Goal: Task Accomplishment & Management: Manage account settings

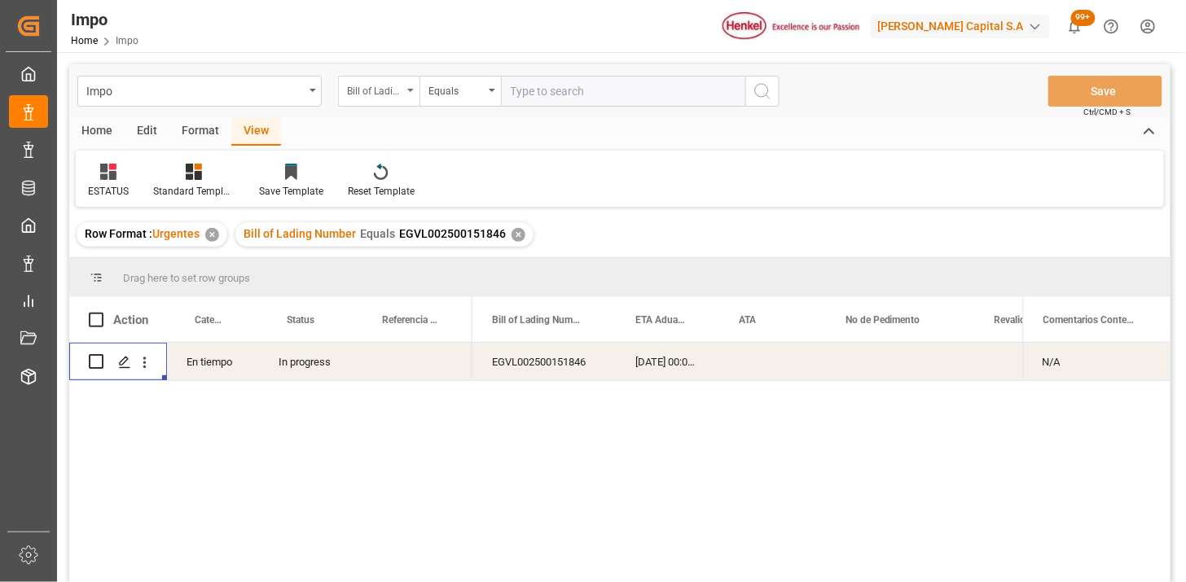
click at [408, 102] on div "Bill of Lading Number" at bounding box center [378, 91] width 81 height 31
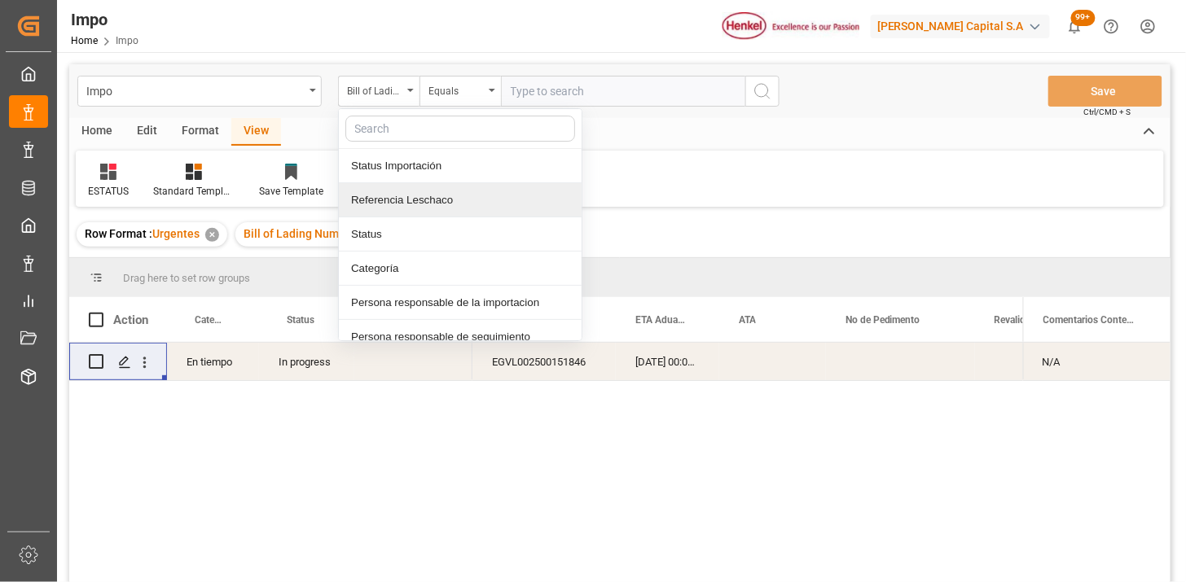
drag, startPoint x: 422, startPoint y: 205, endPoint x: 432, endPoint y: 200, distance: 11.7
click at [424, 205] on div "Referencia Leschaco" at bounding box center [460, 200] width 243 height 34
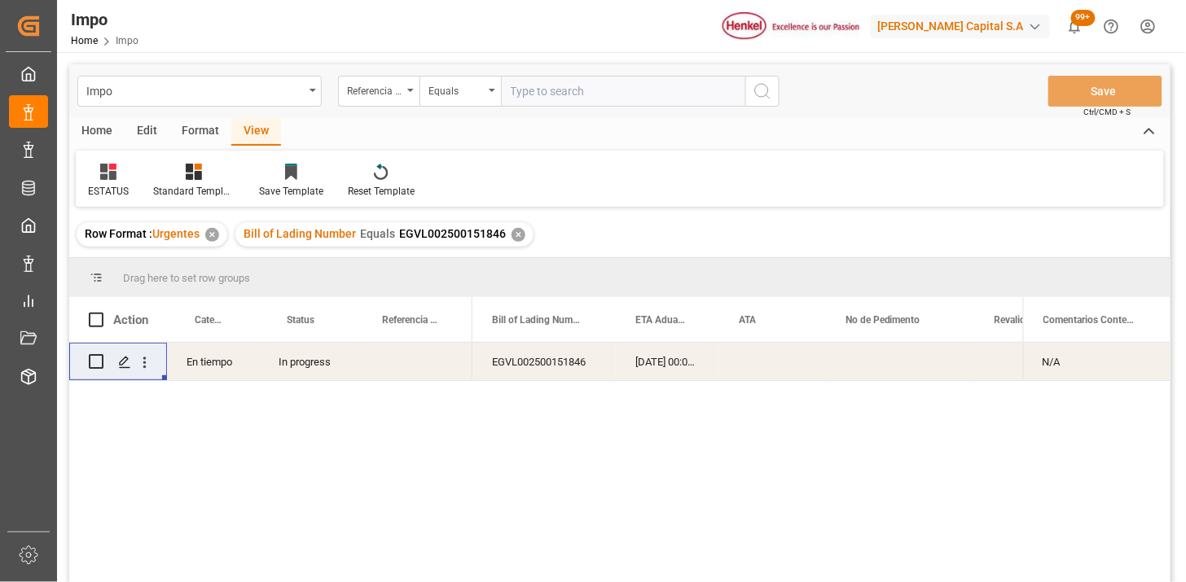
drag, startPoint x: 551, startPoint y: 88, endPoint x: 711, endPoint y: 141, distance: 168.2
click at [564, 93] on input "text" at bounding box center [623, 91] width 244 height 31
paste input "250906900511"
type input "250906900511"
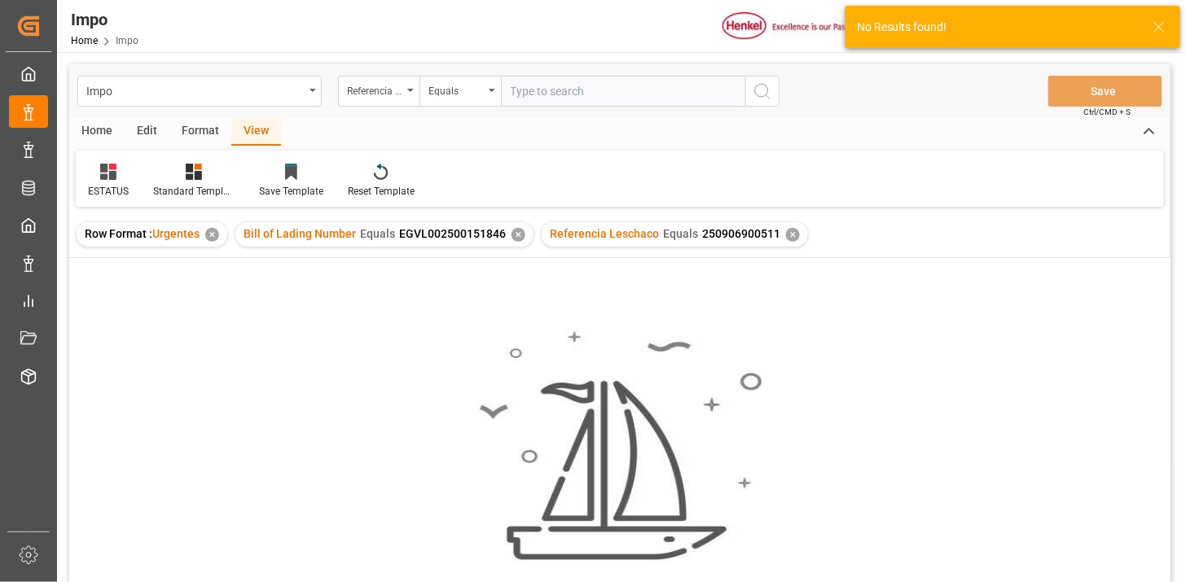
click at [515, 238] on div "✕" at bounding box center [518, 235] width 14 height 14
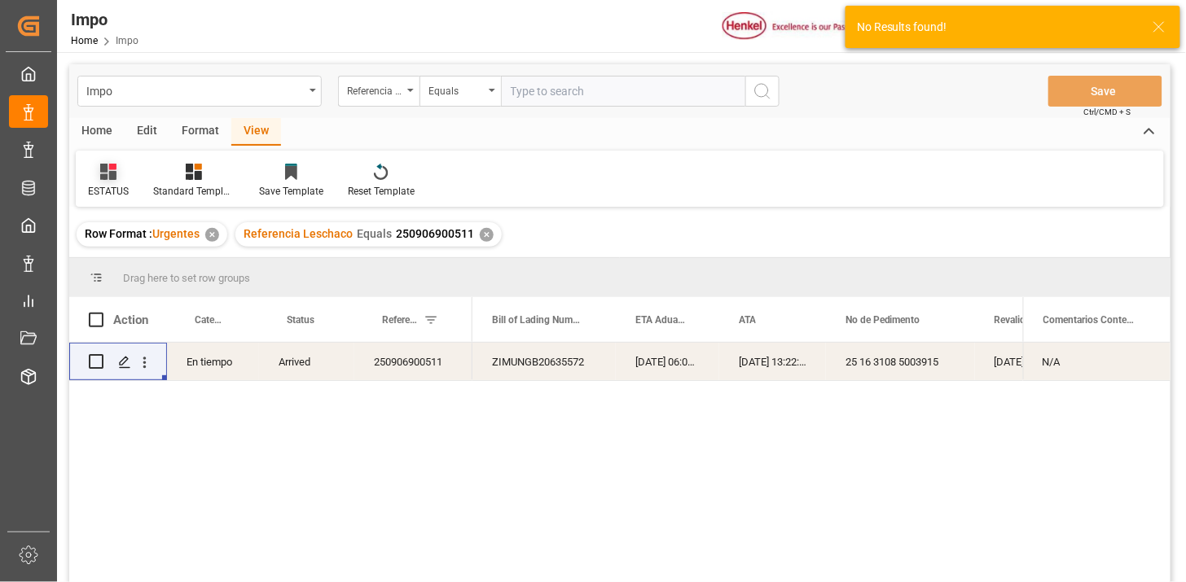
click at [116, 174] on div at bounding box center [108, 171] width 41 height 17
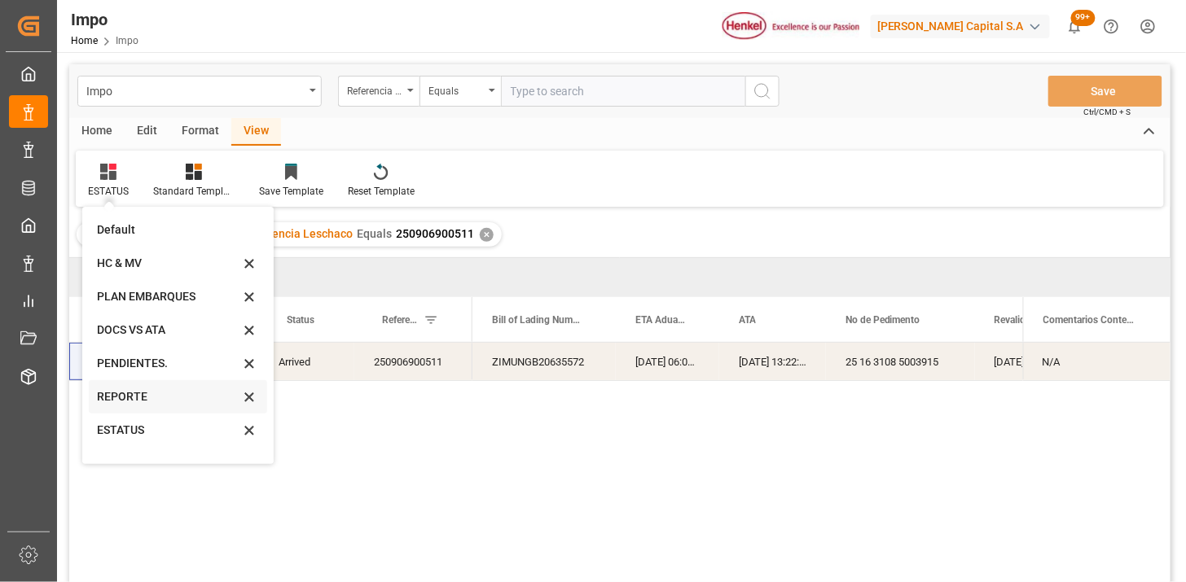
click at [147, 403] on div "REPORTE" at bounding box center [168, 396] width 143 height 17
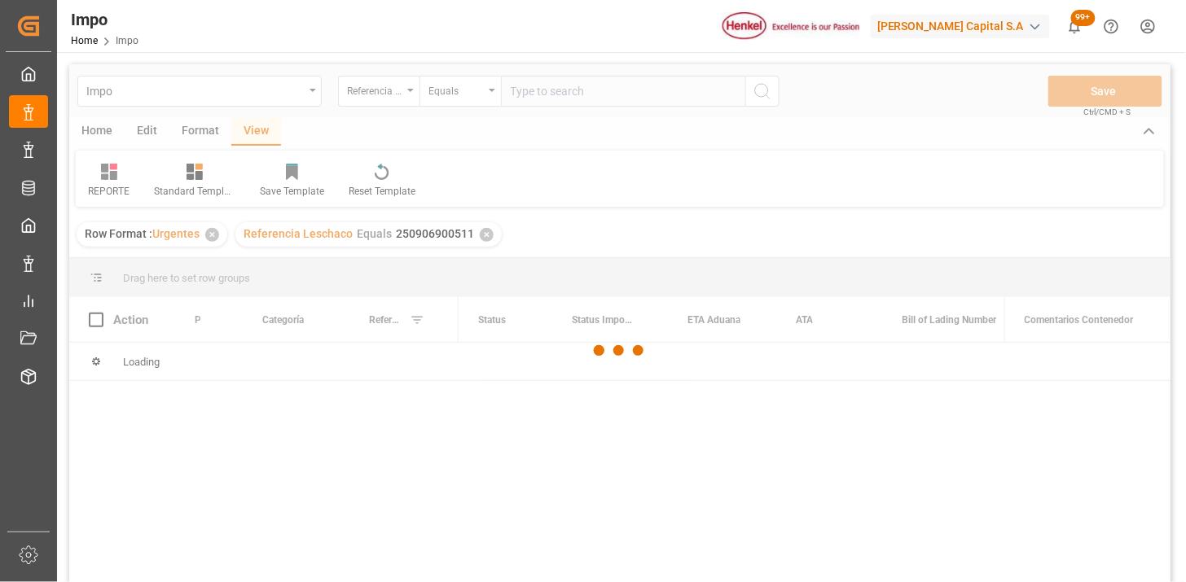
scroll to position [90, 0]
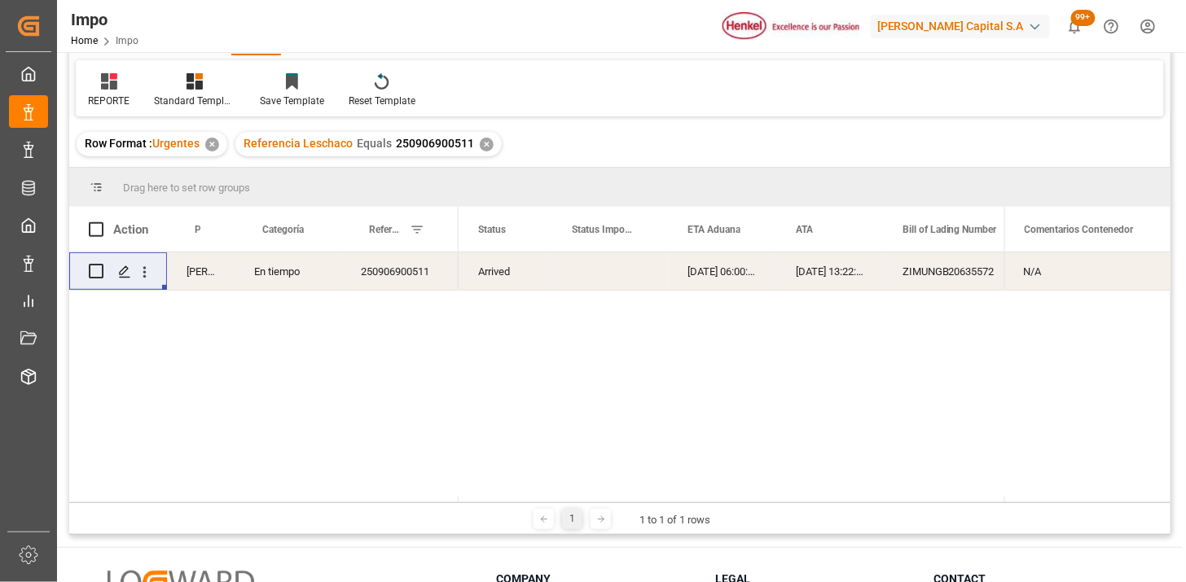
click at [537, 281] on div "Arrived" at bounding box center [506, 270] width 94 height 37
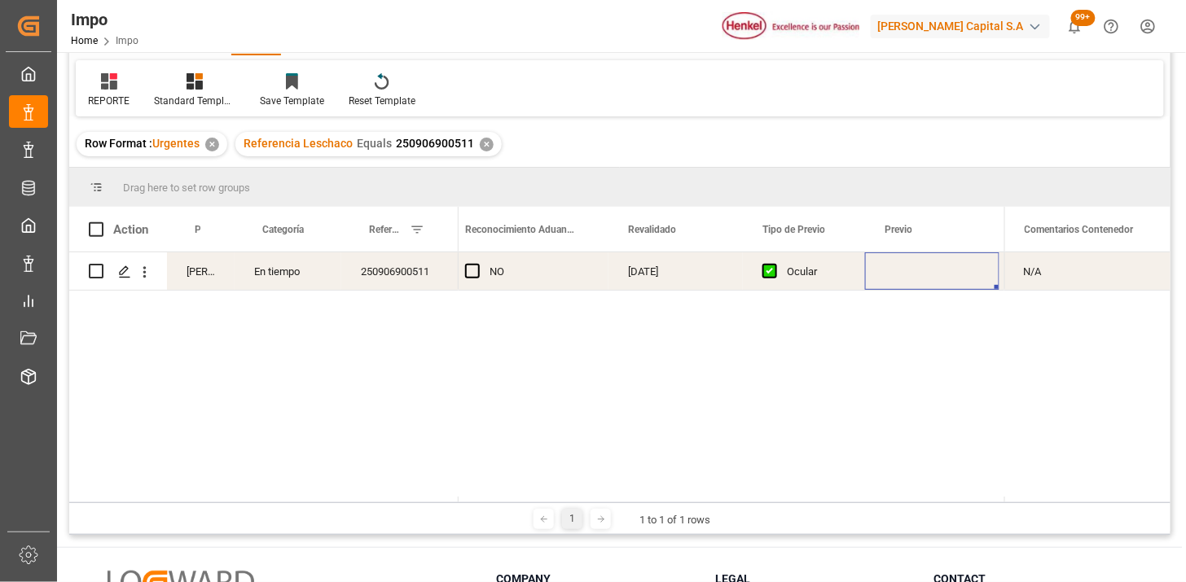
scroll to position [0, 1795]
click at [761, 270] on div "Press SPACE to select this row." at bounding box center [769, 270] width 134 height 37
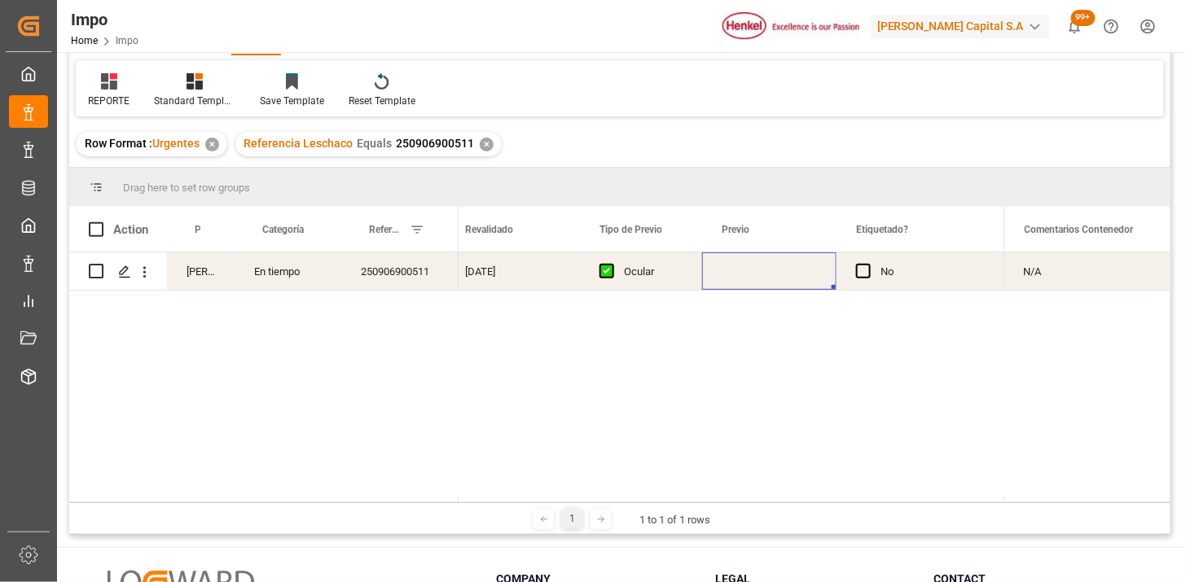
click at [761, 270] on div "Press SPACE to select this row." at bounding box center [769, 270] width 134 height 37
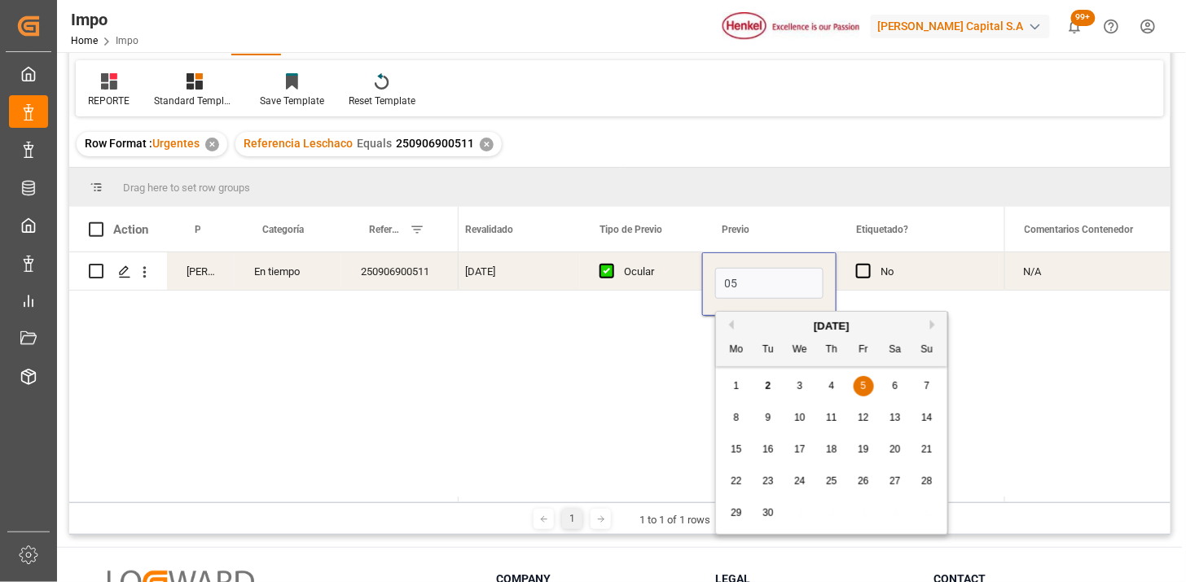
type input "05-09-2025"
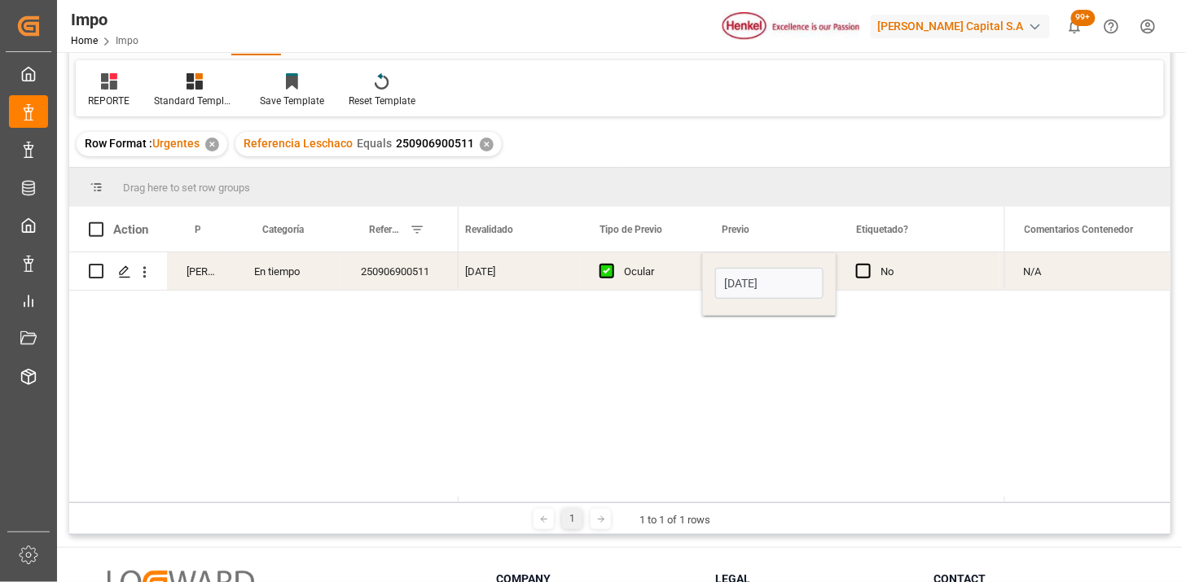
click at [650, 283] on div "Ocular" at bounding box center [653, 271] width 59 height 37
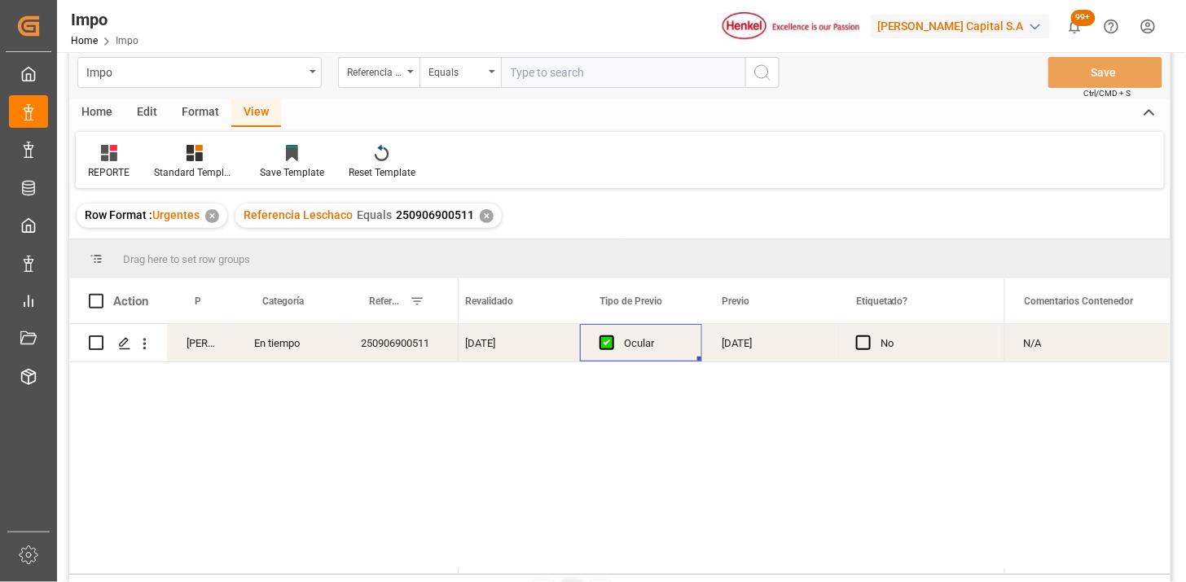
scroll to position [0, 0]
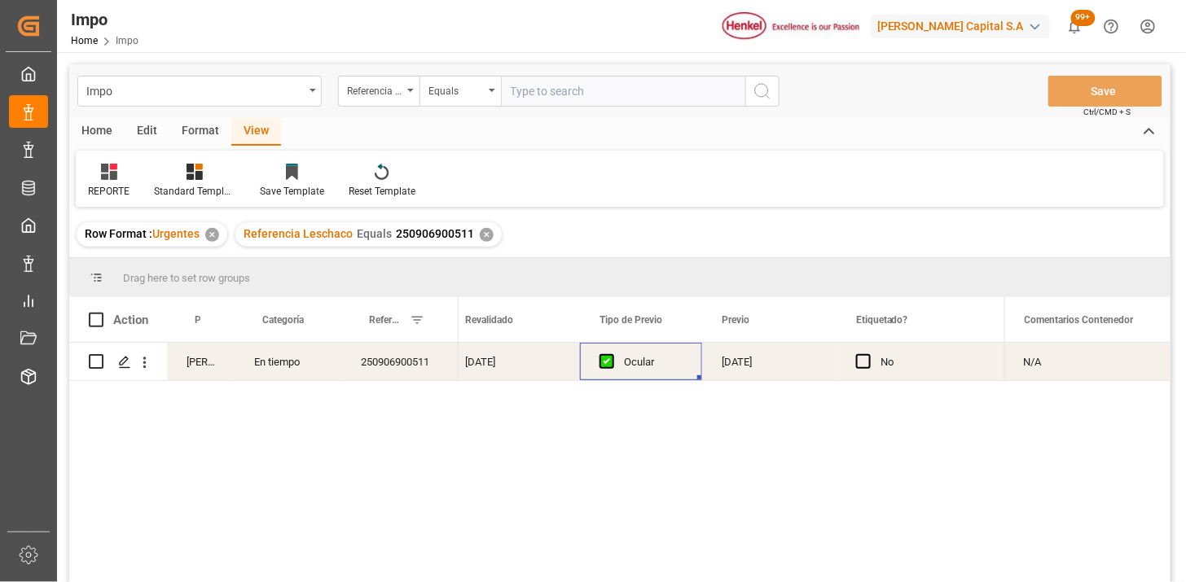
click at [621, 101] on input "text" at bounding box center [623, 91] width 244 height 31
paste input "250906900508"
type input "250906900508"
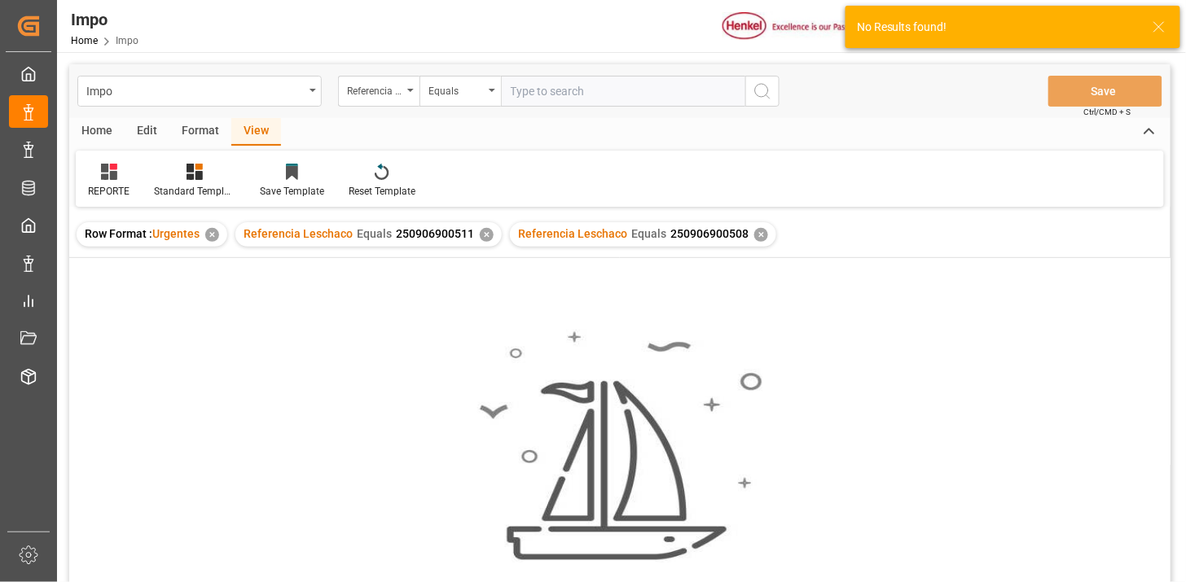
click at [487, 232] on div "✕" at bounding box center [487, 235] width 14 height 14
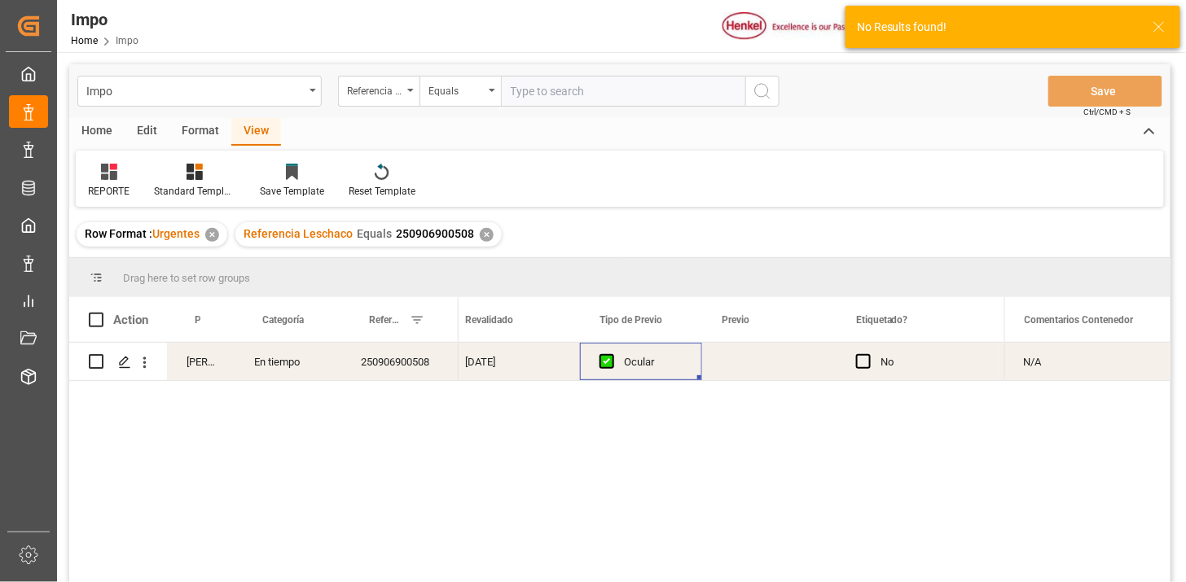
click at [755, 368] on div "Press SPACE to select this row." at bounding box center [769, 361] width 134 height 37
click at [755, 367] on div "Press SPACE to select this row." at bounding box center [769, 361] width 134 height 37
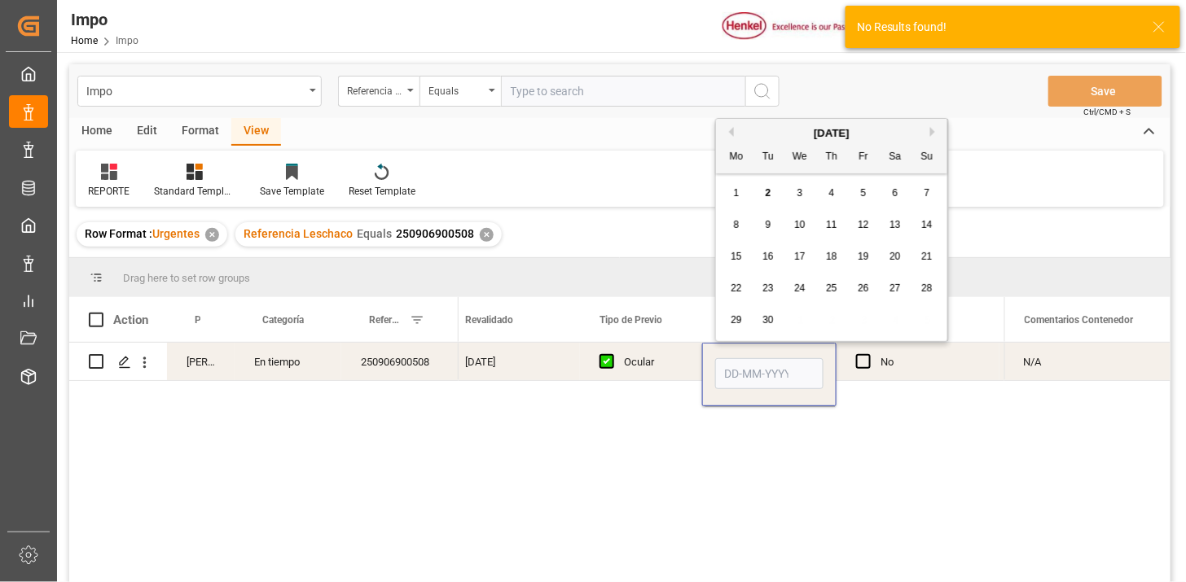
click at [755, 367] on input "Press SPACE to select this row." at bounding box center [769, 373] width 108 height 31
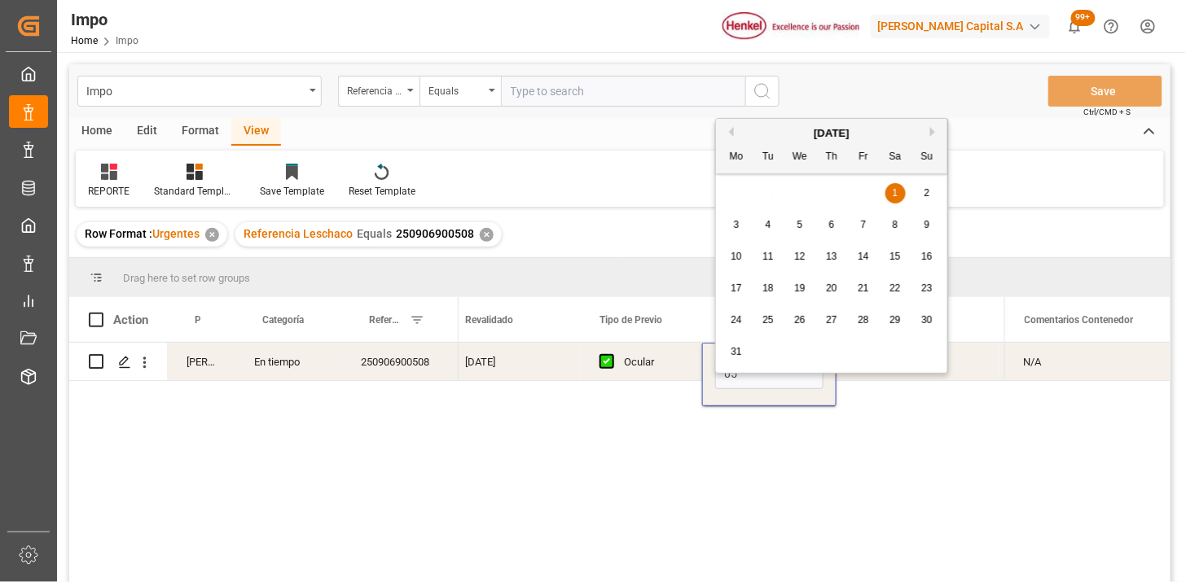
type input "05-09-2025"
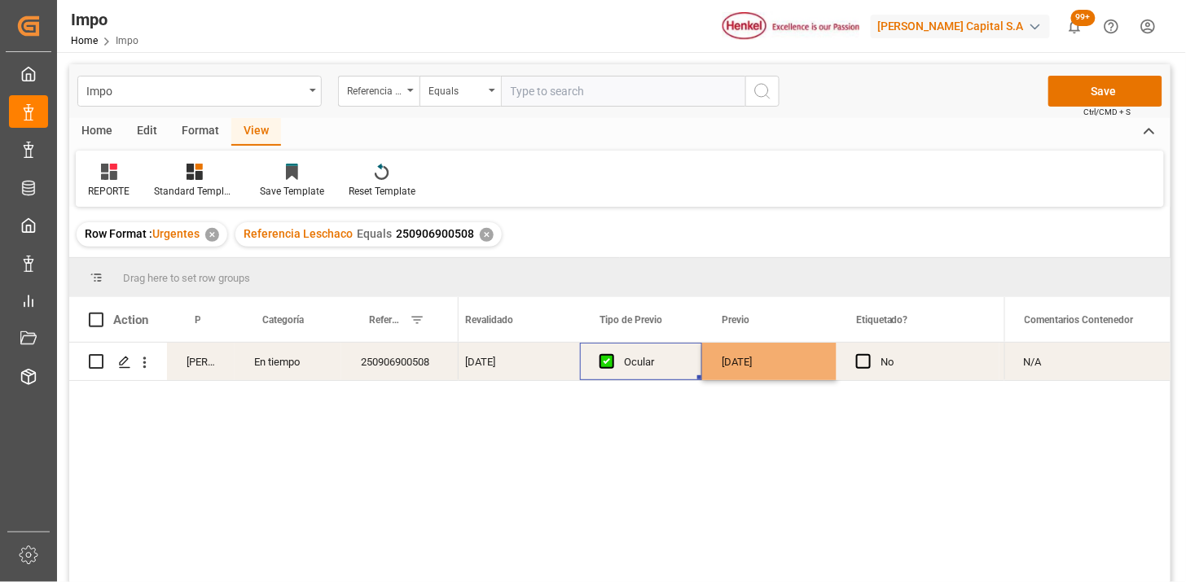
click at [632, 369] on div "Ocular" at bounding box center [653, 362] width 59 height 37
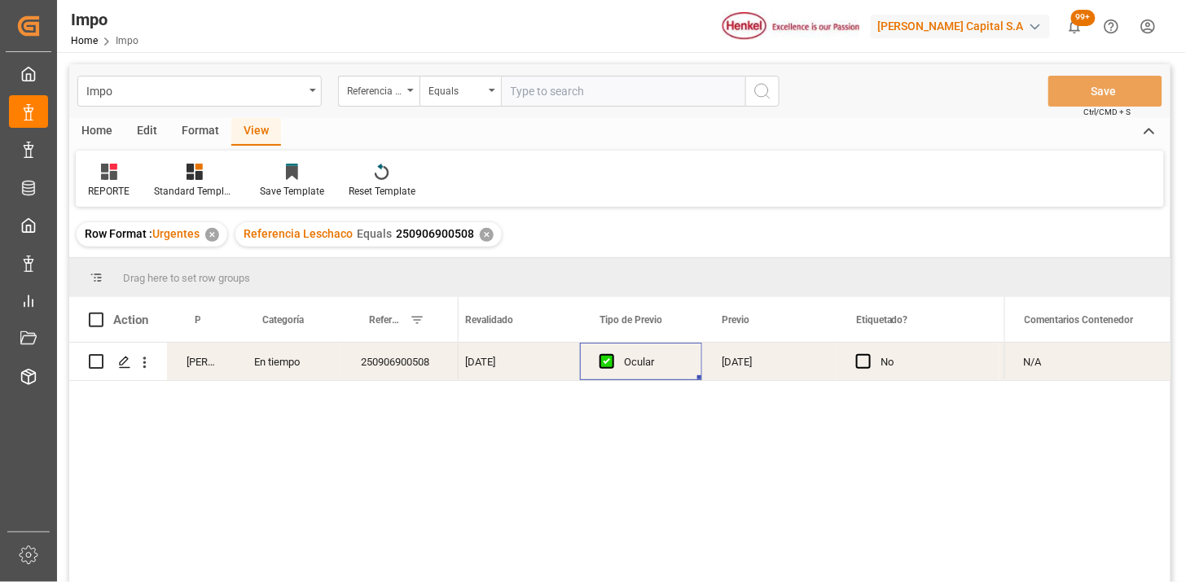
click at [648, 80] on input "text" at bounding box center [623, 91] width 244 height 31
paste input "250906900509"
type input "250906900509"
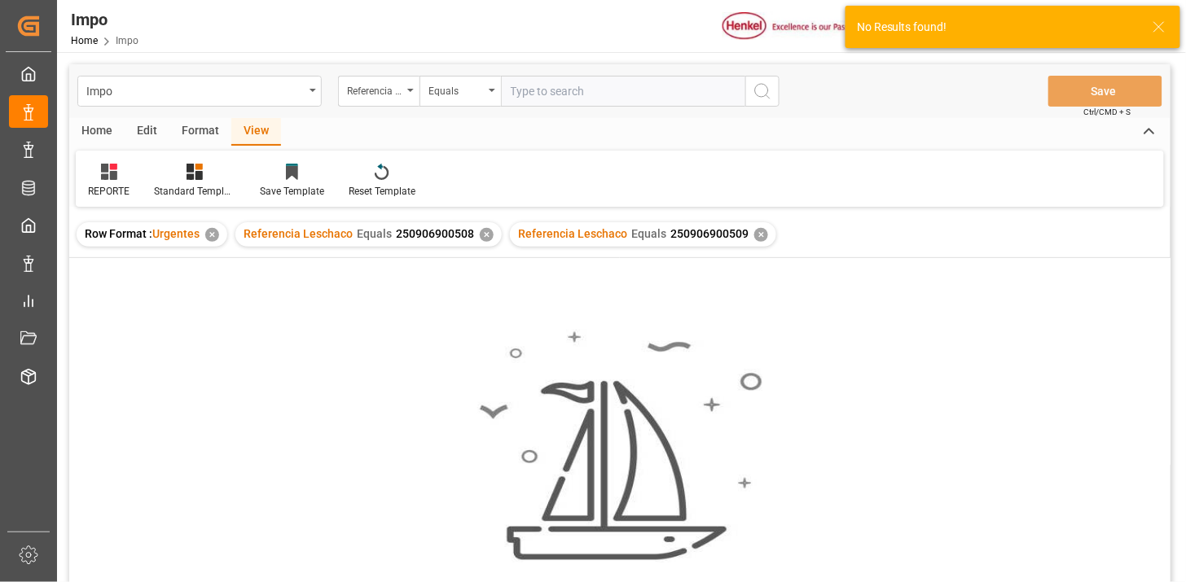
click at [481, 232] on div "✕" at bounding box center [487, 235] width 14 height 14
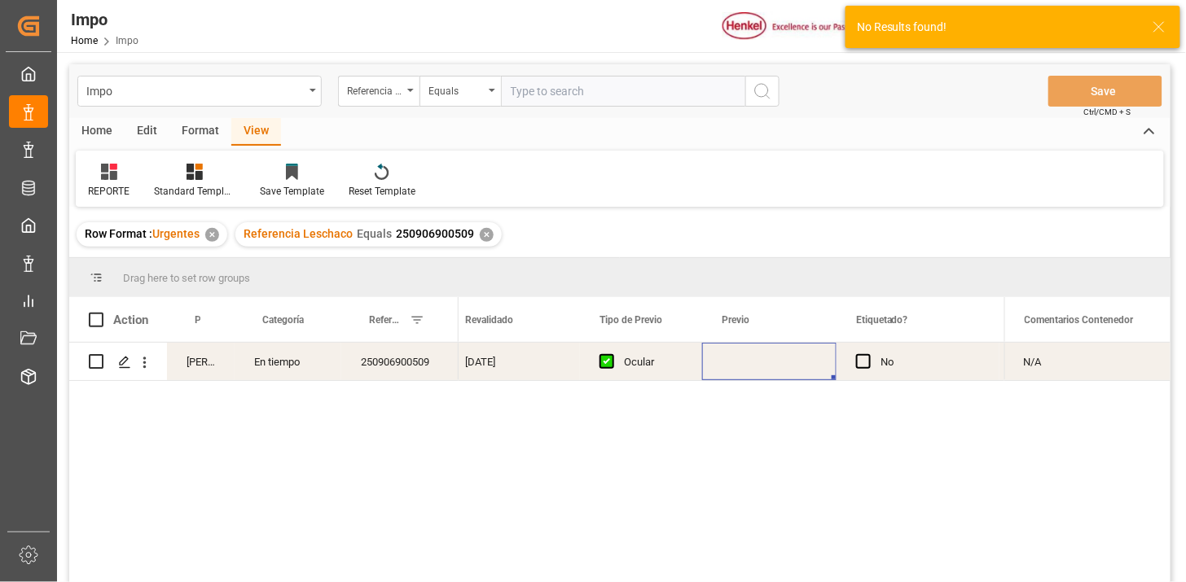
click at [752, 362] on div "Press SPACE to select this row." at bounding box center [769, 361] width 134 height 37
click at [752, 361] on div "Press SPACE to select this row." at bounding box center [769, 361] width 134 height 37
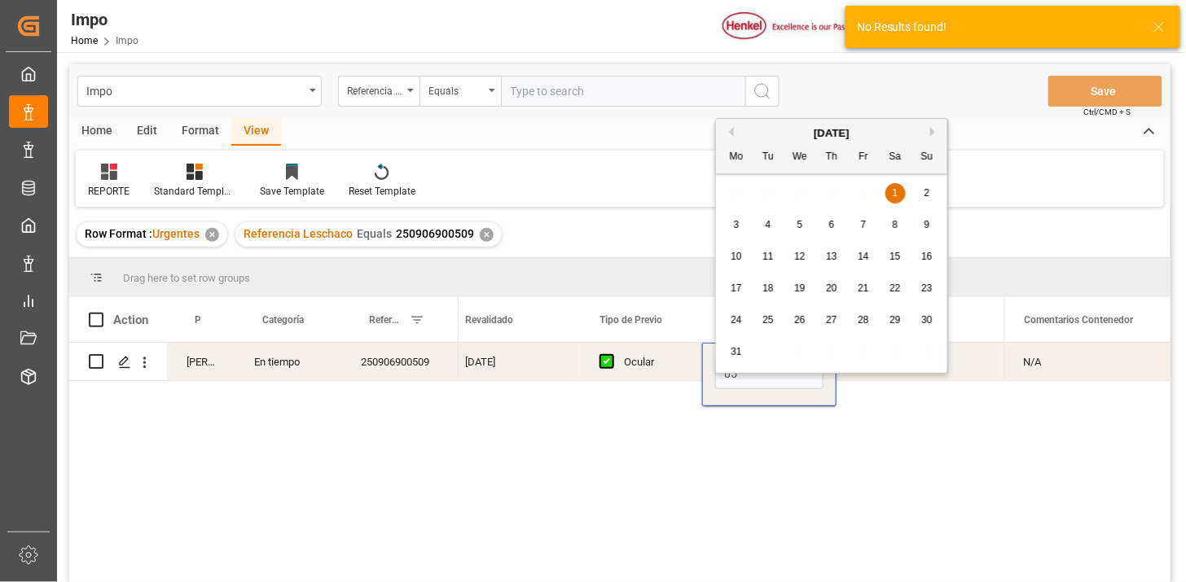
type input "05-09-2025"
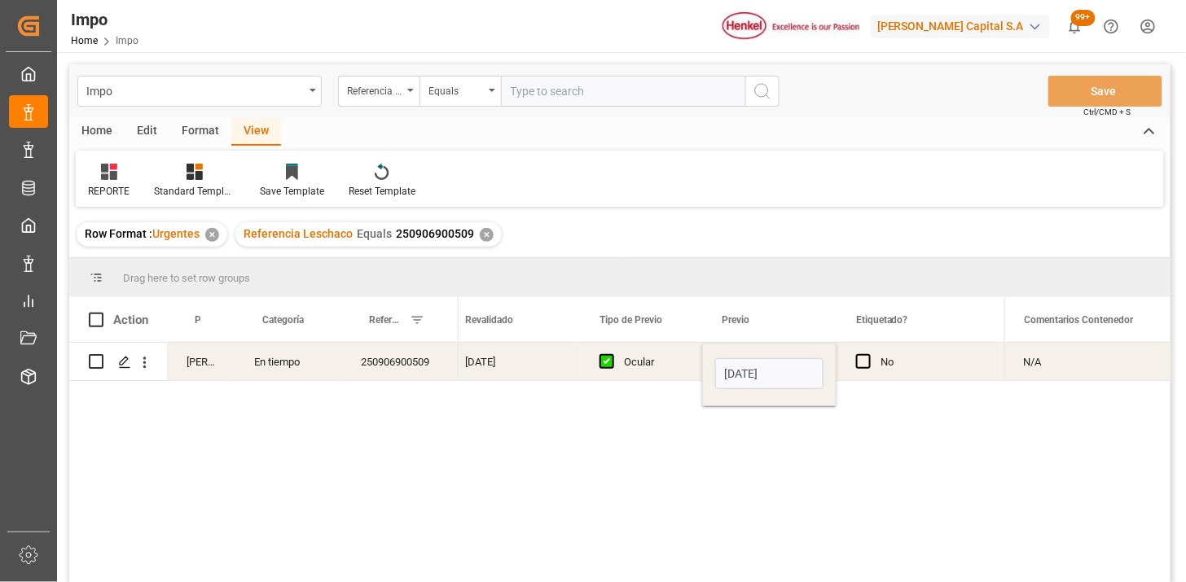
click at [664, 376] on div "Ocular" at bounding box center [653, 362] width 59 height 37
click at [393, 86] on div "Referencia Leschaco" at bounding box center [374, 89] width 55 height 19
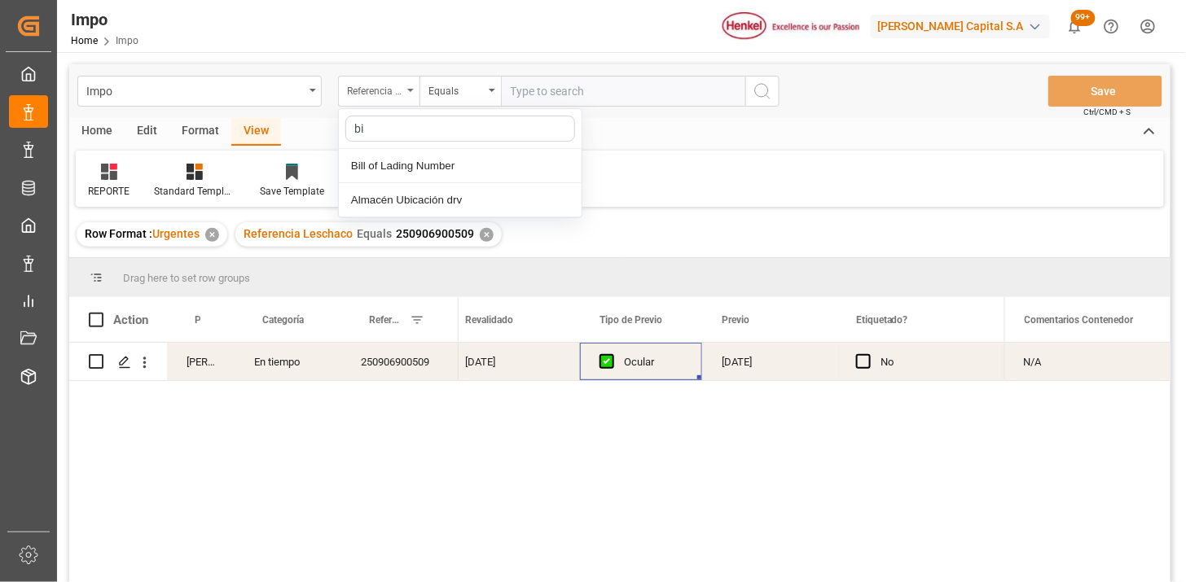
type input "bil"
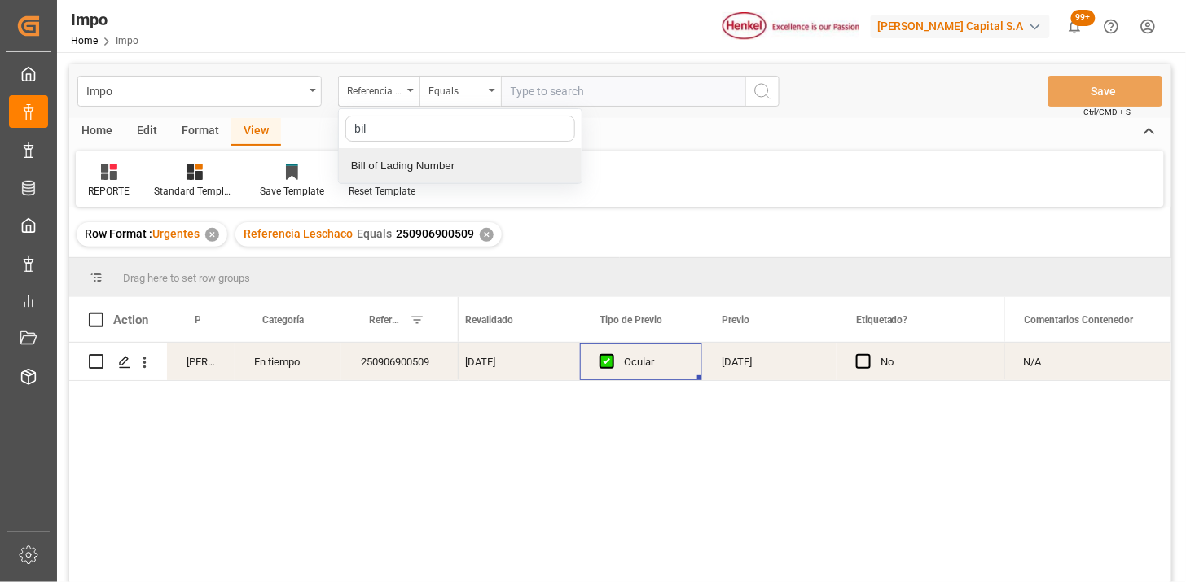
drag, startPoint x: 413, startPoint y: 165, endPoint x: 421, endPoint y: 160, distance: 9.1
click at [415, 164] on div "Bill of Lading Number" at bounding box center [460, 166] width 243 height 34
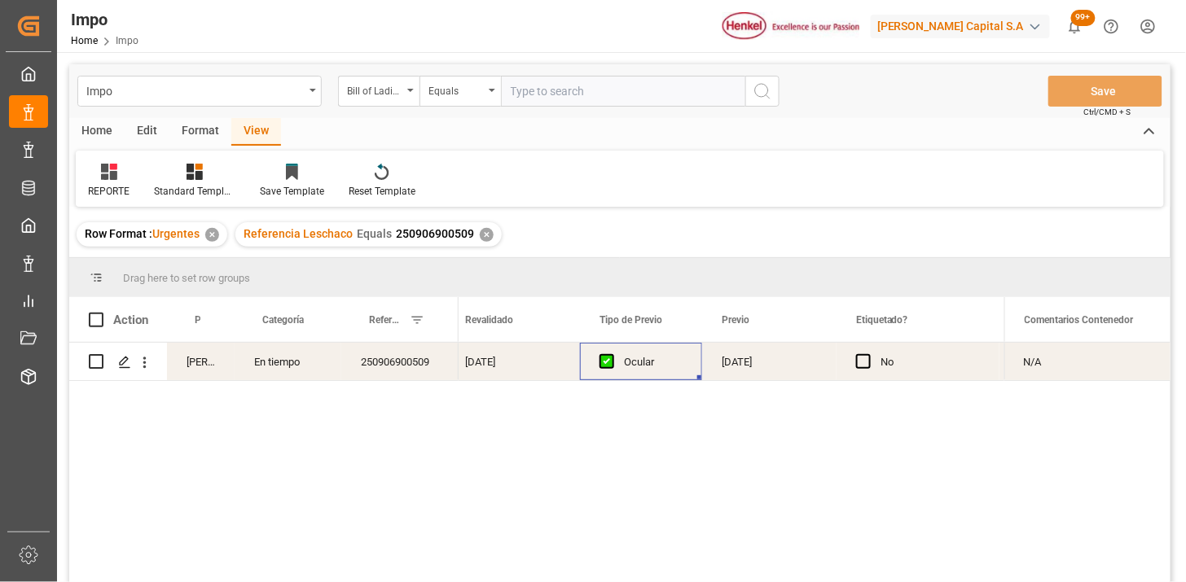
drag, startPoint x: 518, startPoint y: 108, endPoint x: 540, endPoint y: 96, distance: 25.2
click at [524, 104] on div "Impo Bill of Lading Number Equals Save Ctrl/CMD + S" at bounding box center [619, 91] width 1101 height 54
click at [542, 94] on input "text" at bounding box center [623, 91] width 244 height 31
paste input "HAMB93979"
type input "HAMB93979"
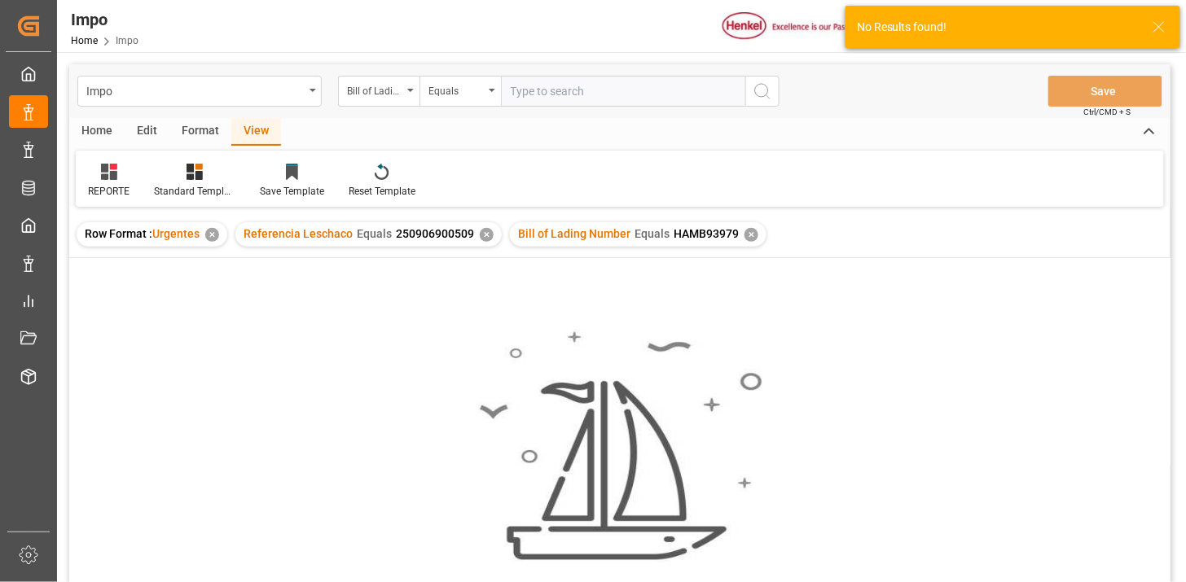
click at [484, 238] on div "✕" at bounding box center [487, 235] width 14 height 14
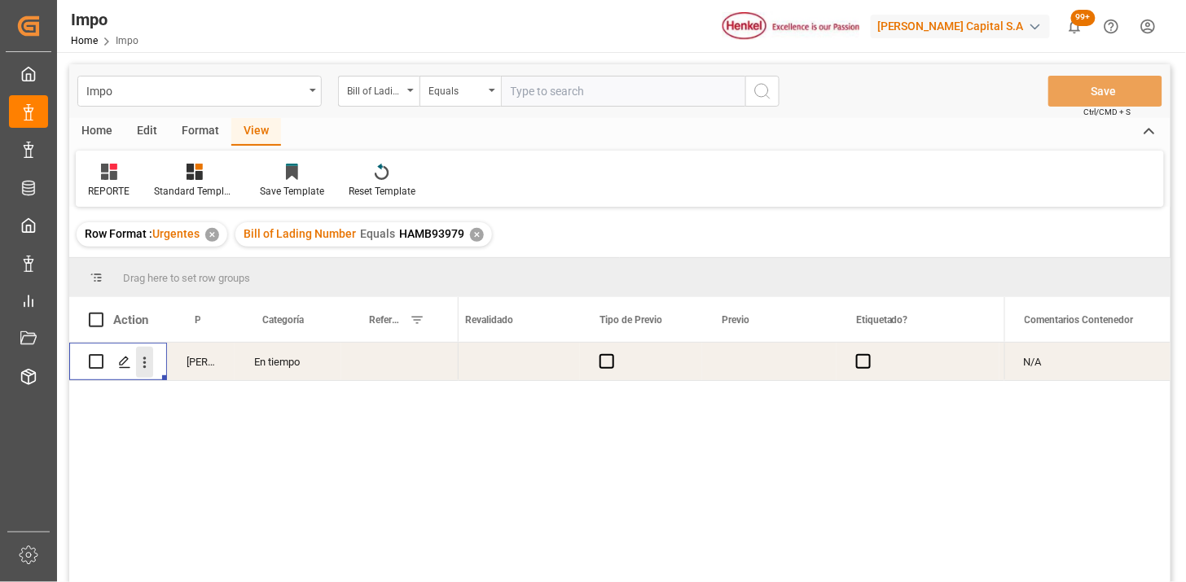
drag, startPoint x: 144, startPoint y: 363, endPoint x: 158, endPoint y: 377, distance: 19.6
click at [144, 364] on icon "open menu" at bounding box center [144, 362] width 17 height 17
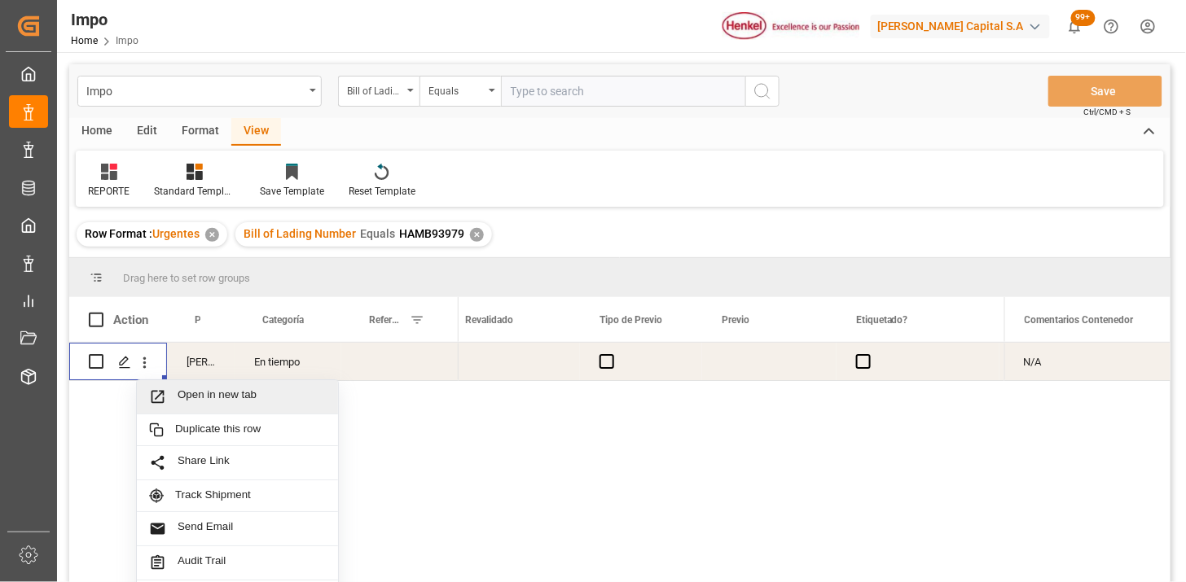
click at [183, 404] on span "Open in new tab" at bounding box center [252, 396] width 148 height 17
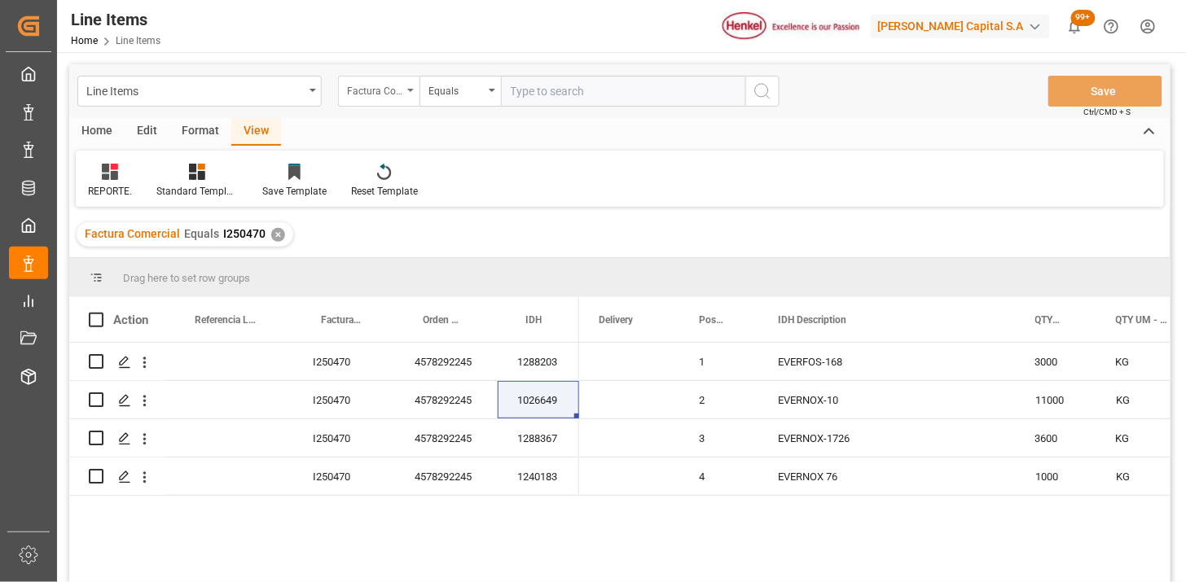
click at [388, 99] on div "Factura Comercial" at bounding box center [378, 91] width 81 height 31
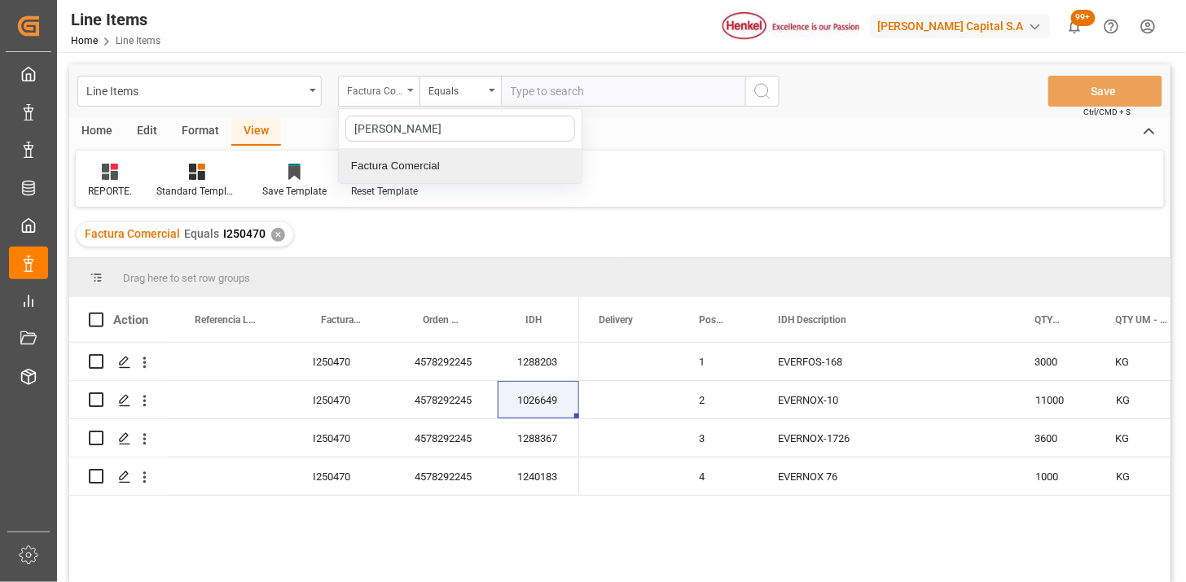
type input "come"
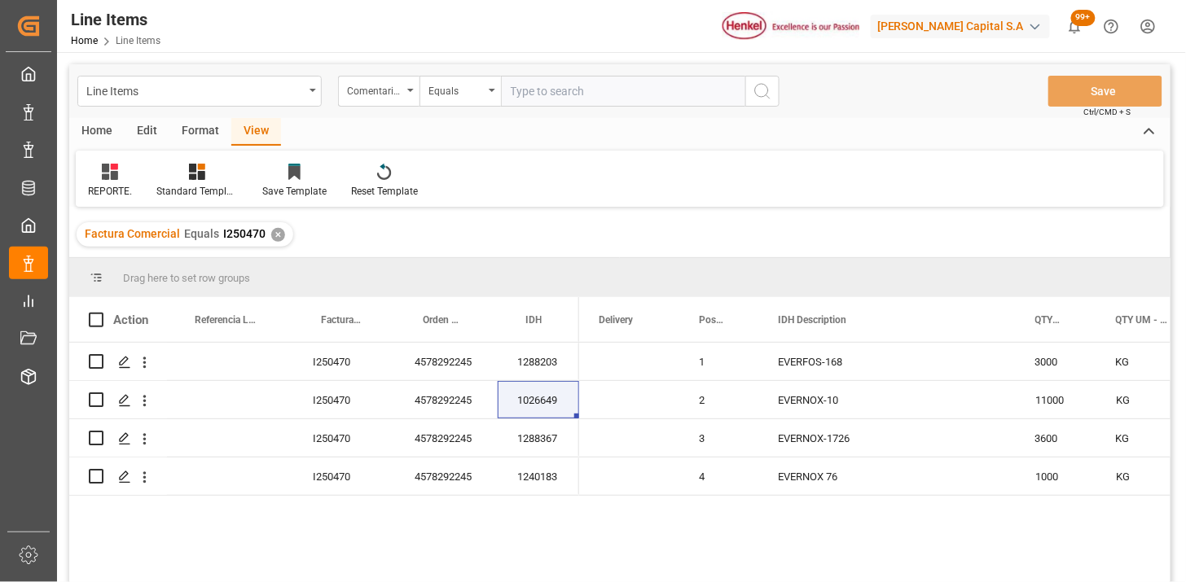
click at [540, 99] on input "text" at bounding box center [623, 91] width 244 height 31
paste input "HAMB93979"
type input "HAMB93979"
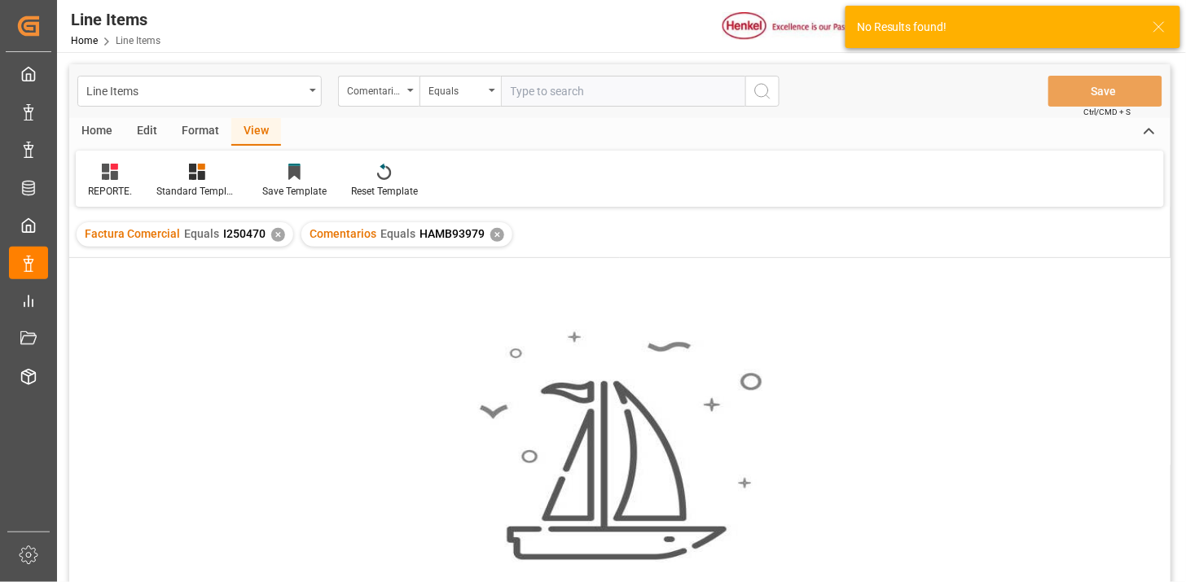
click at [274, 237] on div "✕" at bounding box center [278, 235] width 14 height 14
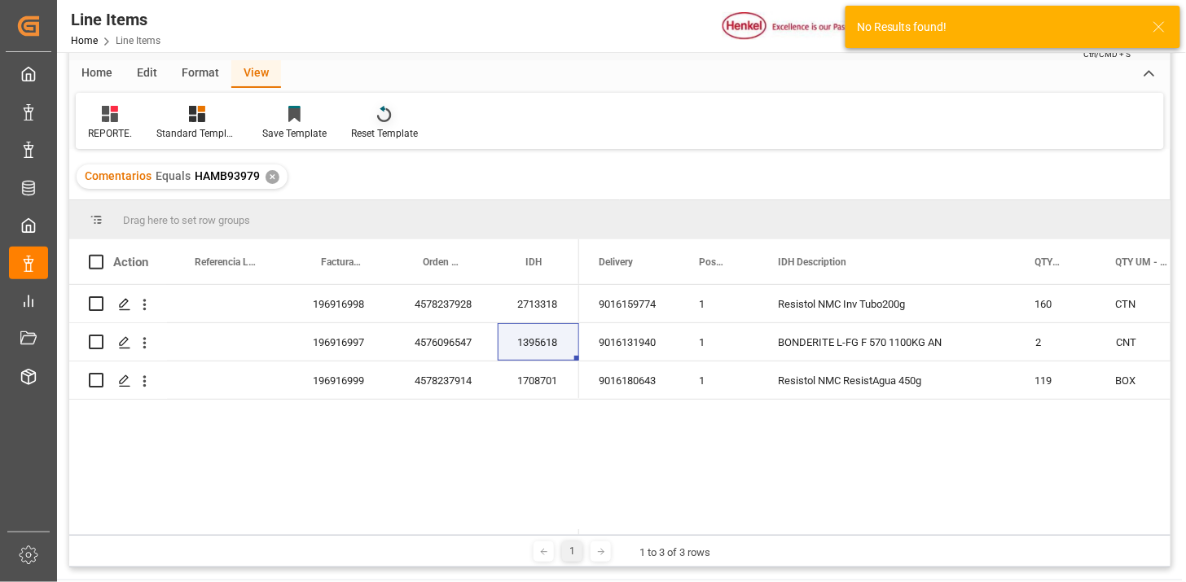
scroll to position [90, 0]
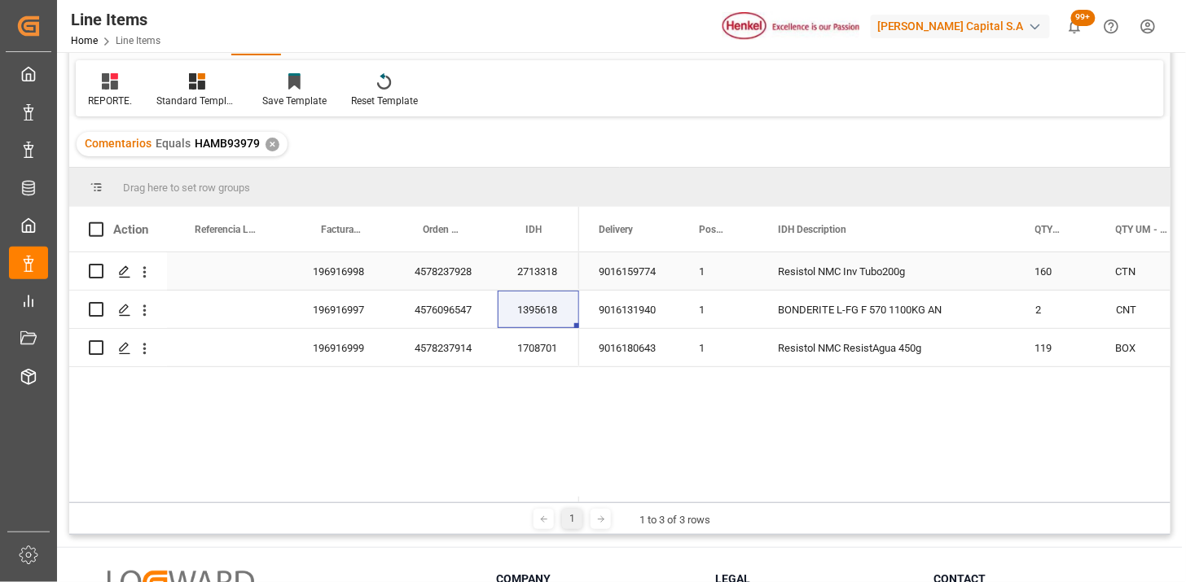
click at [370, 282] on div "196916998" at bounding box center [344, 270] width 102 height 37
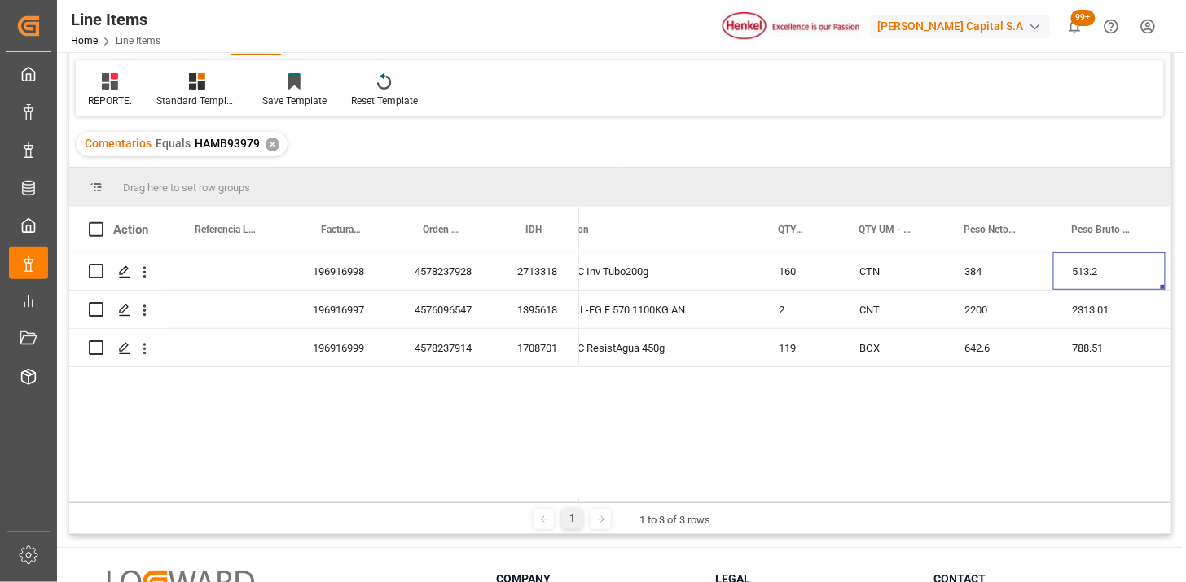
scroll to position [0, 413]
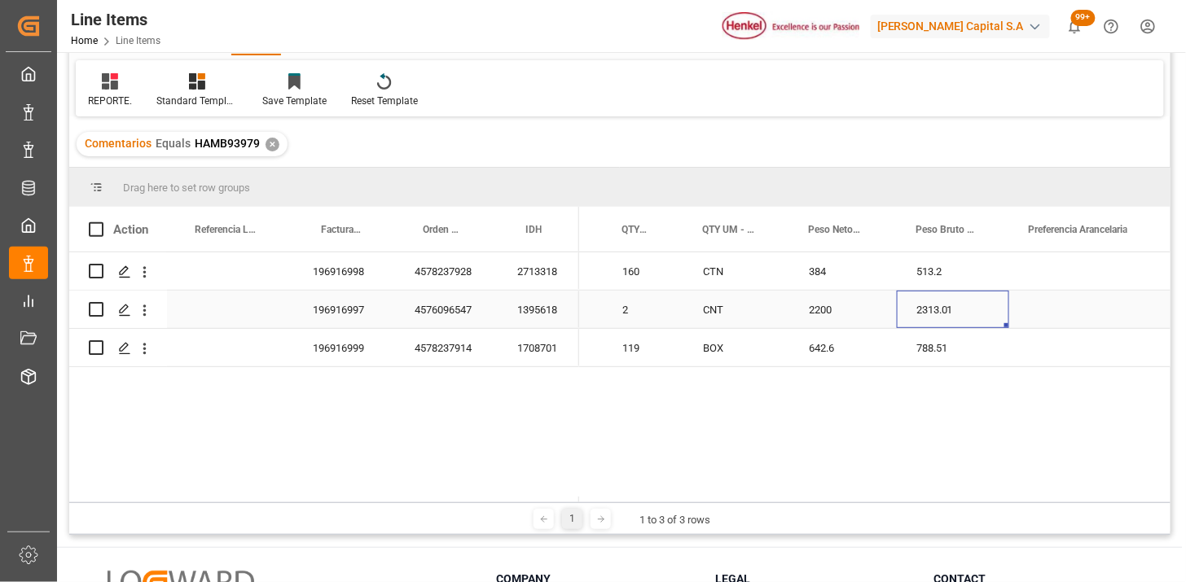
click at [943, 308] on div "2313.01" at bounding box center [953, 309] width 112 height 37
click at [915, 346] on div "788.51" at bounding box center [953, 347] width 112 height 37
click at [1076, 261] on div "Press SPACE to select this row." at bounding box center [1087, 270] width 157 height 37
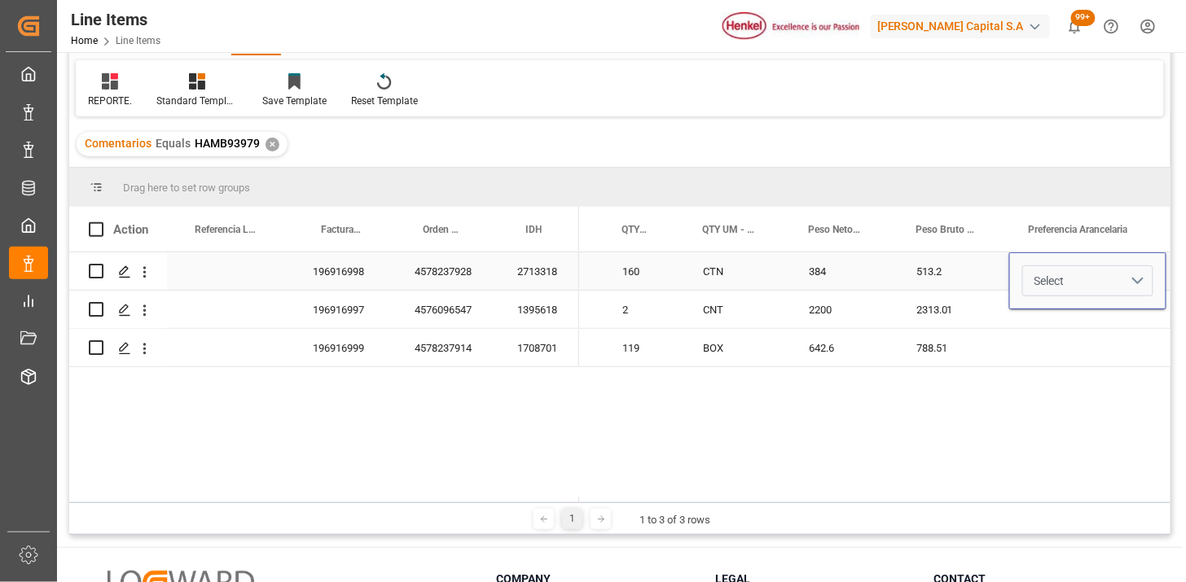
drag, startPoint x: 1128, startPoint y: 278, endPoint x: 1125, endPoint y: 289, distance: 11.7
click at [1129, 279] on button "Select" at bounding box center [1087, 280] width 131 height 31
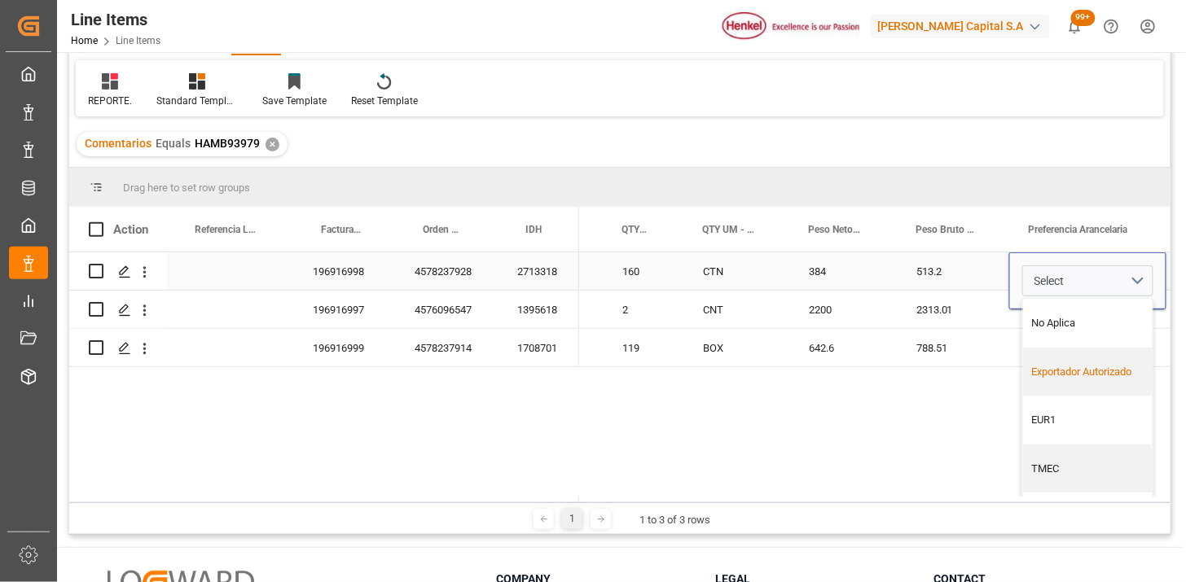
click at [1059, 371] on div "Exportador Autorizado" at bounding box center [1088, 372] width 112 height 16
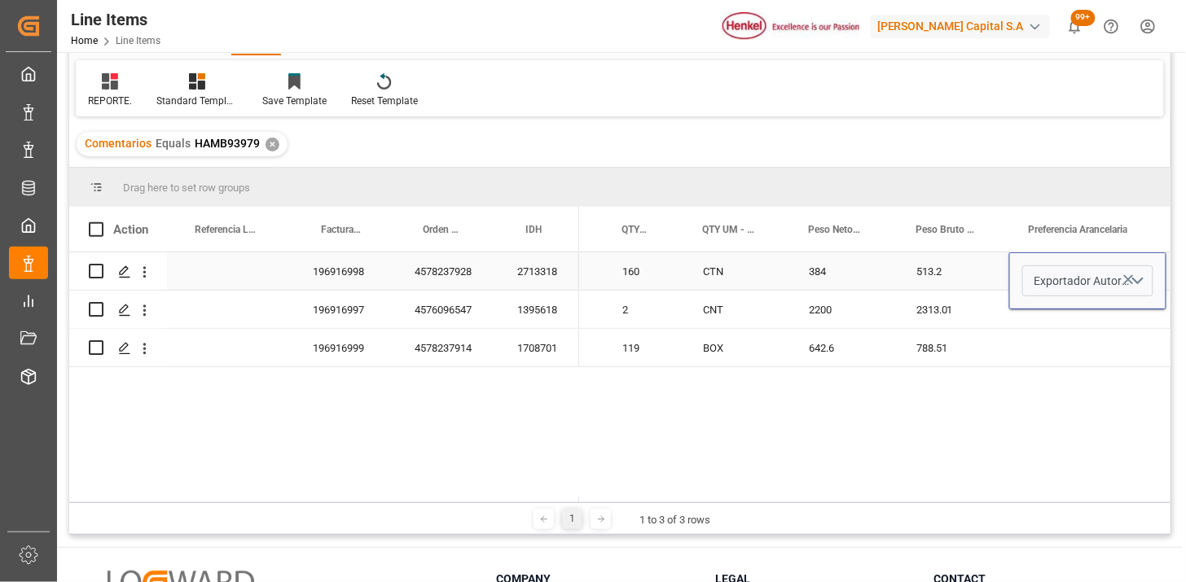
click at [948, 279] on div "513.2" at bounding box center [953, 270] width 112 height 37
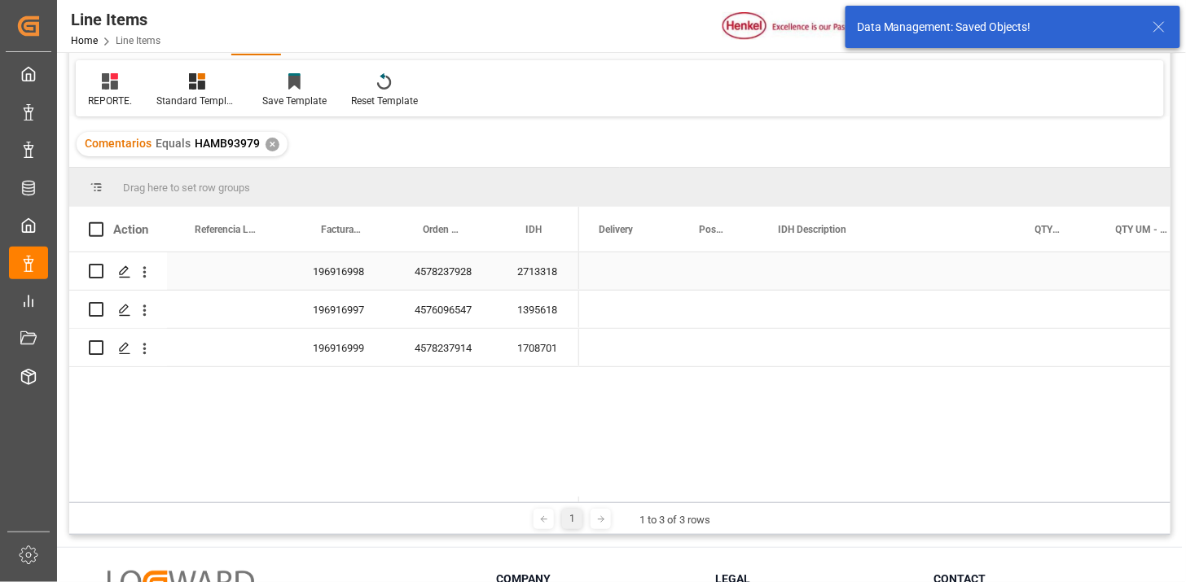
scroll to position [0, 0]
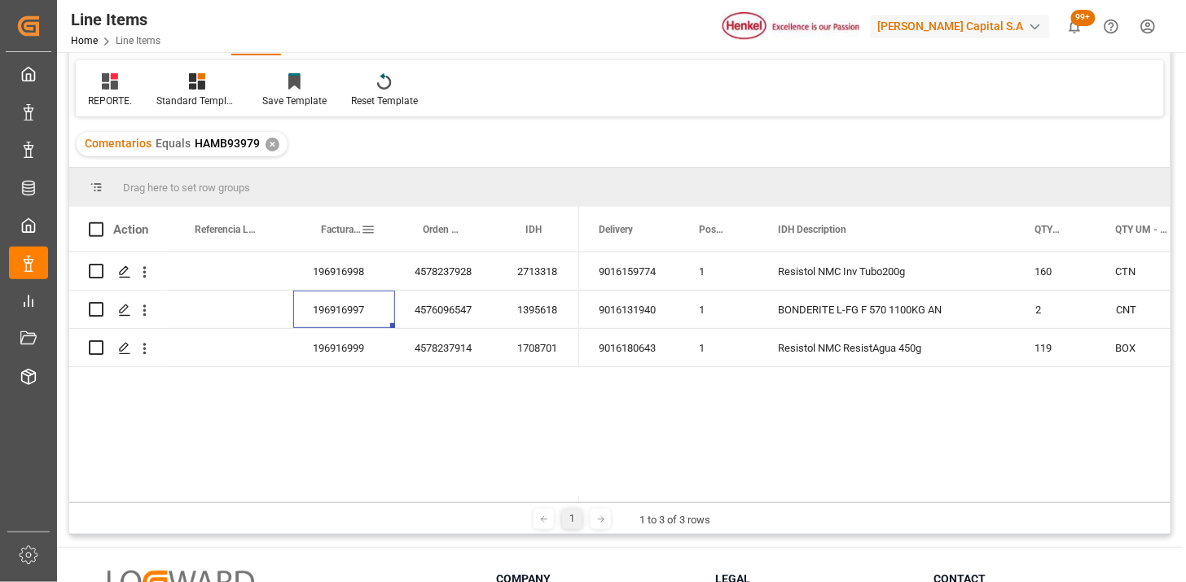
click at [338, 234] on span "Factura Comercial" at bounding box center [341, 229] width 40 height 11
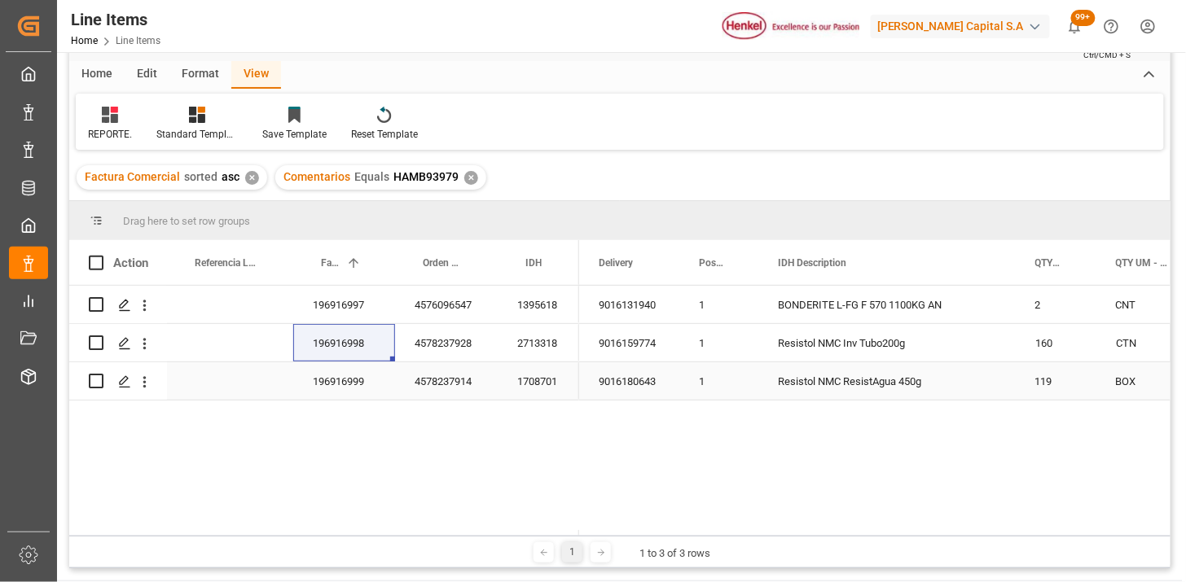
scroll to position [54, 0]
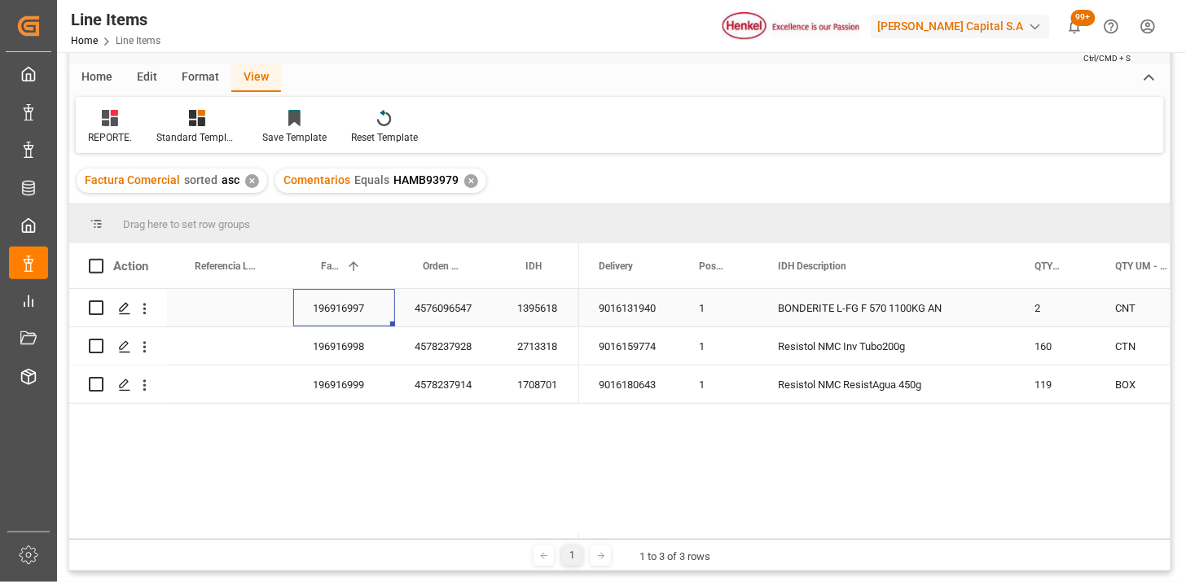
click at [378, 318] on div "196916997" at bounding box center [344, 307] width 102 height 37
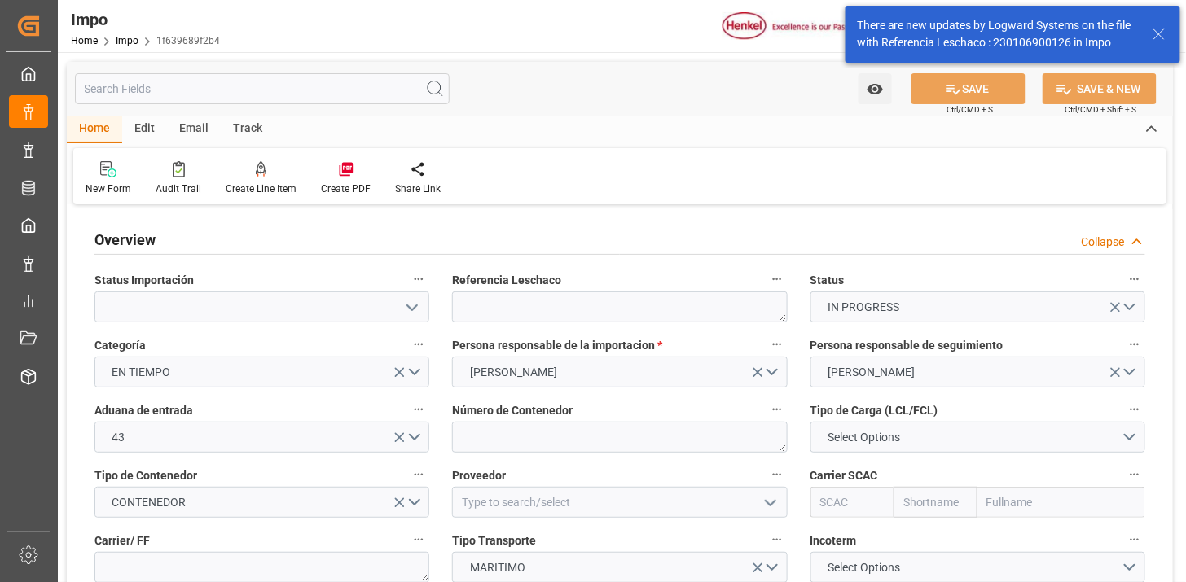
type input "28-08-2025"
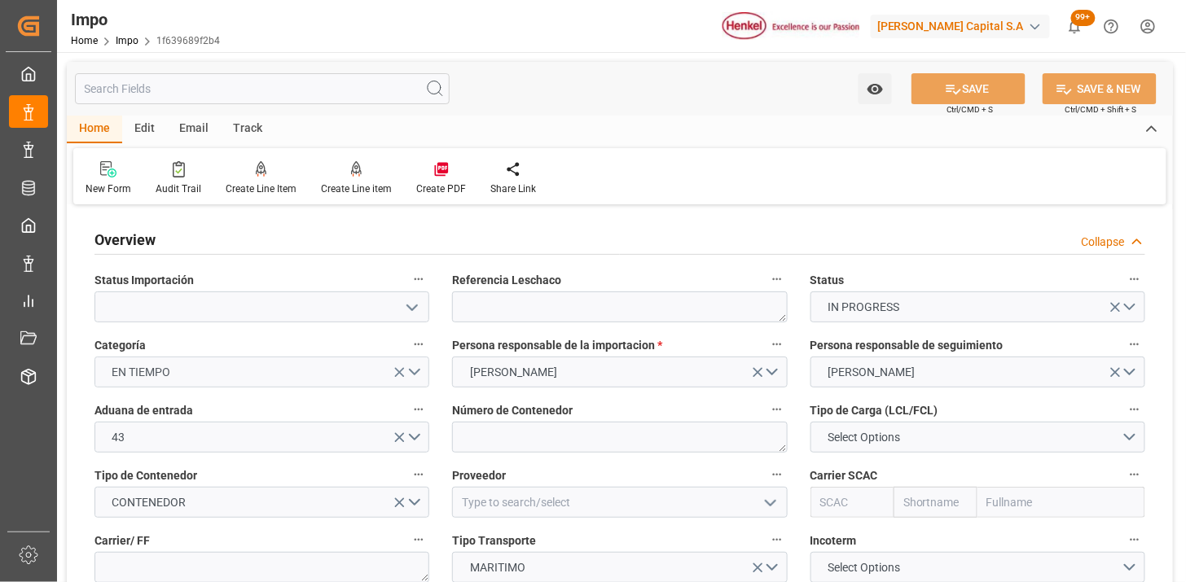
scroll to position [90, 0]
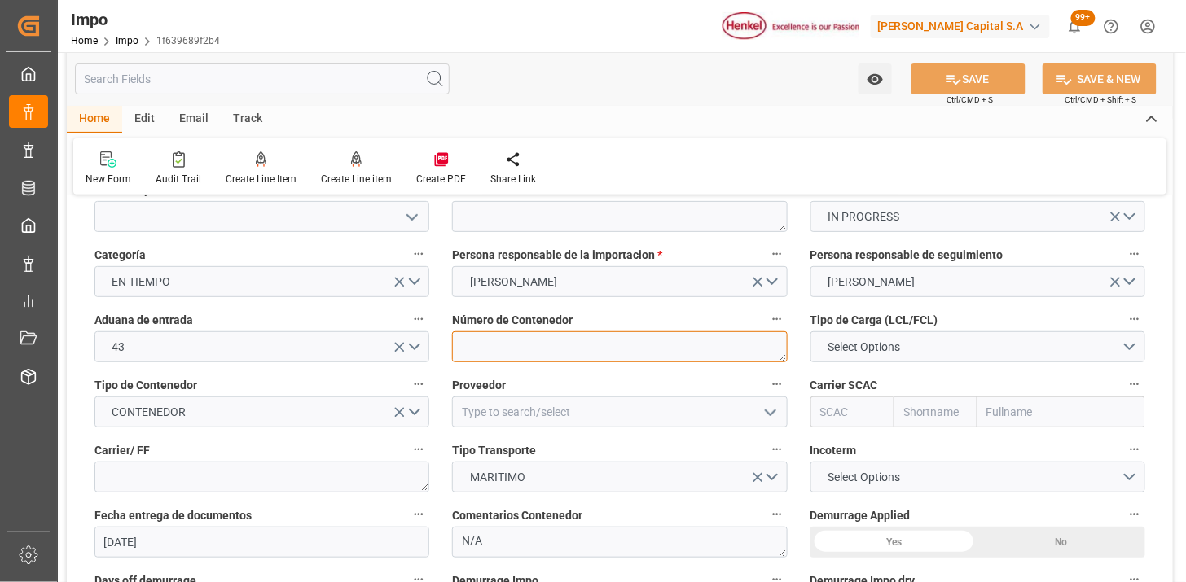
click at [502, 353] on textarea at bounding box center [619, 346] width 335 height 31
paste textarea "MSNU5817842"
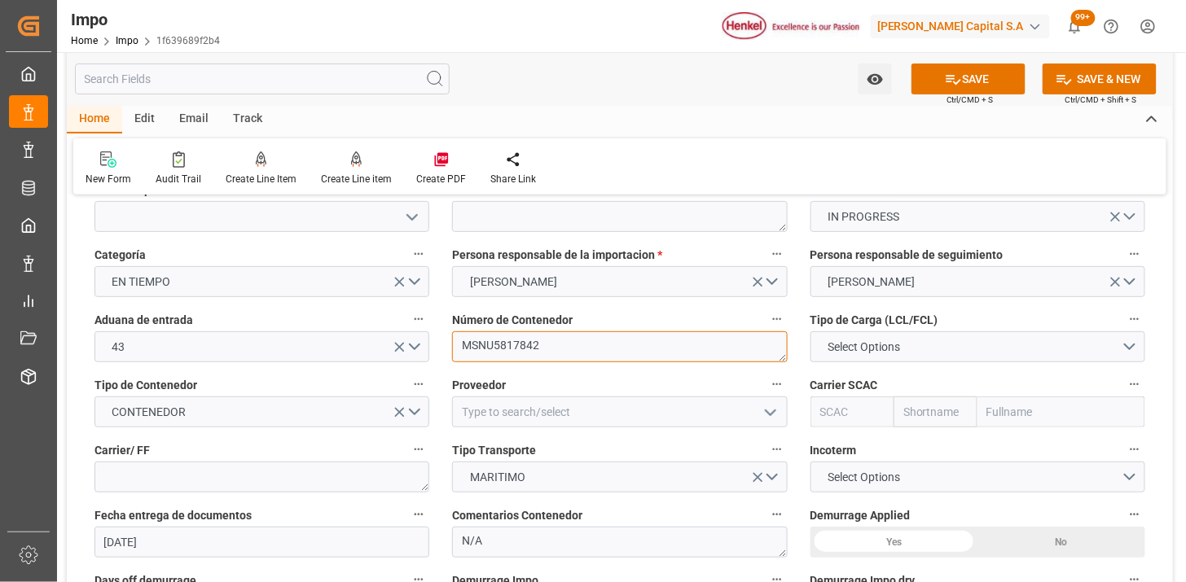
type textarea "MSNU5817842"
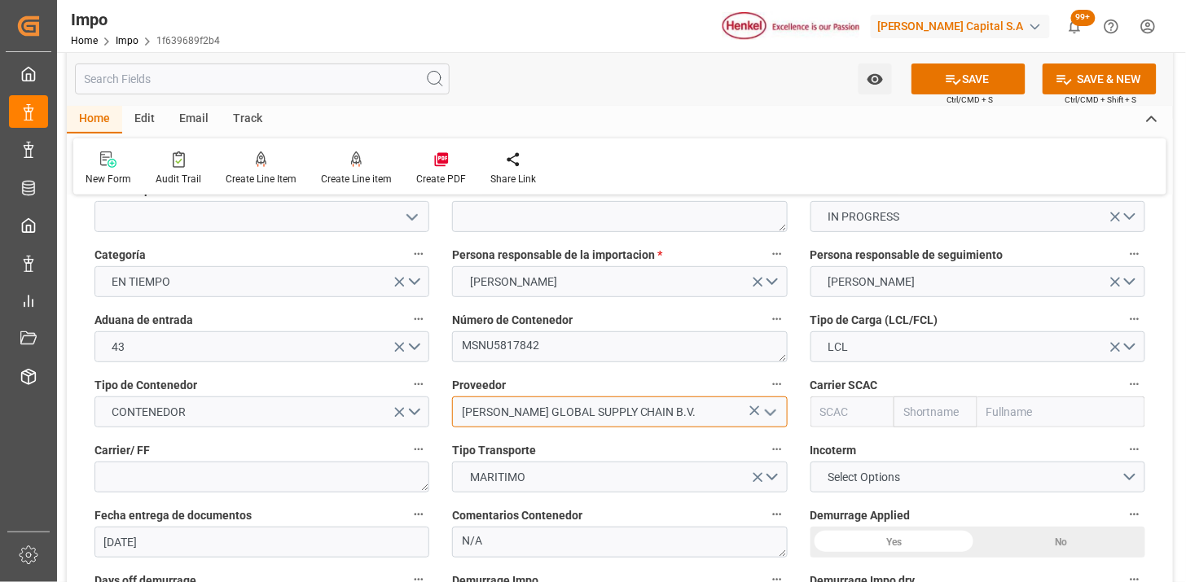
type input "HENKEL GLOBAL SUPPLY CHAIN B.V."
type input "MSCU"
type input "MSC"
type input "Mediterranean Shipping Company"
type input "MSCU"
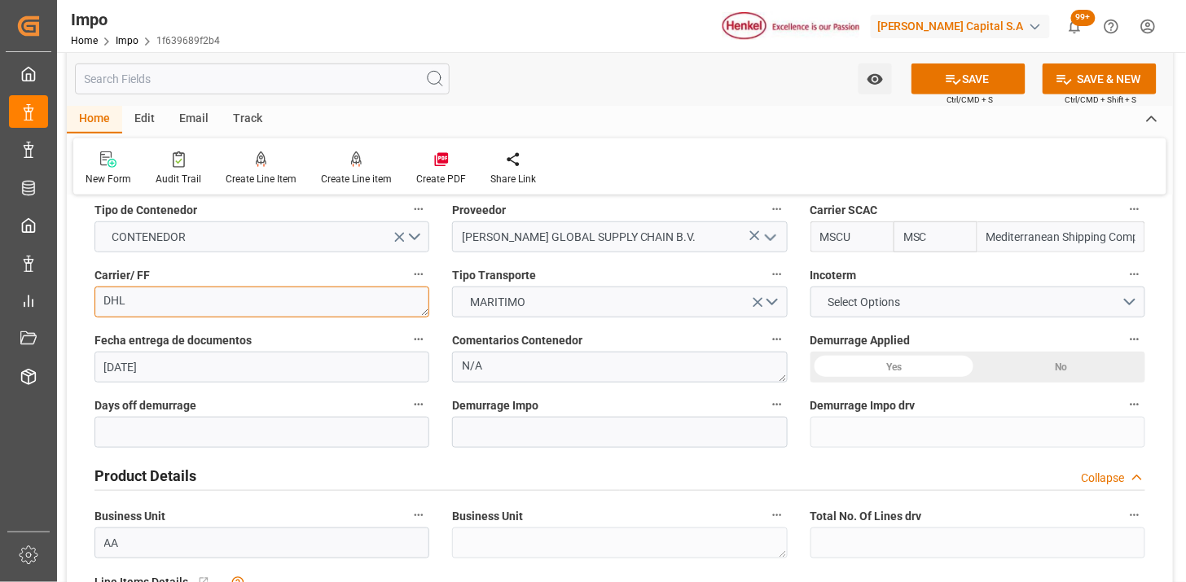
scroll to position [271, 0]
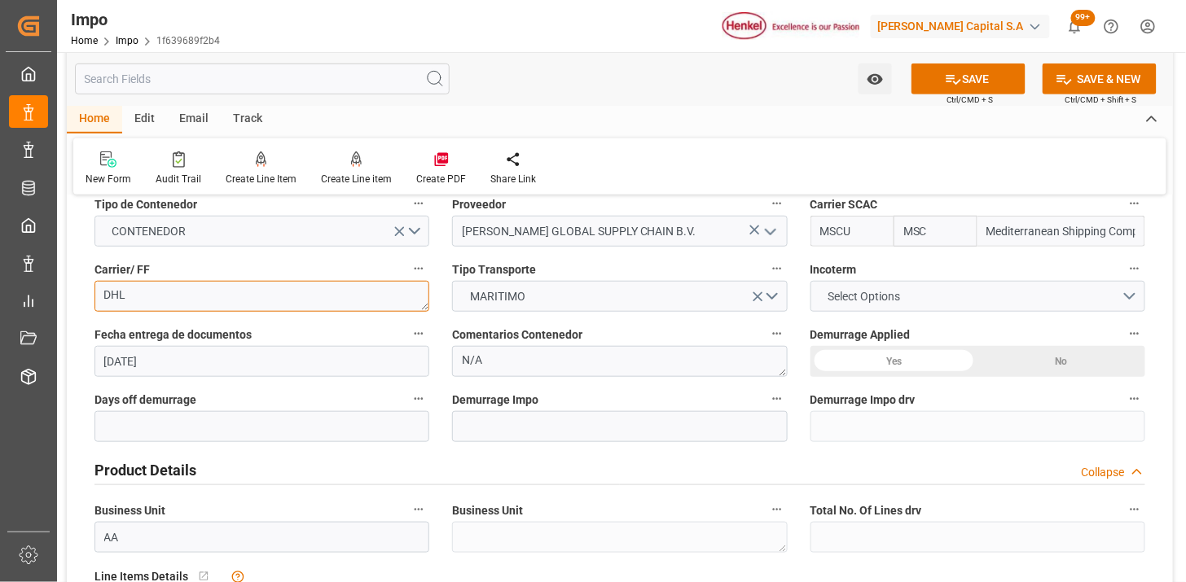
type textarea "DHL"
drag, startPoint x: 866, startPoint y: 301, endPoint x: 864, endPoint y: 334, distance: 32.6
click at [866, 300] on span "Select Options" at bounding box center [863, 296] width 89 height 17
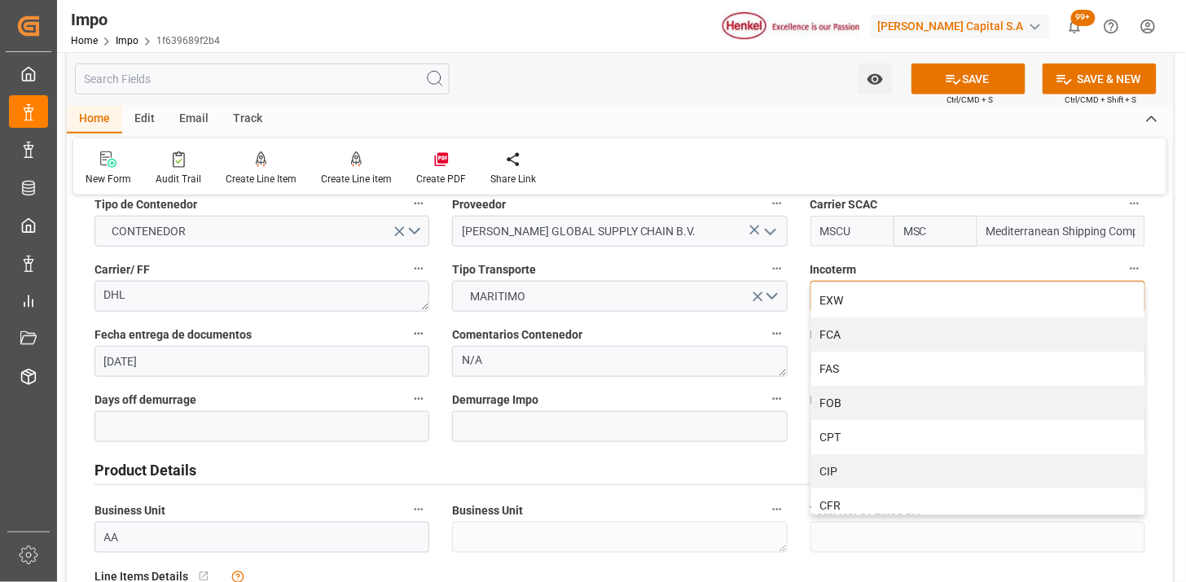
click at [851, 433] on div "CPT" at bounding box center [977, 437] width 333 height 34
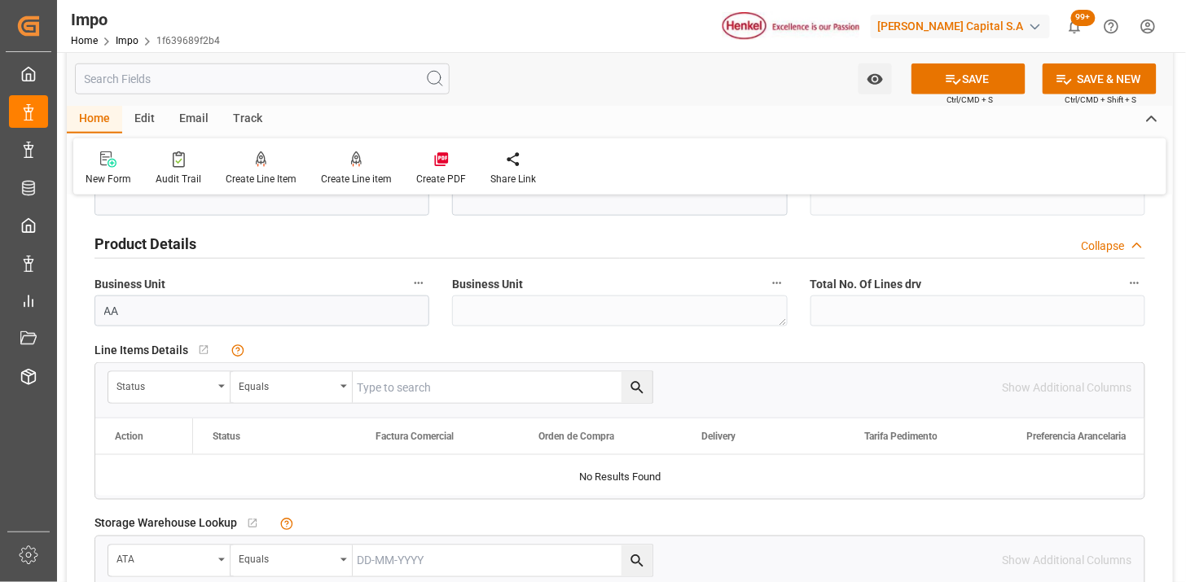
scroll to position [542, 0]
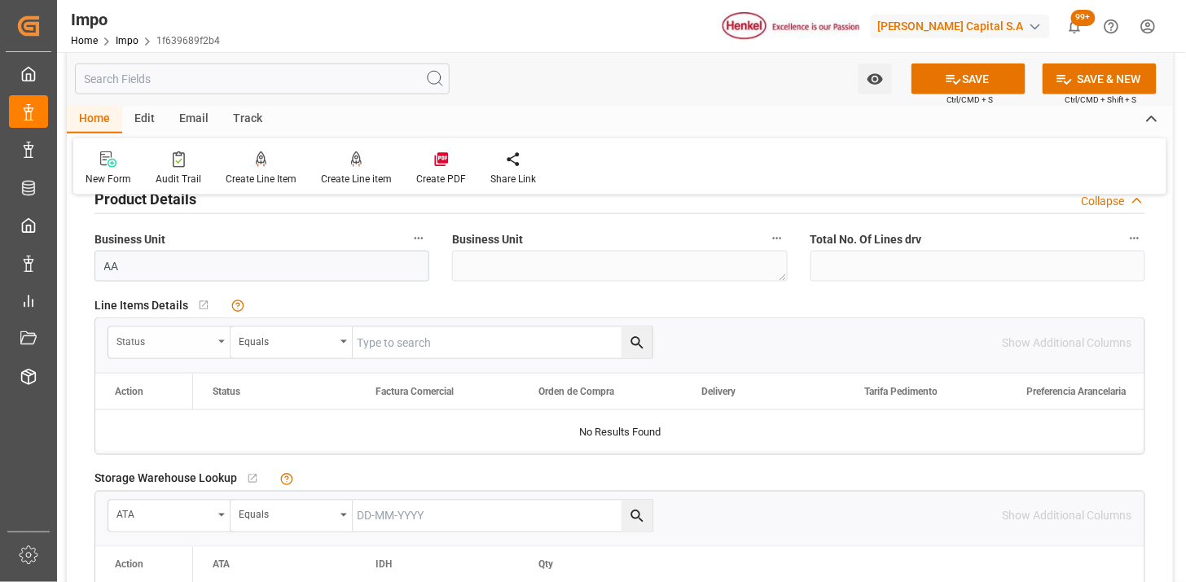
click at [139, 335] on div "Status" at bounding box center [164, 340] width 96 height 19
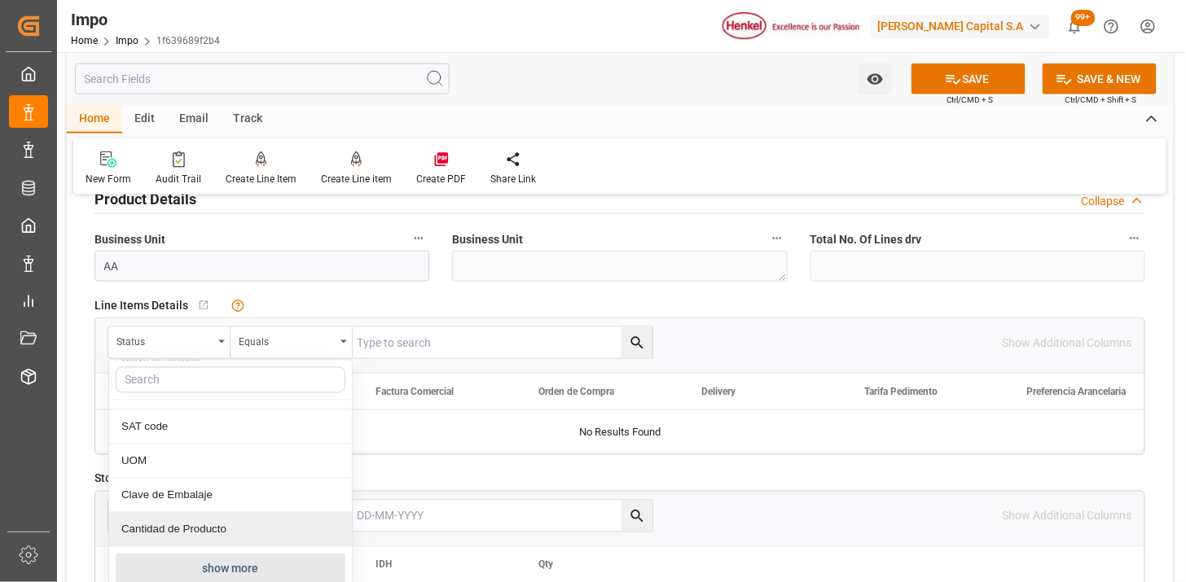
click at [223, 566] on button "show more" at bounding box center [231, 569] width 230 height 31
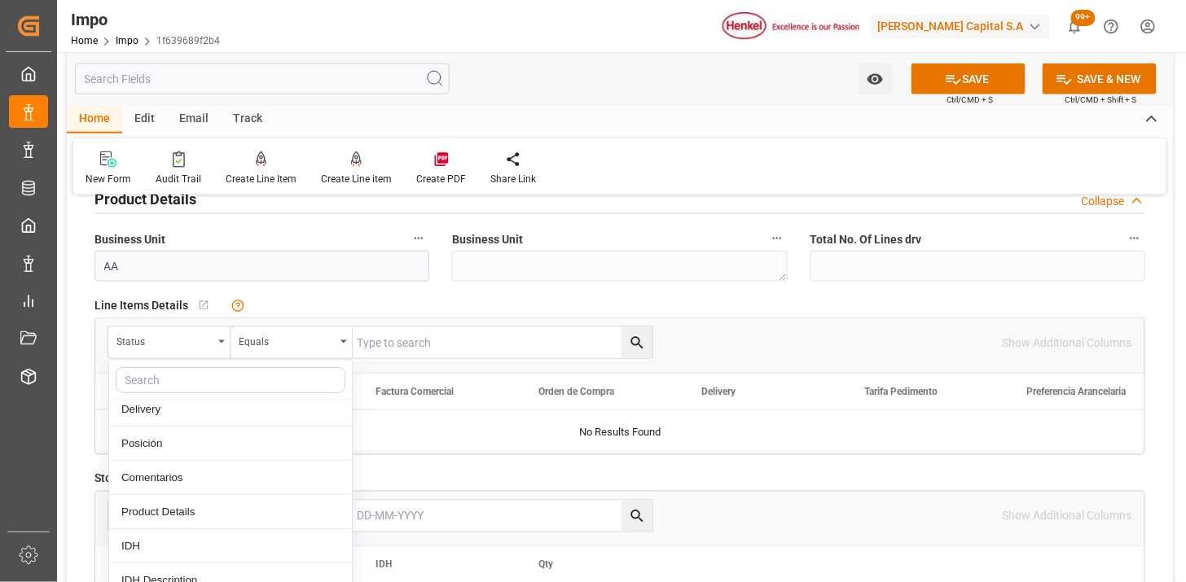
scroll to position [348, 0]
drag, startPoint x: 185, startPoint y: 476, endPoint x: 229, endPoint y: 462, distance: 46.4
click at [186, 479] on div "Comentarios" at bounding box center [230, 480] width 243 height 34
click at [401, 347] on input "text" at bounding box center [503, 342] width 300 height 31
paste input "HAMB93979"
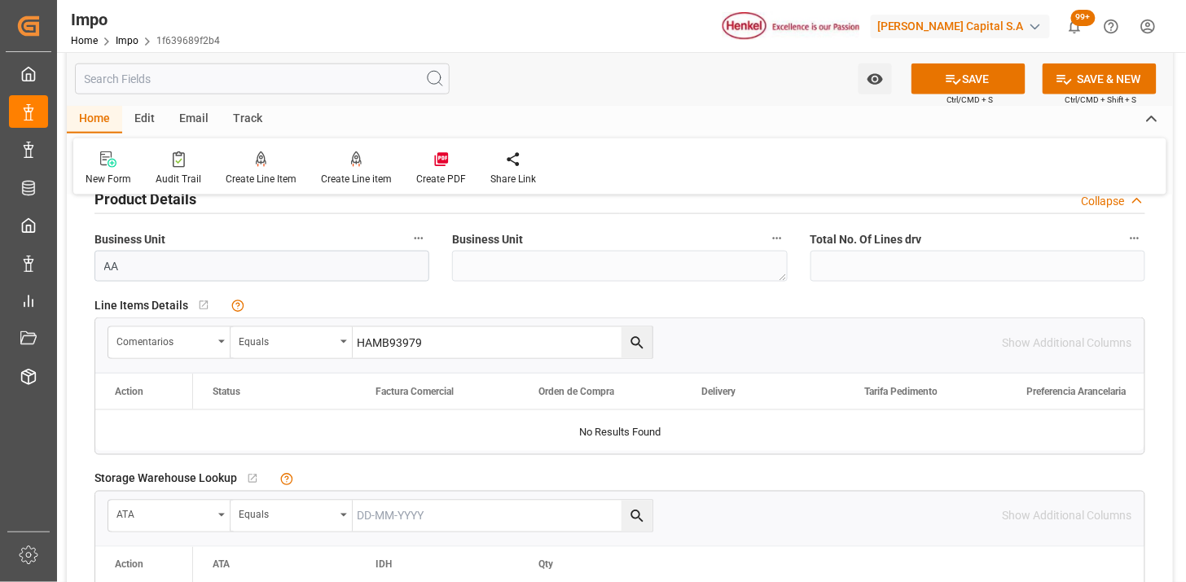
type input "HAMB93979"
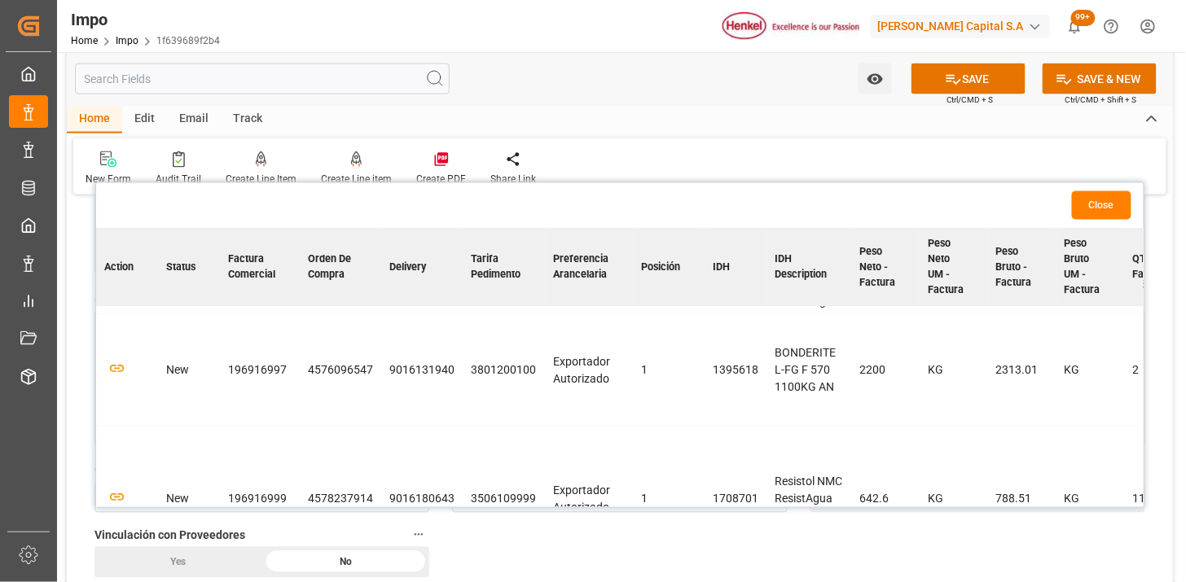
scroll to position [90, 0]
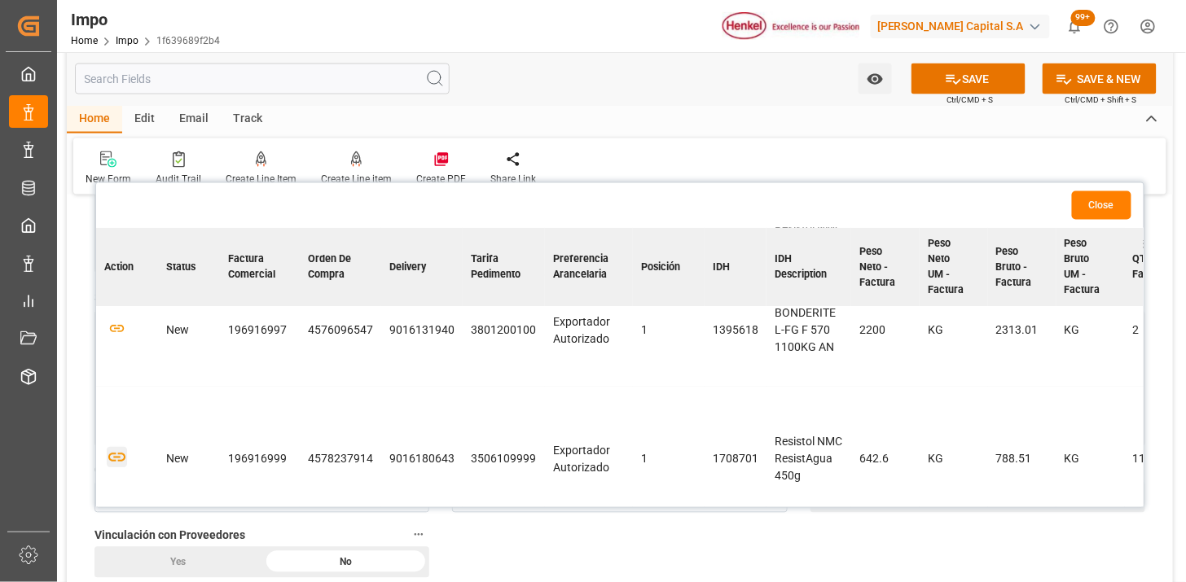
click at [122, 447] on icon "button" at bounding box center [117, 457] width 20 height 20
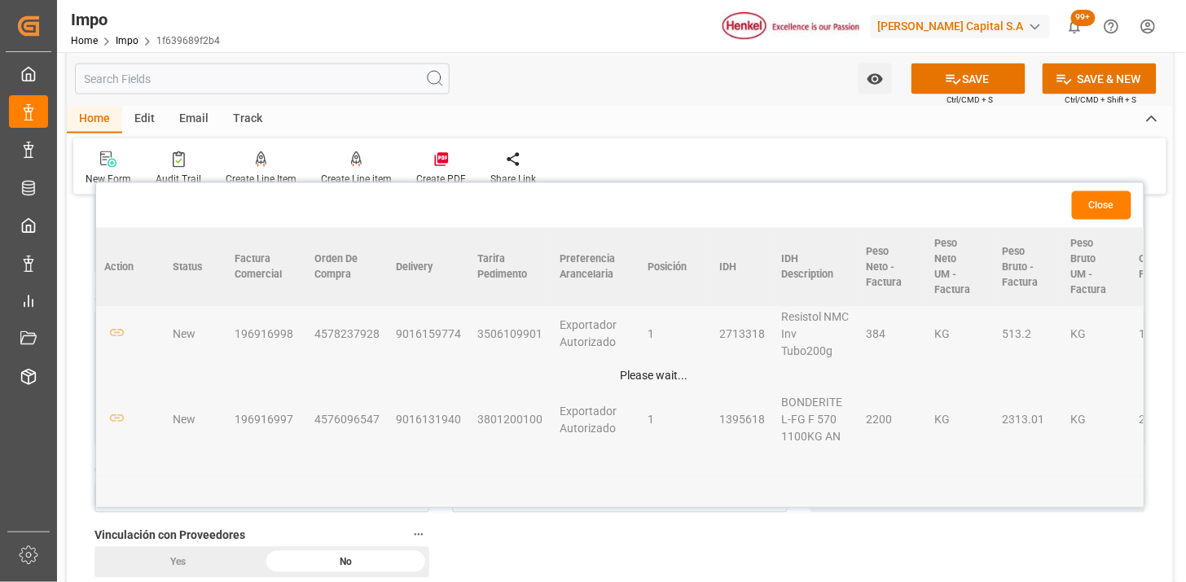
scroll to position [17, 0]
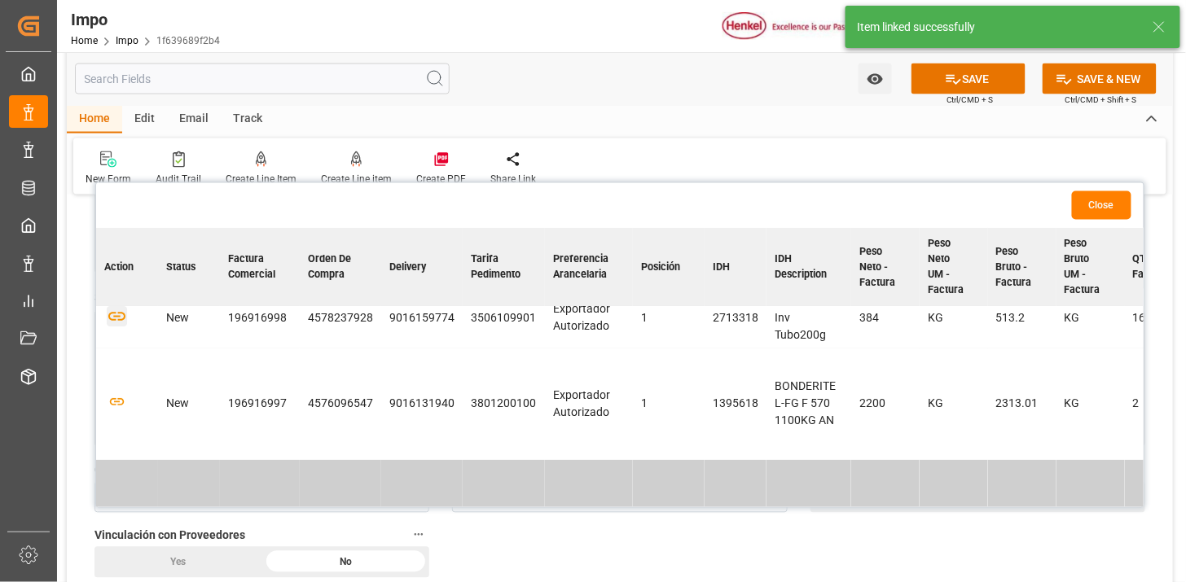
click at [116, 309] on icon "button" at bounding box center [117, 316] width 20 height 20
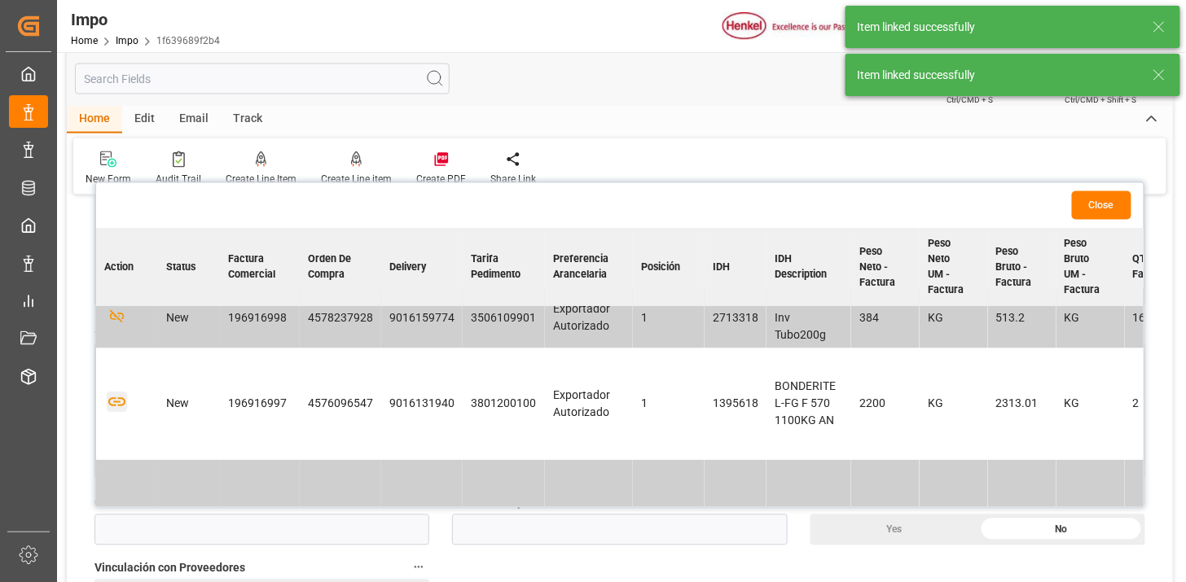
click at [116, 392] on icon "button" at bounding box center [117, 402] width 20 height 20
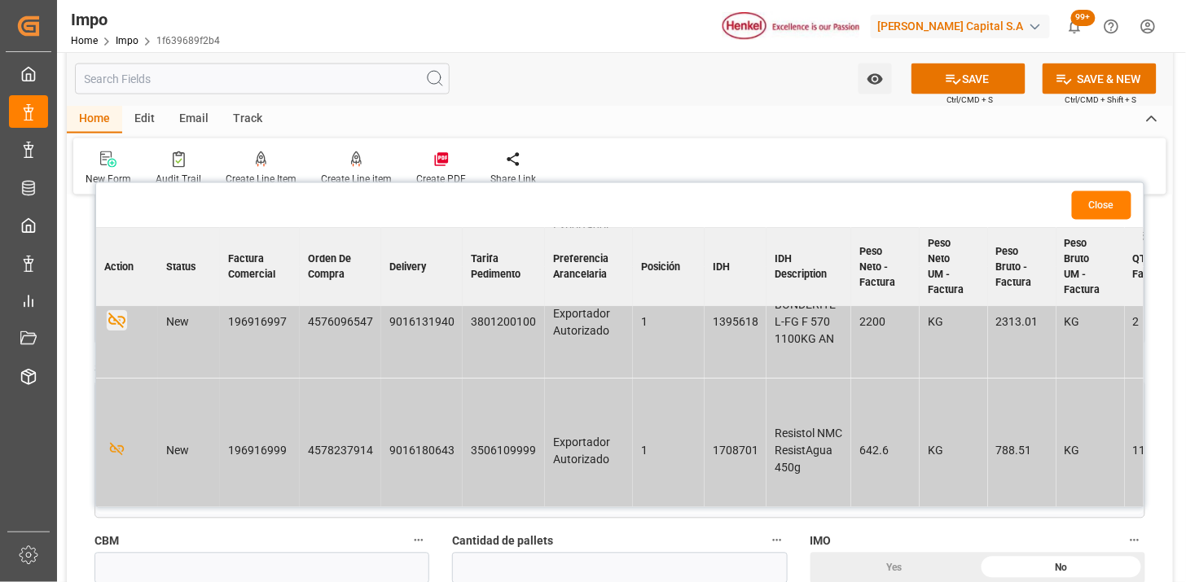
scroll to position [103, 0]
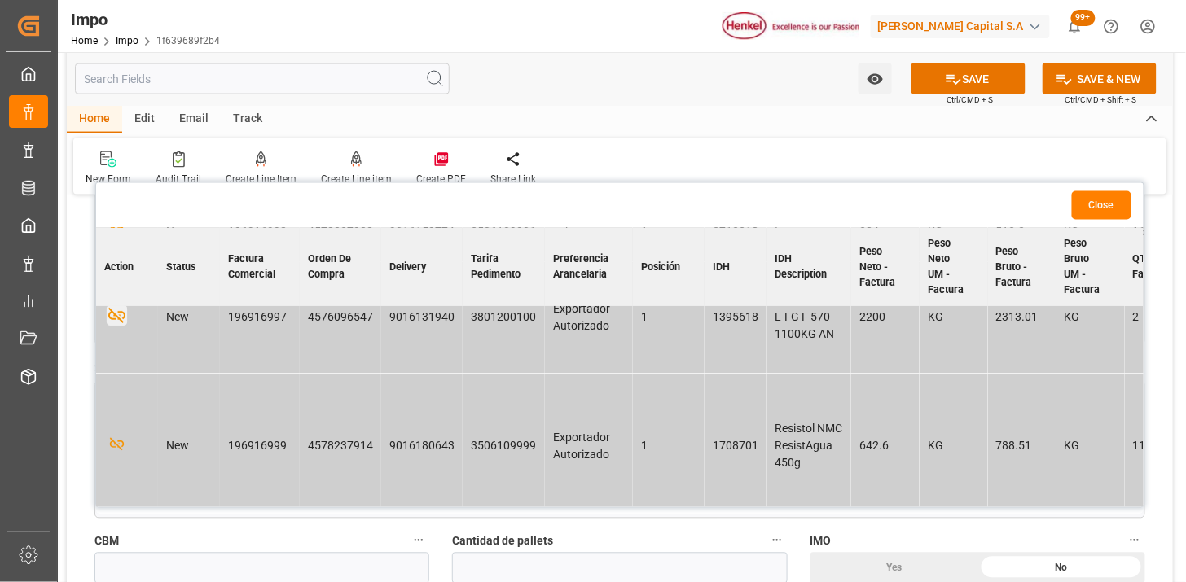
click at [1105, 218] on button "Close" at bounding box center [1101, 205] width 59 height 29
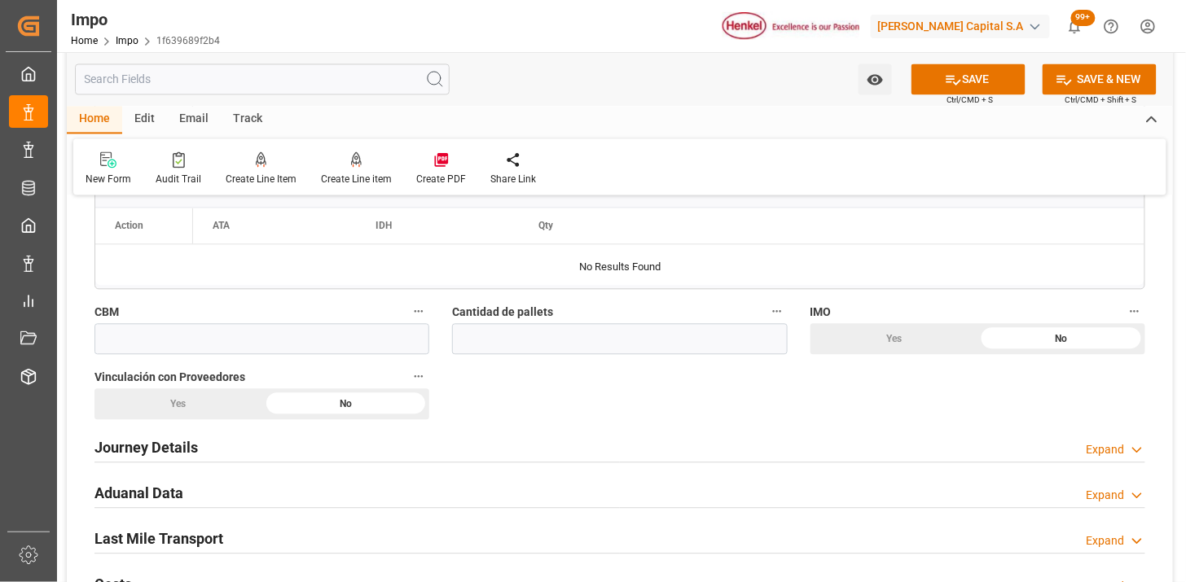
scroll to position [995, 0]
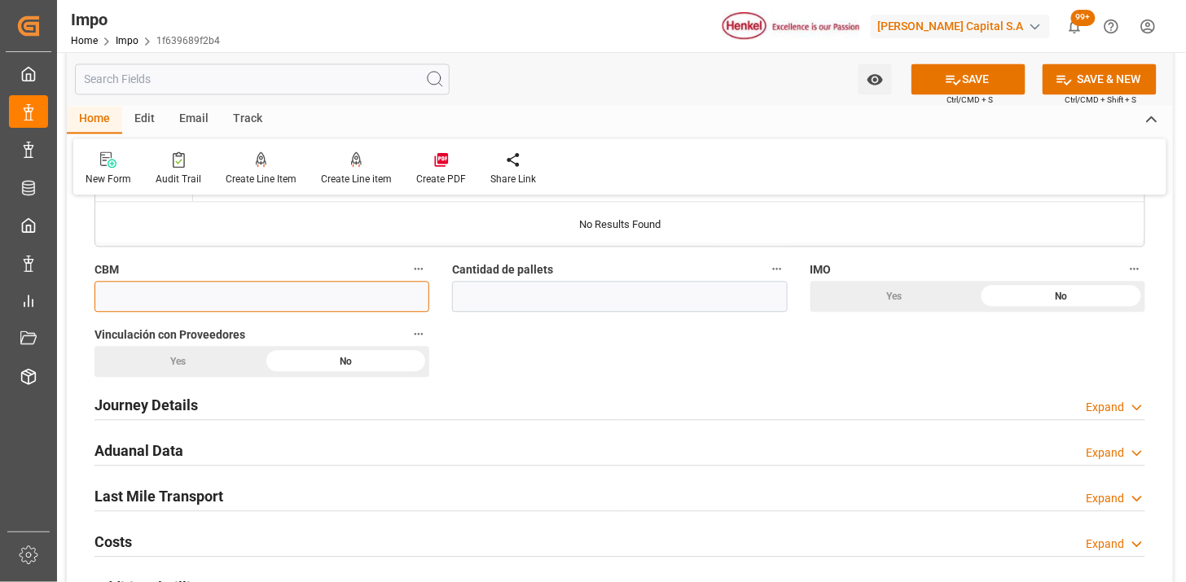
click at [362, 305] on input "text" at bounding box center [261, 296] width 335 height 31
paste input "6.520"
type input "6.52"
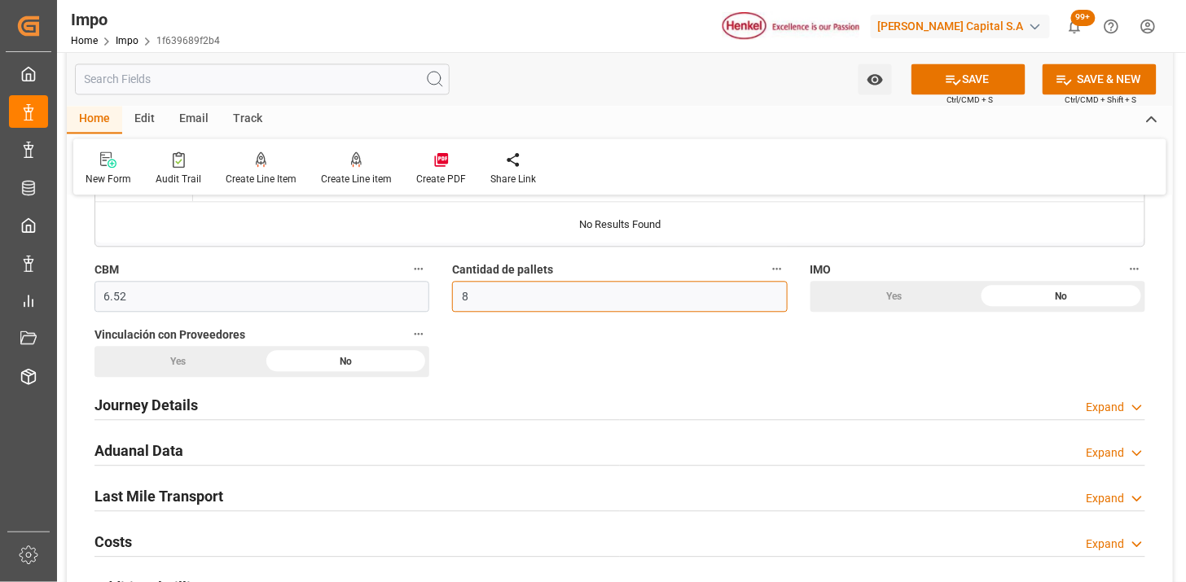
type input "8"
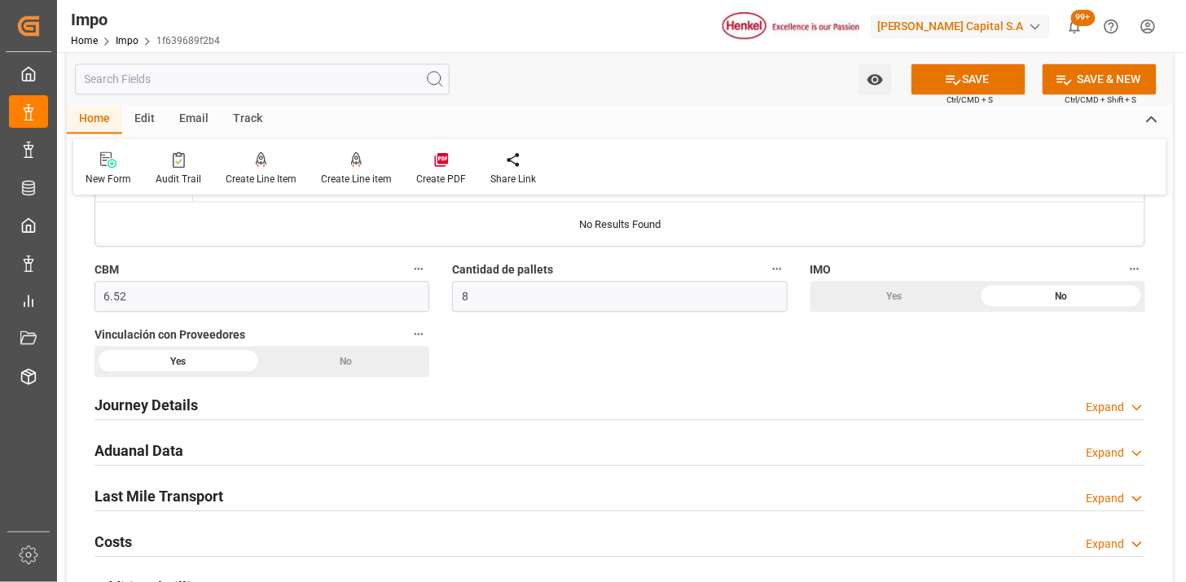
scroll to position [1086, 0]
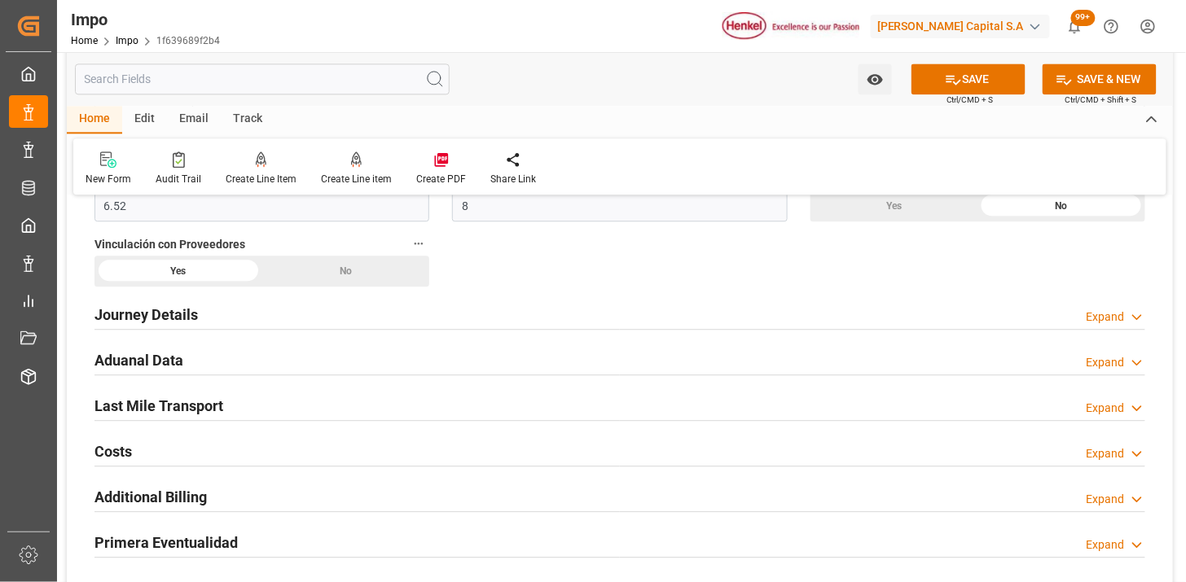
click at [243, 313] on div "Journey Details Expand" at bounding box center [619, 313] width 1051 height 31
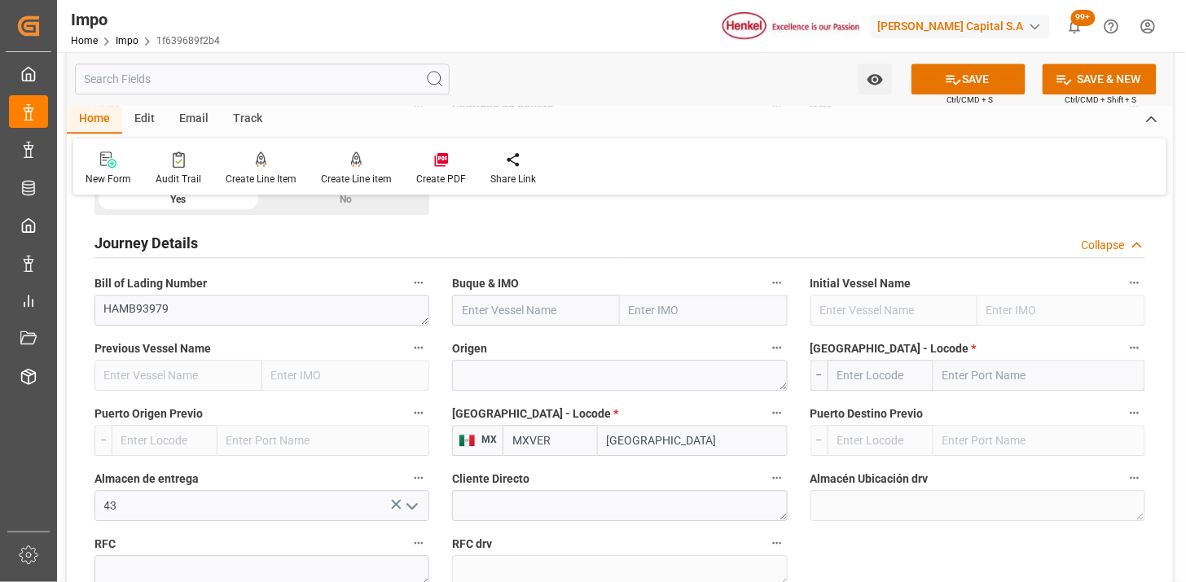
scroll to position [1176, 0]
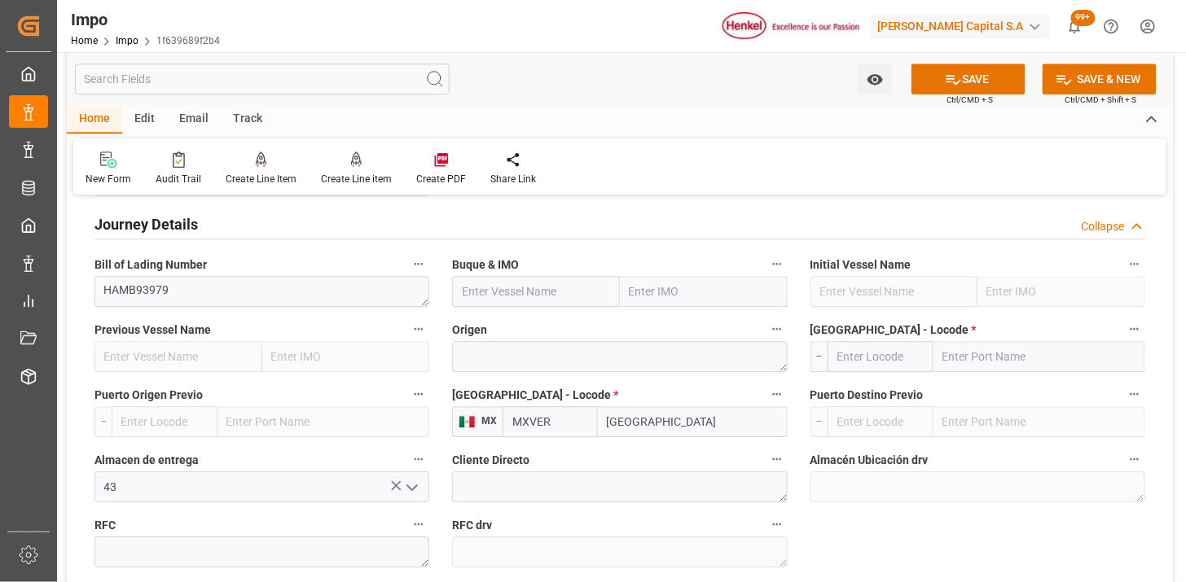
click at [559, 296] on input "text" at bounding box center [536, 291] width 168 height 31
paste input "MSC CORUNA"
type input "MSC CORUNA"
type input "9480215"
type input "MSC CORUNA"
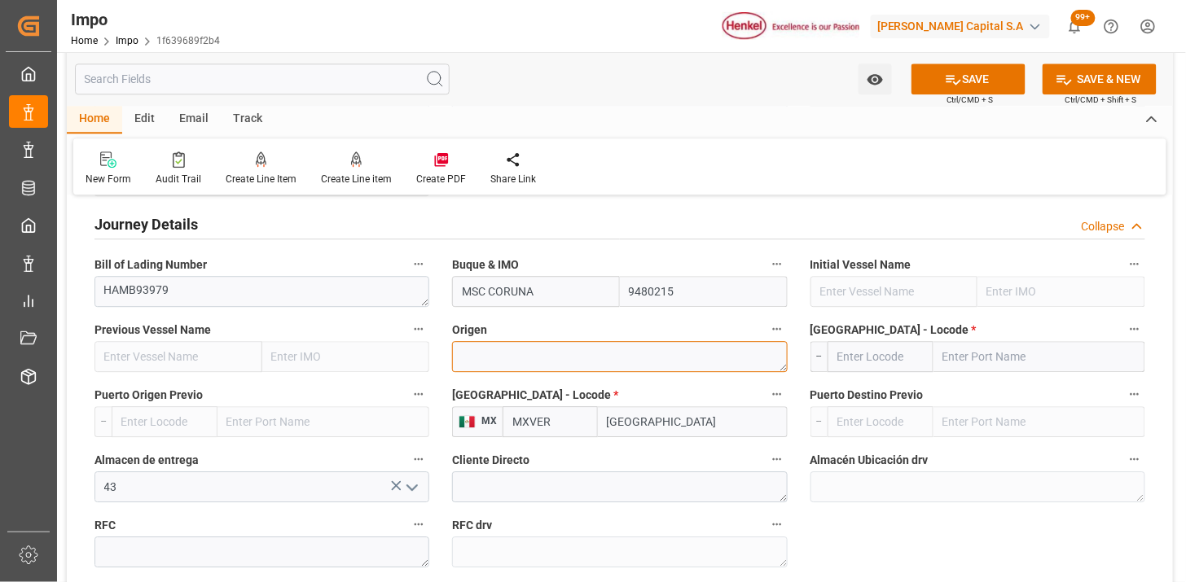
click at [514, 357] on textarea at bounding box center [619, 356] width 335 height 31
type textarea "ALEMANIA"
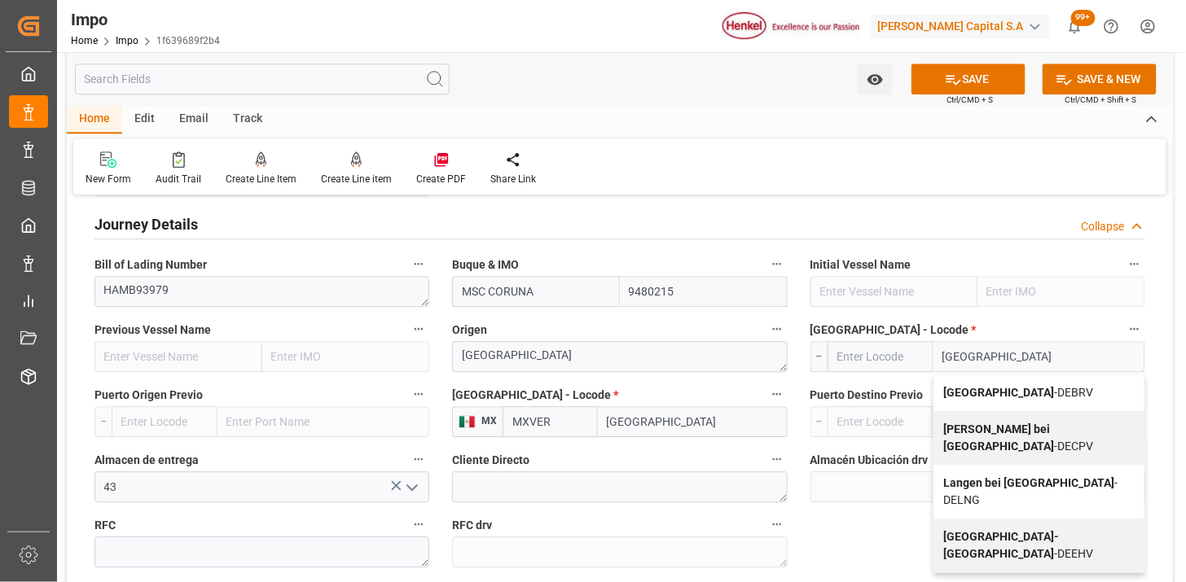
type input "Bremerhaven"
type input "DEBRV"
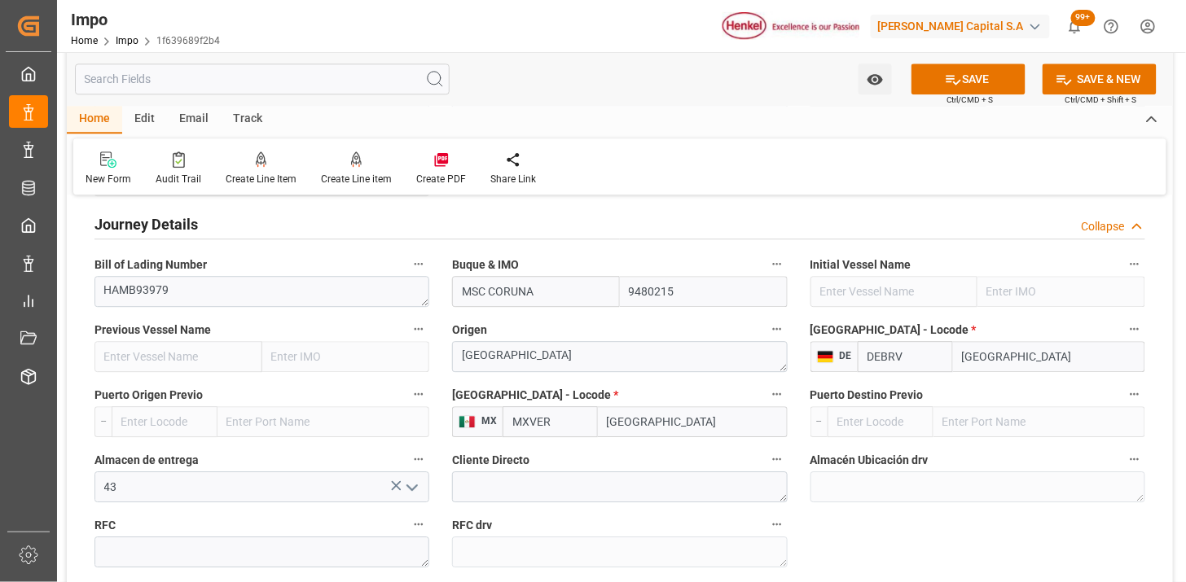
type input "Bremerhaven"
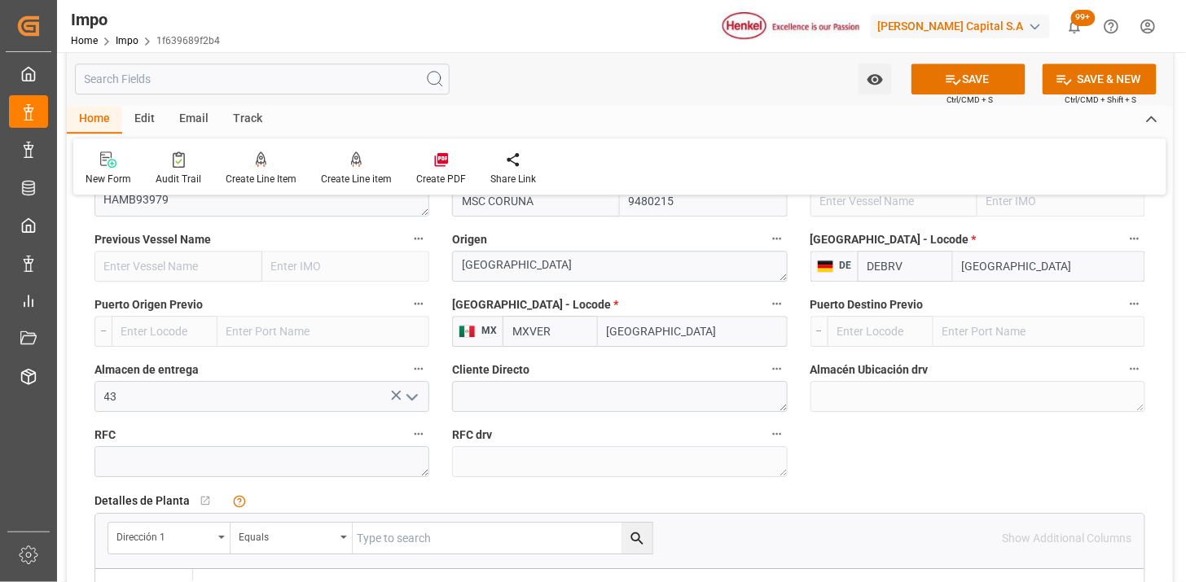
scroll to position [1357, 0]
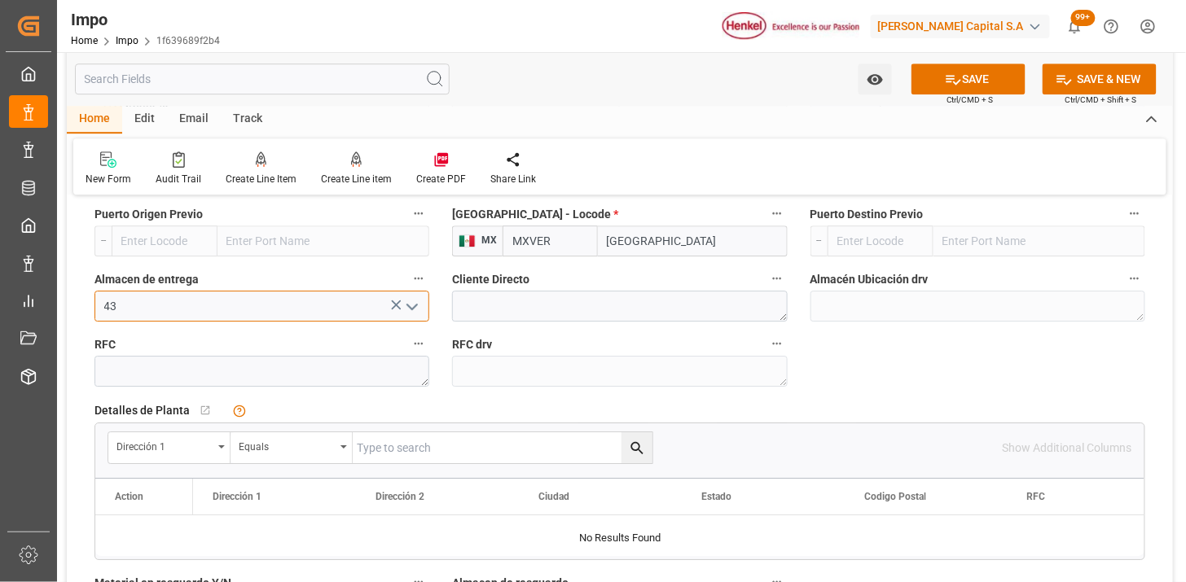
click at [294, 314] on input "43" at bounding box center [261, 306] width 335 height 31
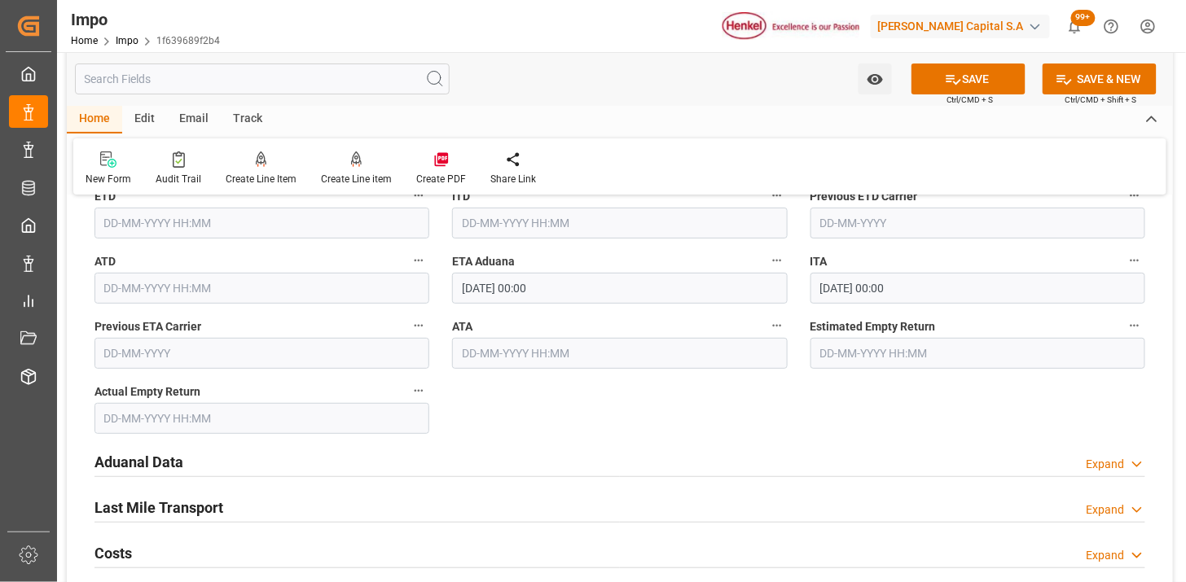
scroll to position [1810, 0]
type input "Almer Tlalnepantla"
click at [585, 281] on input "09-09-2025 00:00" at bounding box center [619, 287] width 335 height 31
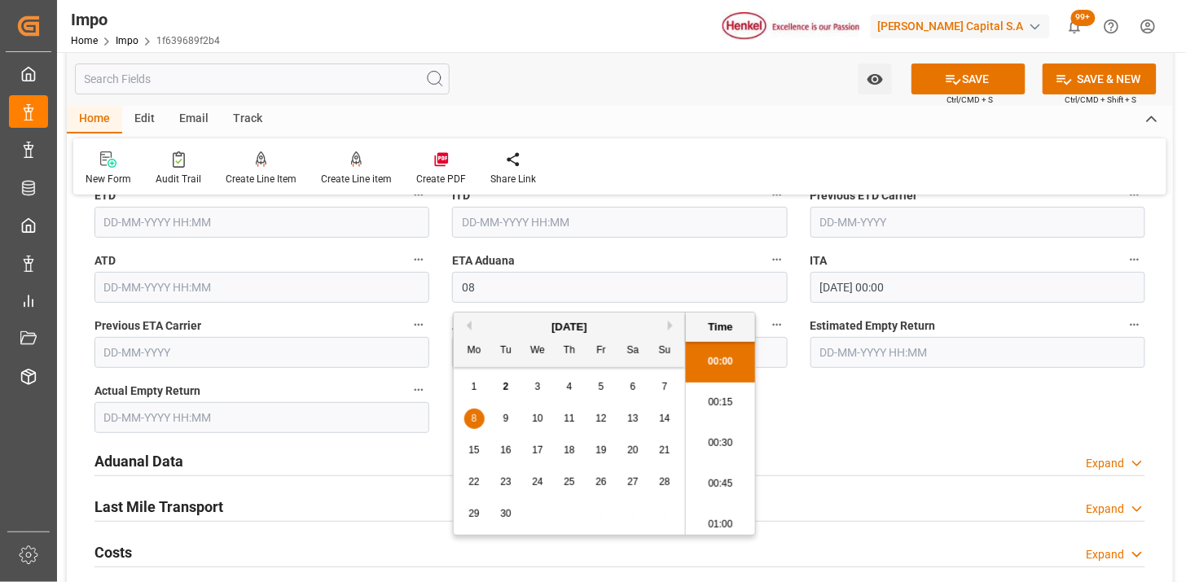
type input "08-09-2025 00:00"
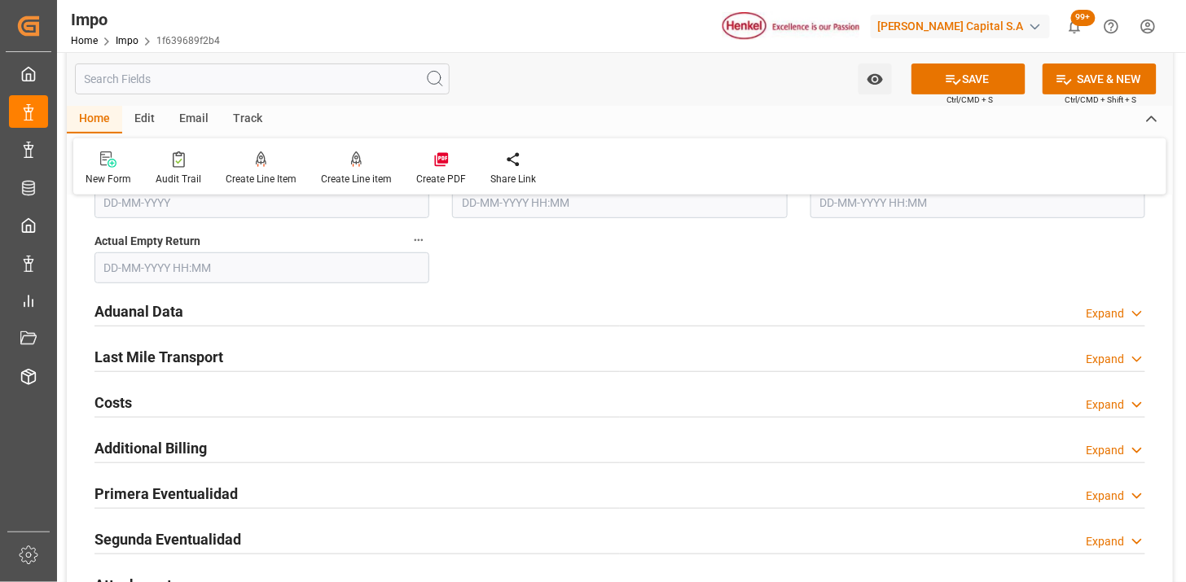
scroll to position [1990, 0]
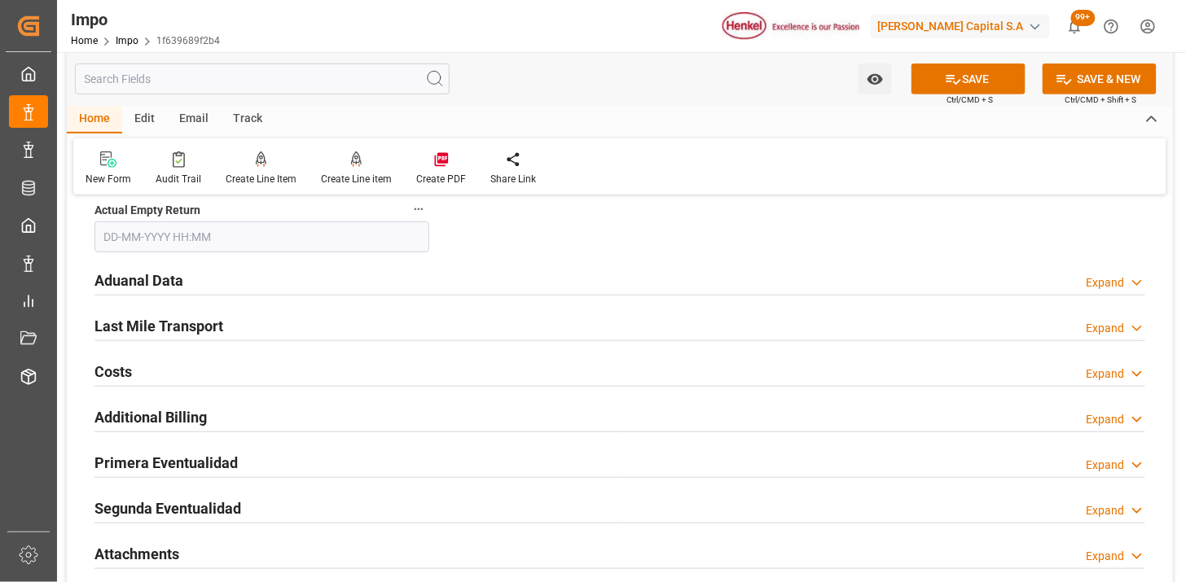
click at [351, 288] on div "Aduanal Data Expand" at bounding box center [619, 279] width 1051 height 31
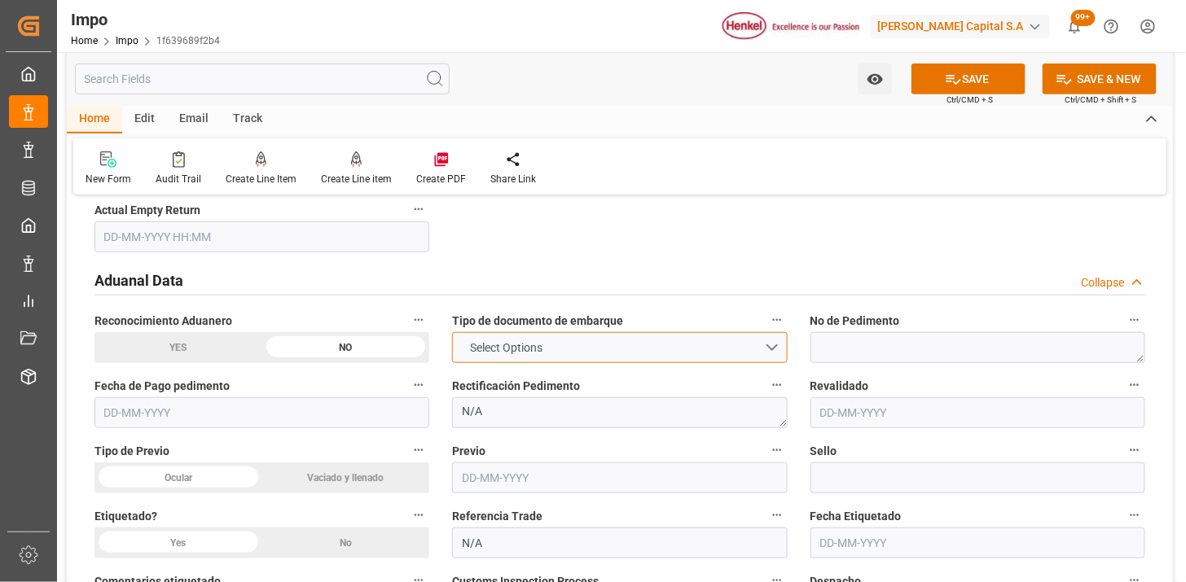
click at [498, 345] on span "Select Options" at bounding box center [506, 348] width 89 height 17
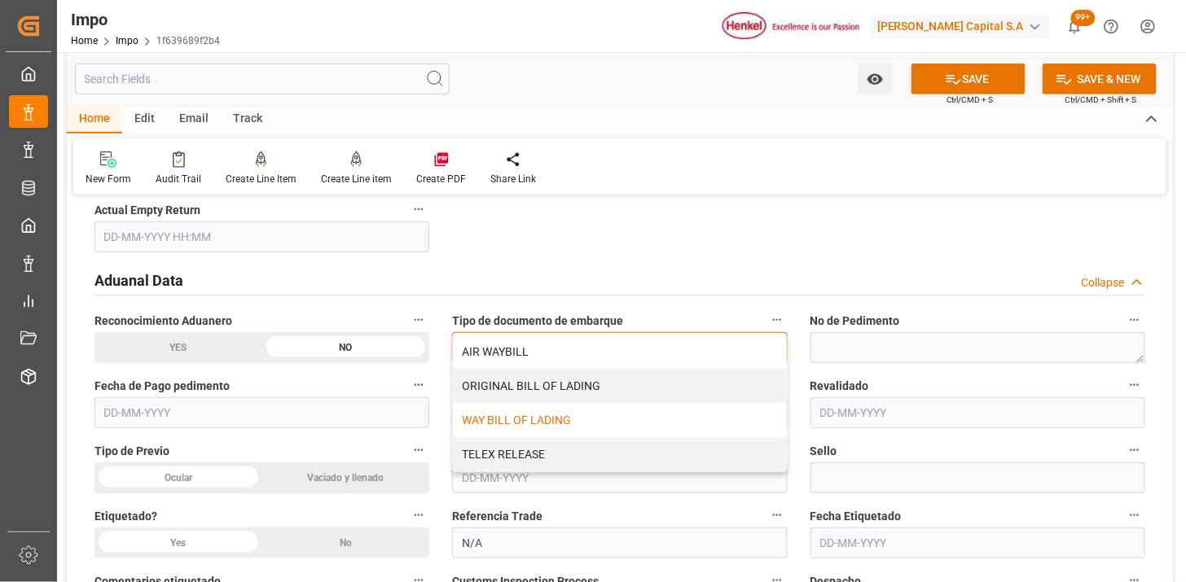
click at [503, 427] on div "WAY BILL OF LADING" at bounding box center [619, 420] width 333 height 34
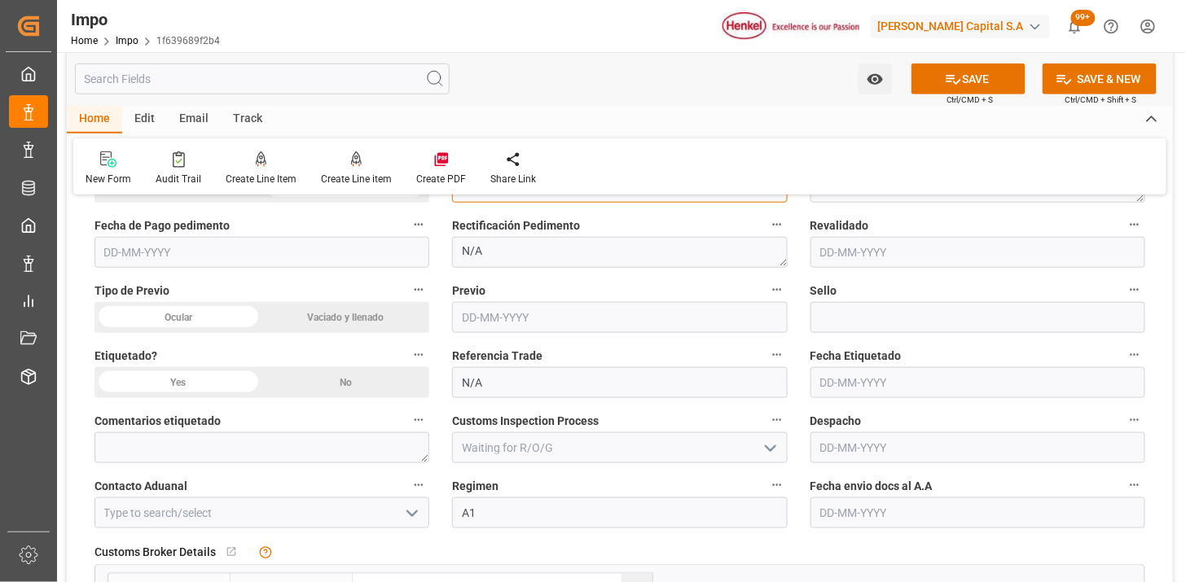
scroll to position [2171, 0]
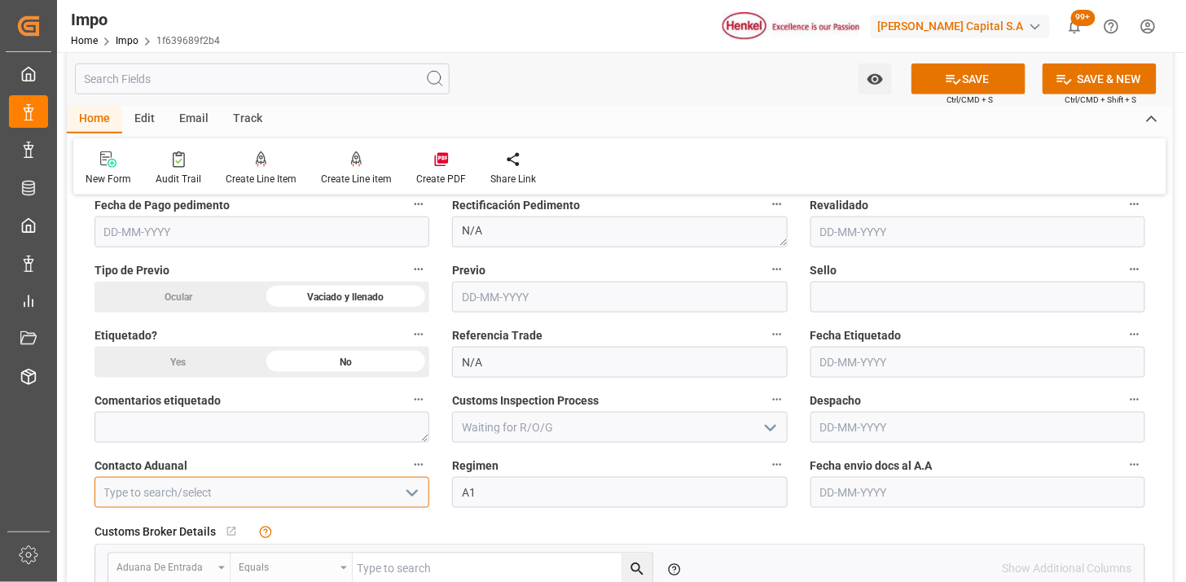
click at [275, 486] on input at bounding box center [261, 492] width 335 height 31
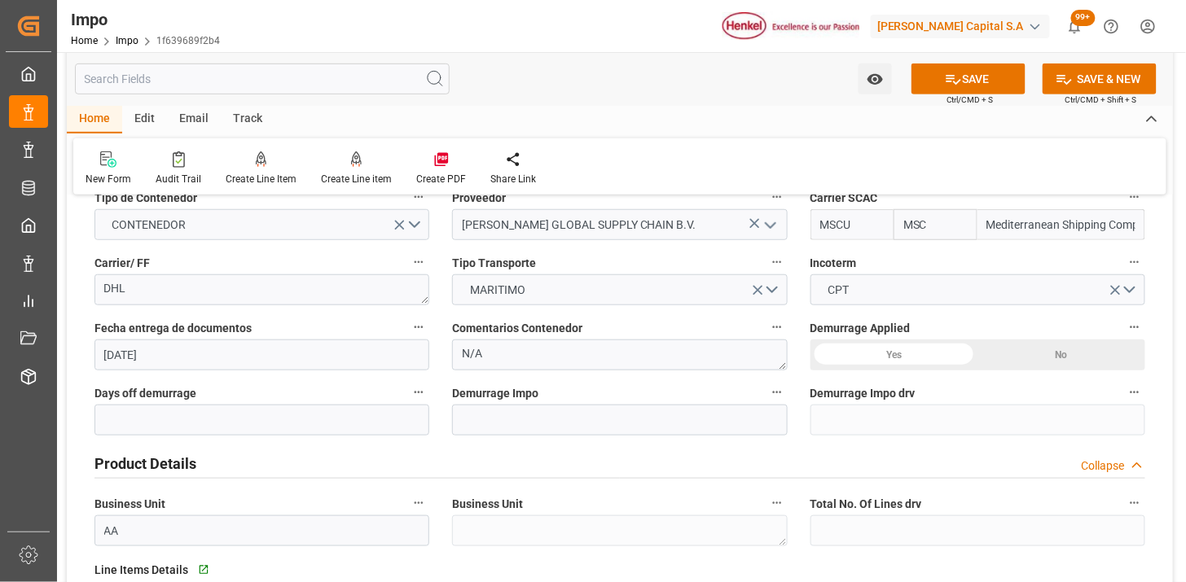
scroll to position [271, 0]
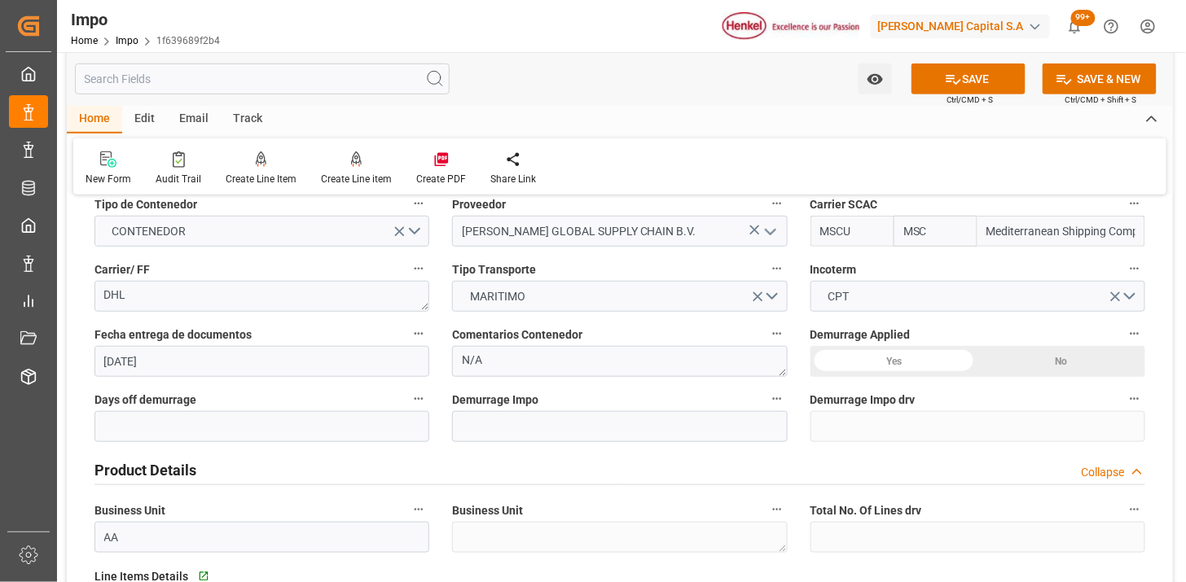
type input "ALFREDO SALINAS JACOBO"
click at [542, 424] on input "text" at bounding box center [619, 426] width 335 height 31
click at [546, 362] on textarea "N/A" at bounding box center [619, 361] width 335 height 31
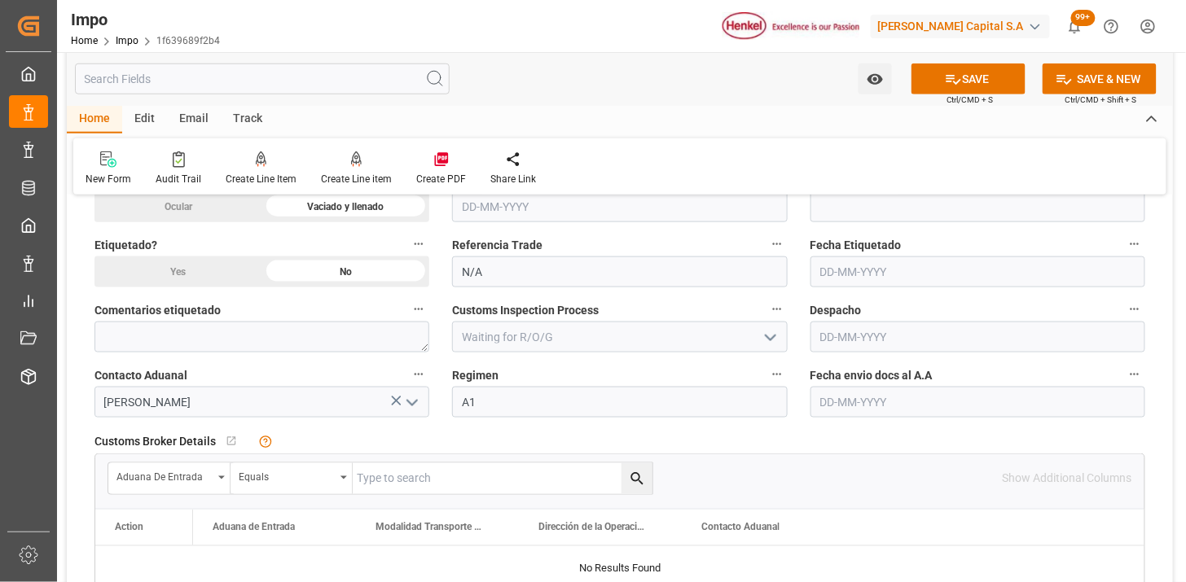
scroll to position [2352, 0]
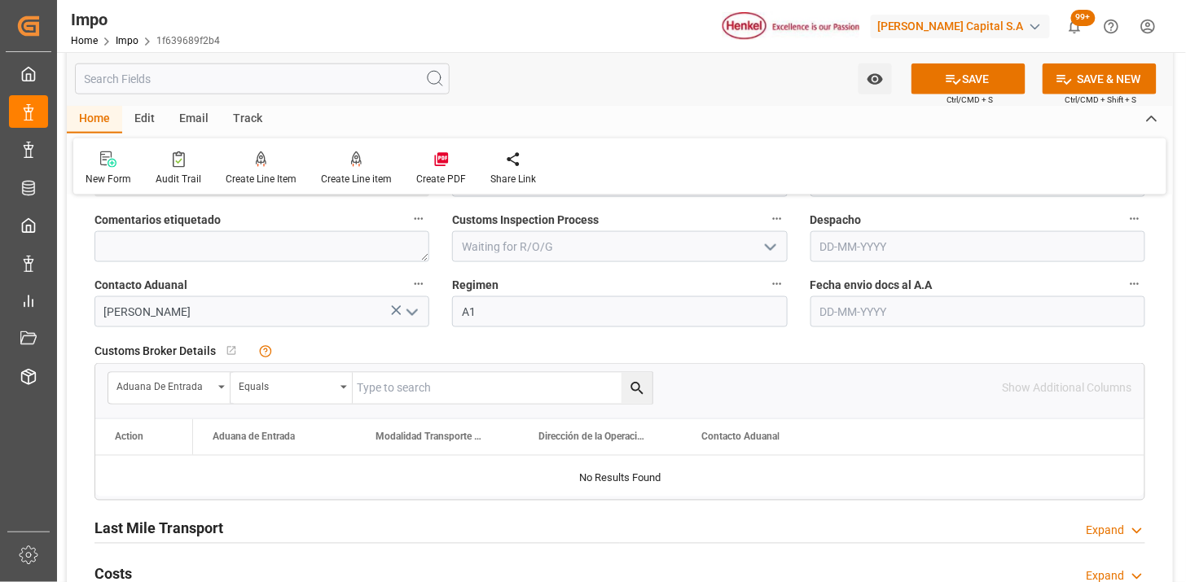
type textarea "CONFIRMAR NOM050 EN PREVIO"
click at [881, 297] on input "text" at bounding box center [977, 311] width 335 height 31
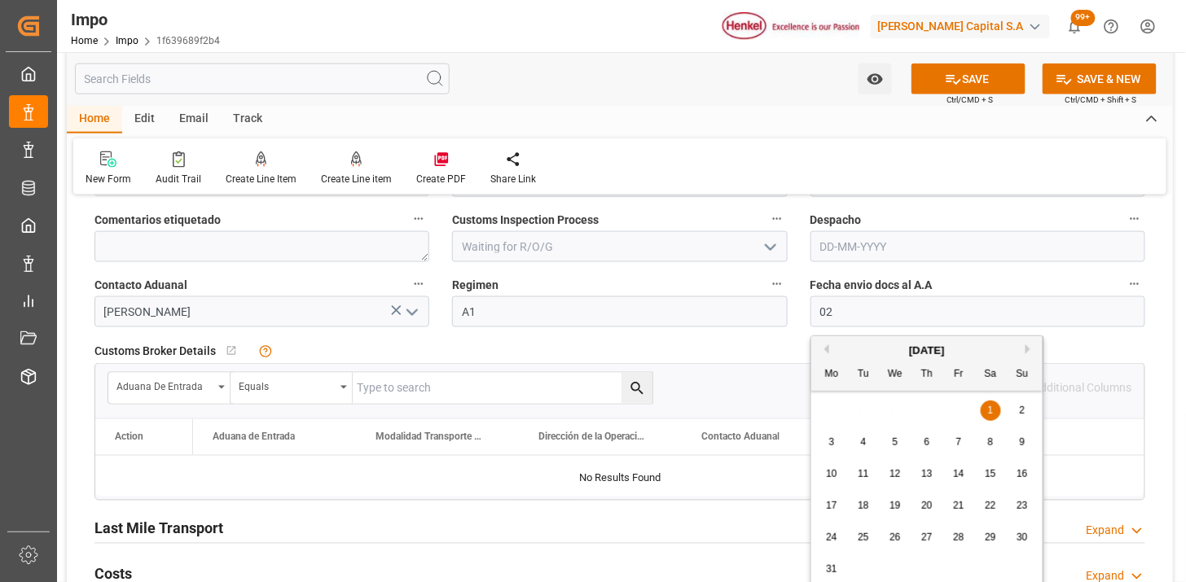
type input "02-09-2025"
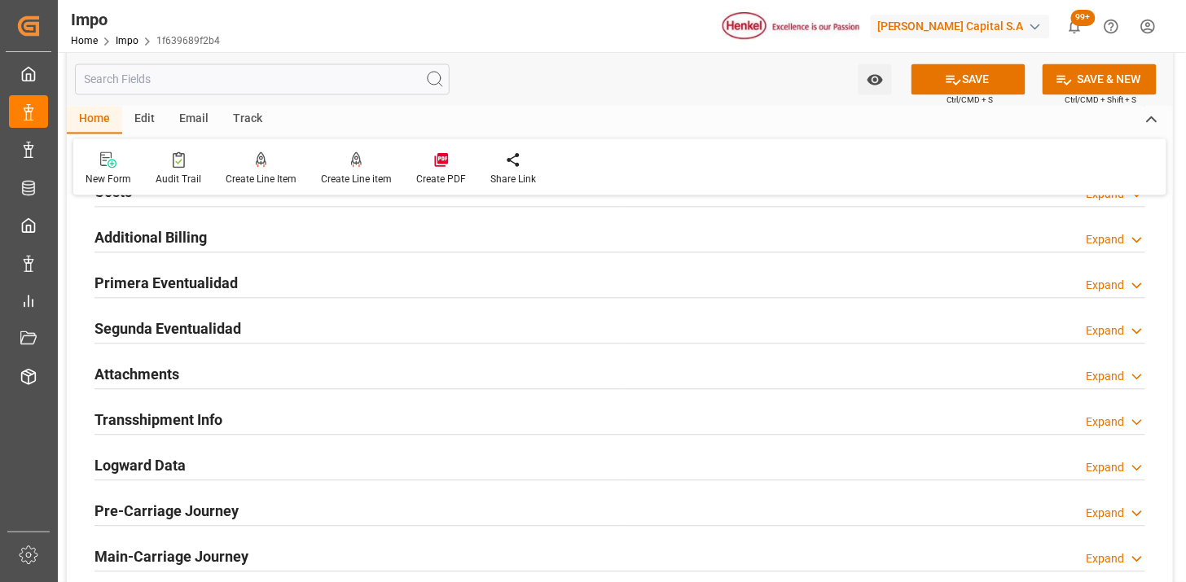
scroll to position [2805, 0]
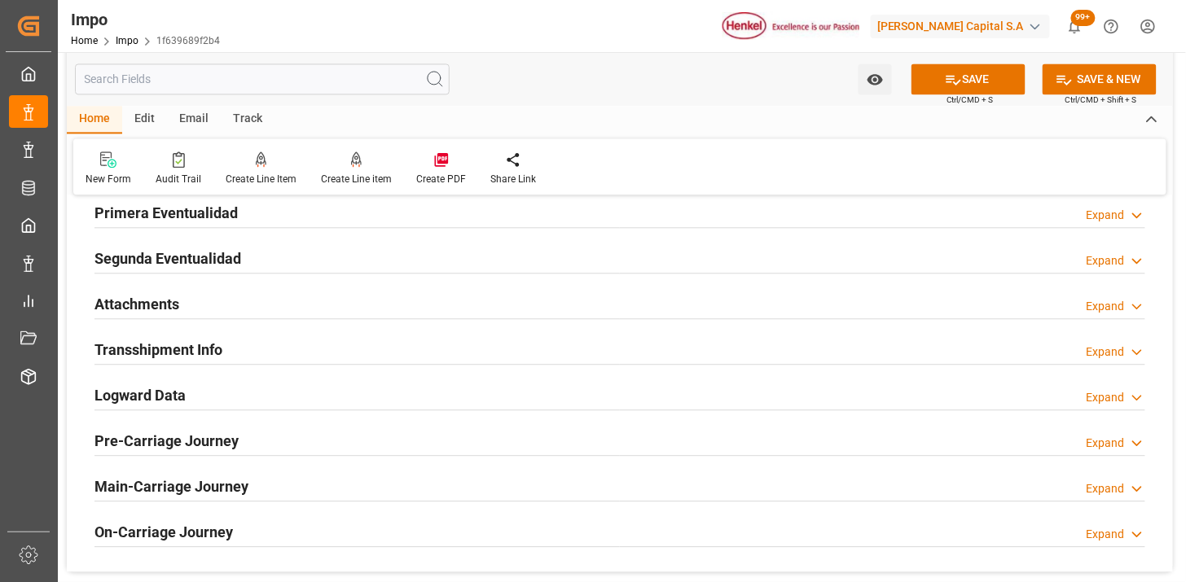
click at [327, 308] on div "Attachments Expand" at bounding box center [619, 302] width 1051 height 31
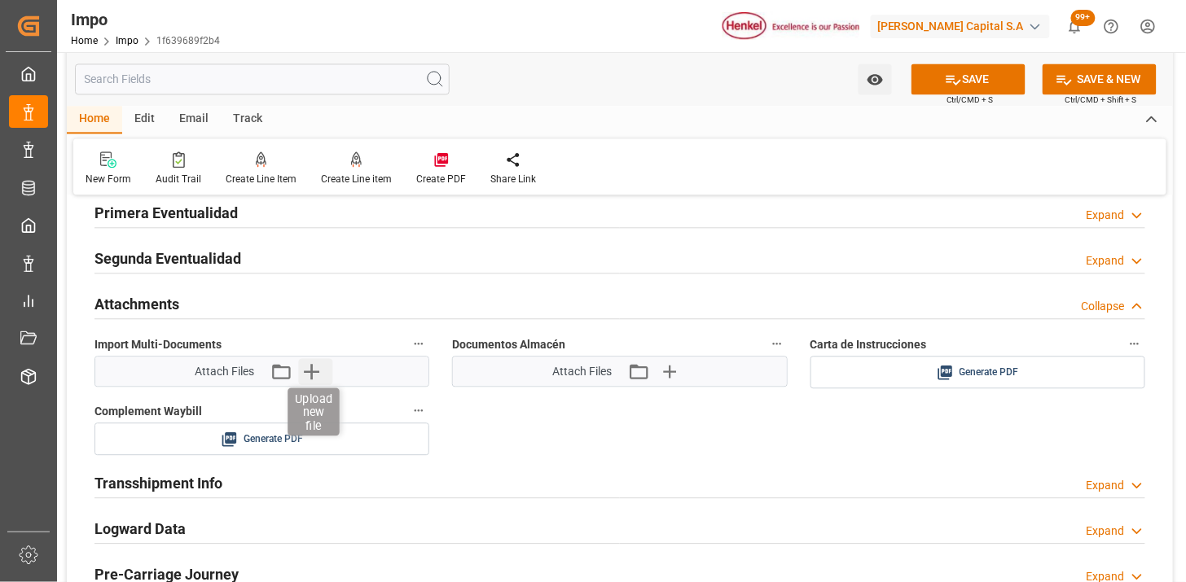
click at [318, 371] on icon "button" at bounding box center [311, 371] width 15 height 15
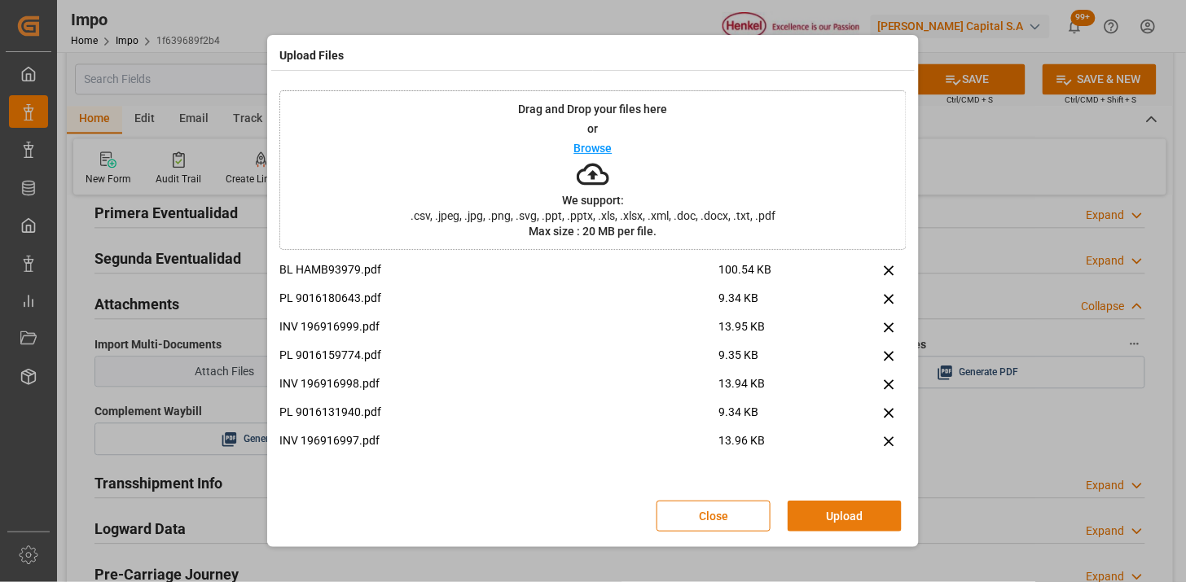
click at [823, 527] on button "Upload" at bounding box center [845, 516] width 114 height 31
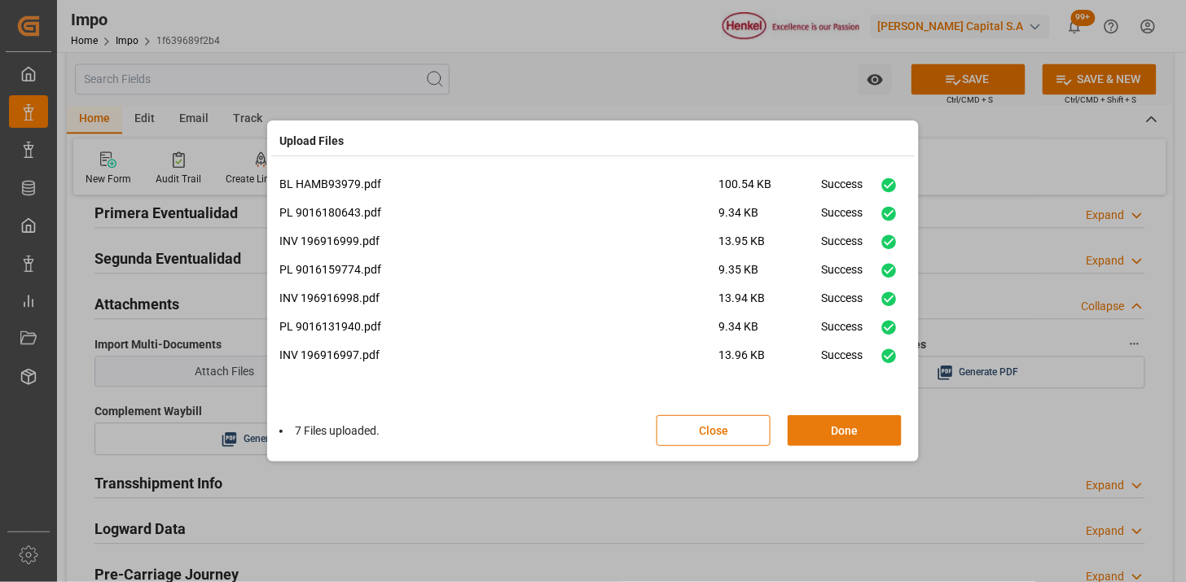
click at [805, 425] on button "Done" at bounding box center [845, 430] width 114 height 31
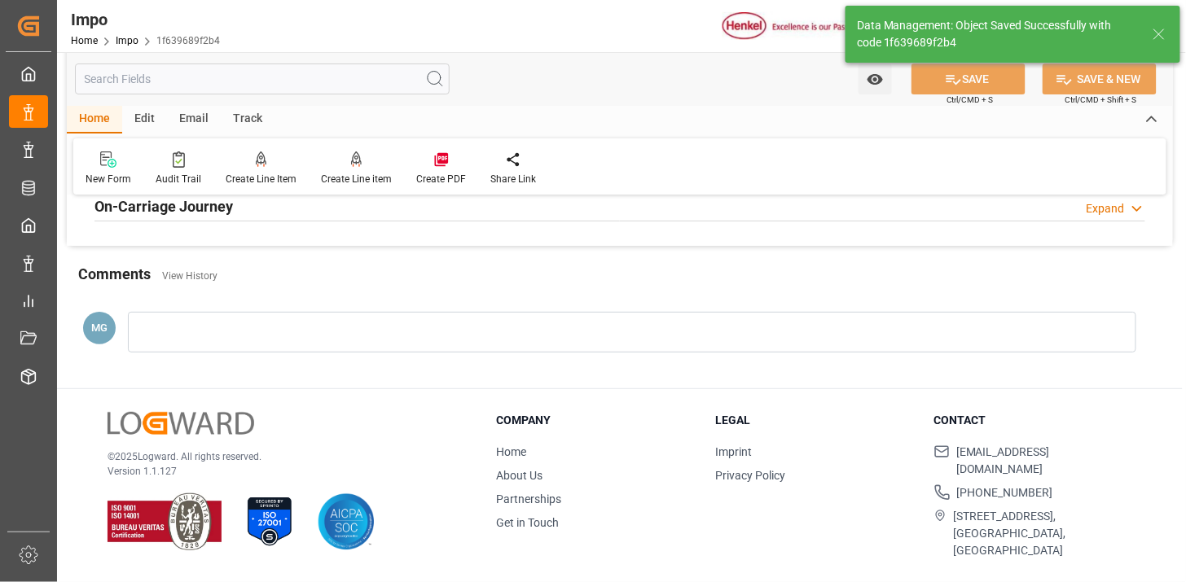
type textarea "AA"
type input "3"
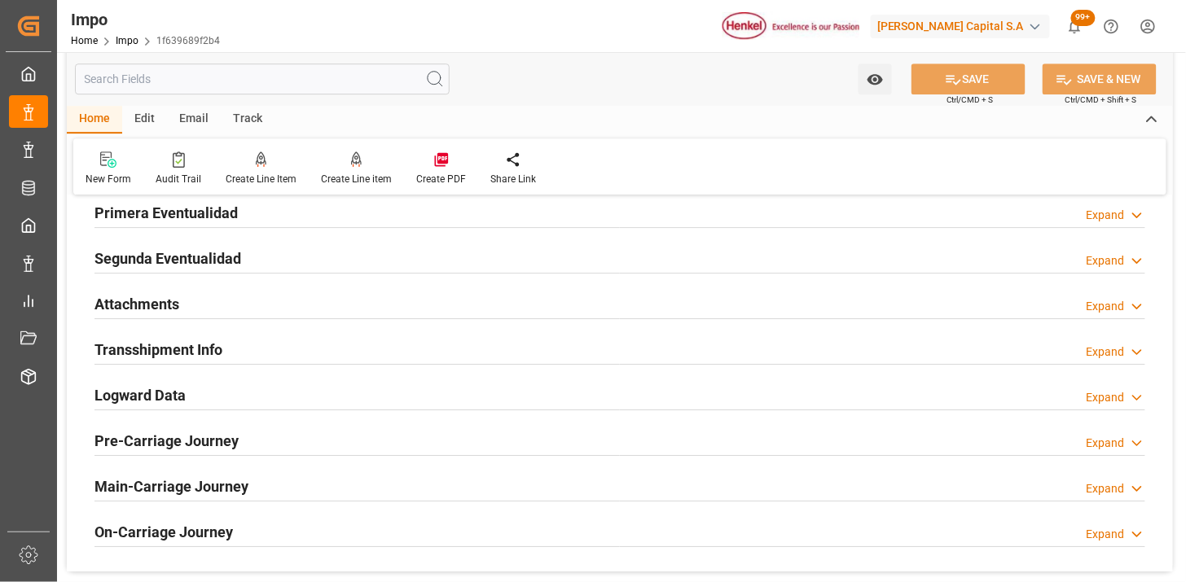
click at [206, 298] on div "Attachments Expand" at bounding box center [619, 302] width 1051 height 31
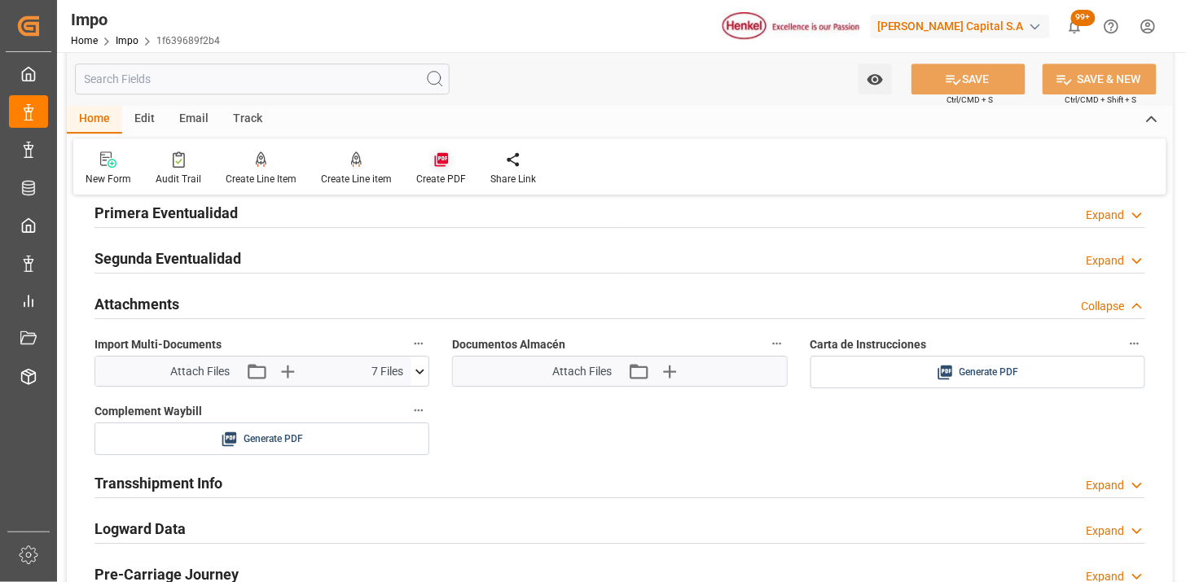
click at [435, 164] on icon at bounding box center [441, 159] width 16 height 16
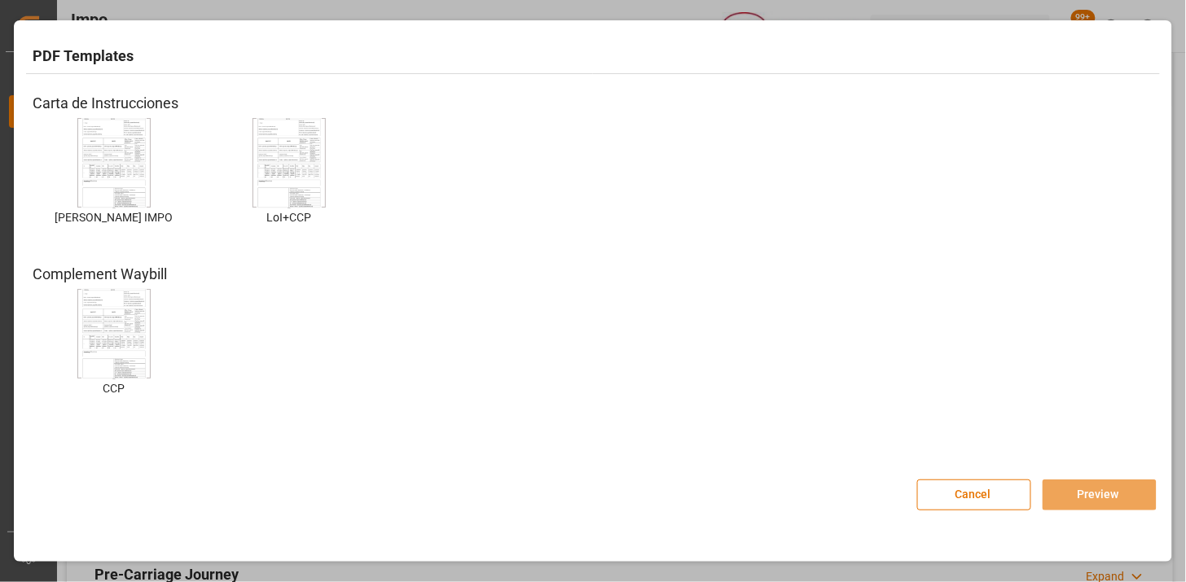
click at [132, 174] on img at bounding box center [113, 163] width 65 height 92
click at [1105, 502] on button "Preview" at bounding box center [1099, 495] width 114 height 31
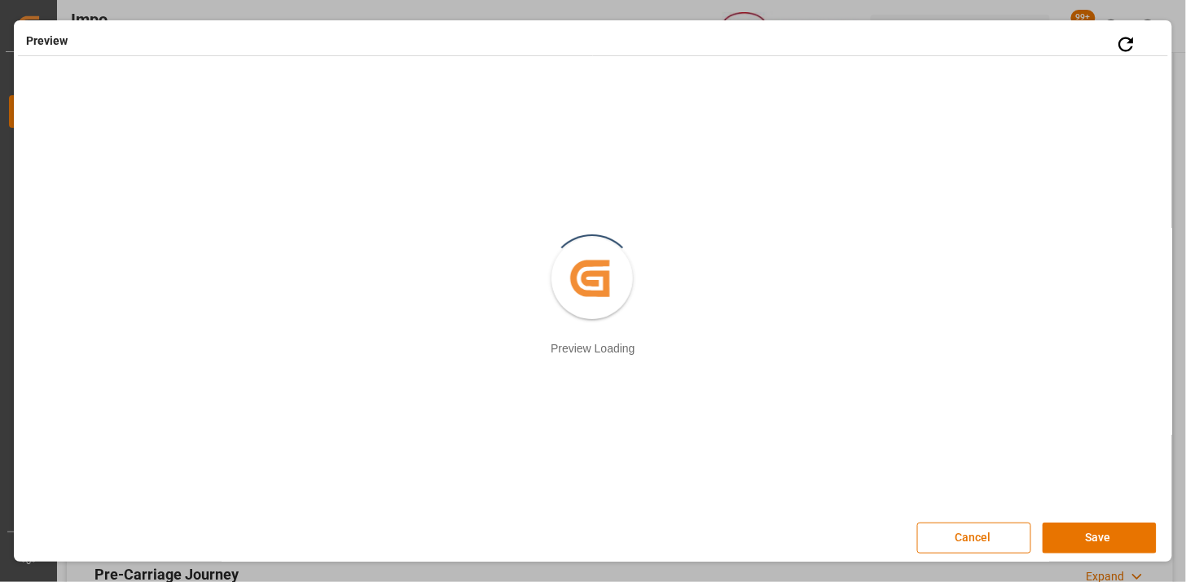
scroll to position [2, 0]
click at [1108, 542] on button "Save" at bounding box center [1099, 535] width 114 height 31
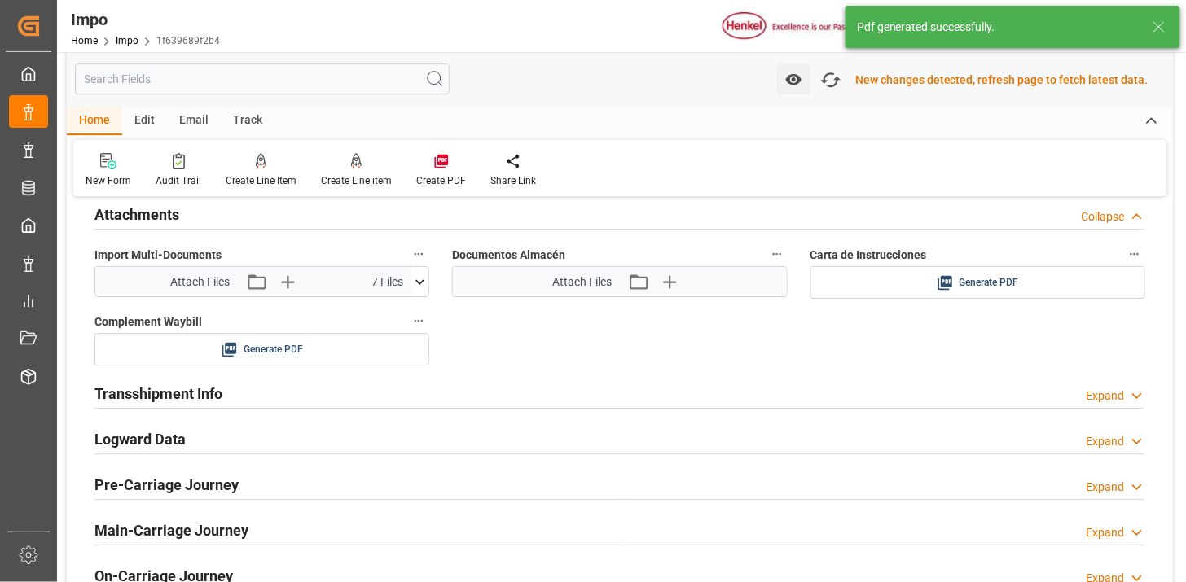
scroll to position [1508, 0]
click at [1078, 287] on icon at bounding box center [1079, 281] width 13 height 13
